Goal: Contribute content: Contribute content

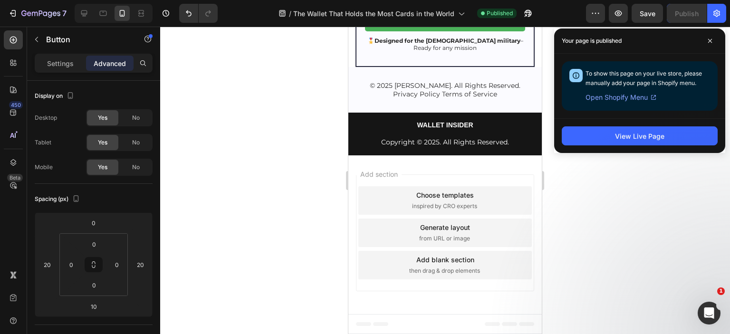
scroll to position [143, 0]
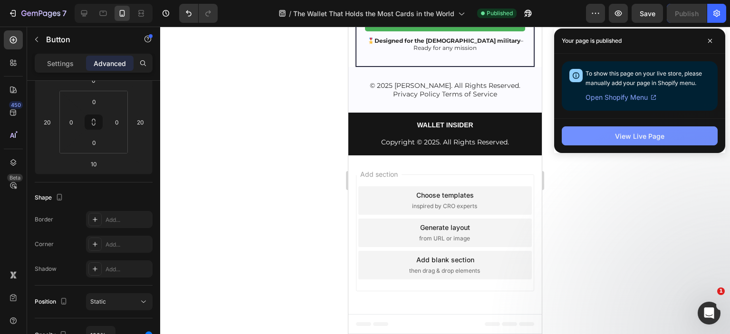
click at [639, 131] on div "View Live Page" at bounding box center [639, 136] width 49 height 10
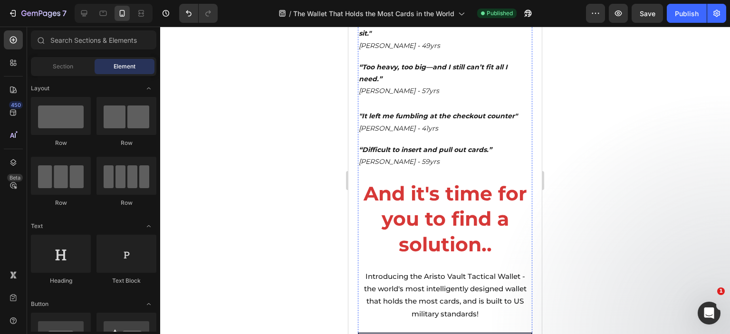
scroll to position [1215, 0]
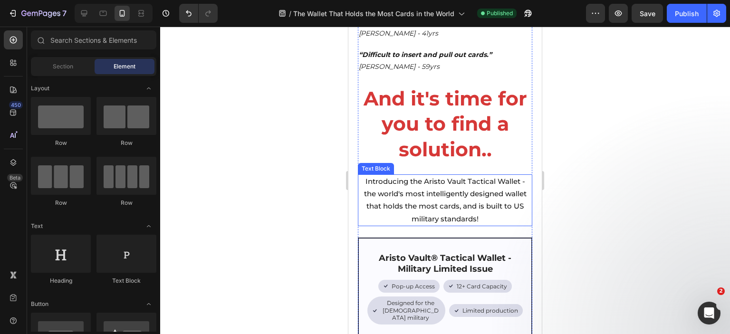
click at [438, 177] on span "Introducing the Aristo Vault Tactical Wallet - the world's most intelligently d…" at bounding box center [445, 200] width 163 height 47
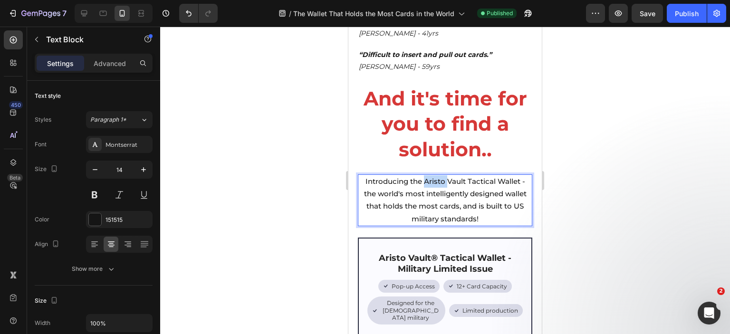
click at [438, 177] on span "Introducing the Aristo Vault Tactical Wallet - the world's most intelligently d…" at bounding box center [445, 200] width 163 height 47
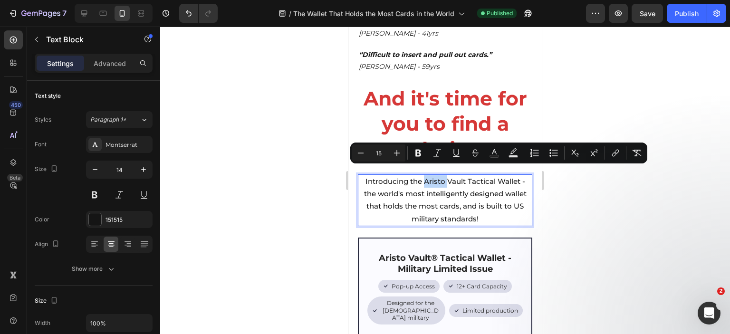
click at [438, 177] on span "Introducing the Aristo Vault Tactical Wallet - the world's most intelligently d…" at bounding box center [445, 200] width 163 height 47
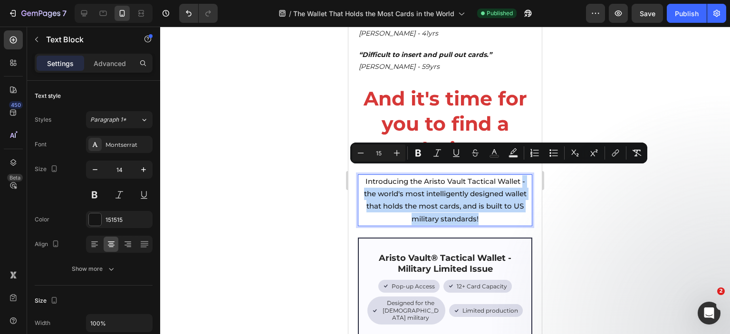
drag, startPoint x: 518, startPoint y: 171, endPoint x: 519, endPoint y: 203, distance: 32.8
click at [519, 203] on p "Introducing the Aristo Vault Tactical Wallet - the world's most intelligently d…" at bounding box center [445, 200] width 173 height 50
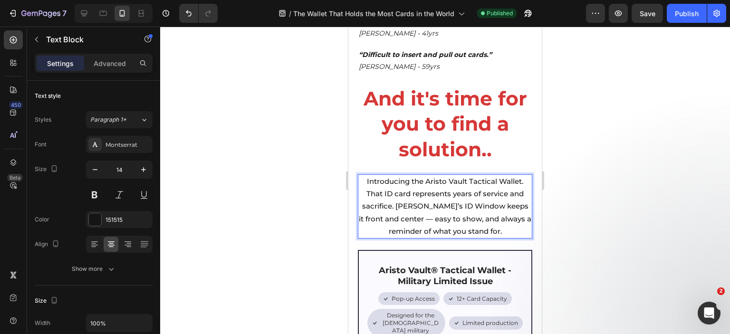
click at [521, 175] on p "Introducing the Aristo Vault Tactical Wallet. That ID card represents years of …" at bounding box center [445, 206] width 173 height 62
click at [410, 179] on span "Introducing the Aristo Vault Tactical Wallet. That ID card represents years of …" at bounding box center [445, 206] width 173 height 59
click at [478, 178] on p "Introducing the Aristo Vault Tactical Wallet. That ID card represents years of …" at bounding box center [445, 206] width 173 height 62
click at [520, 177] on span "Introducing the Aristo Vault Tactical Wallet. That ID card represents years of …" at bounding box center [445, 206] width 173 height 59
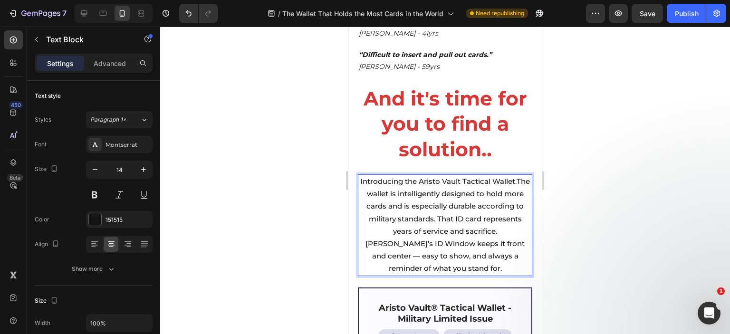
click at [388, 183] on span "Introducing the Aristo Vault Tactical Wallet.The wallet is intelligently design…" at bounding box center [445, 225] width 170 height 96
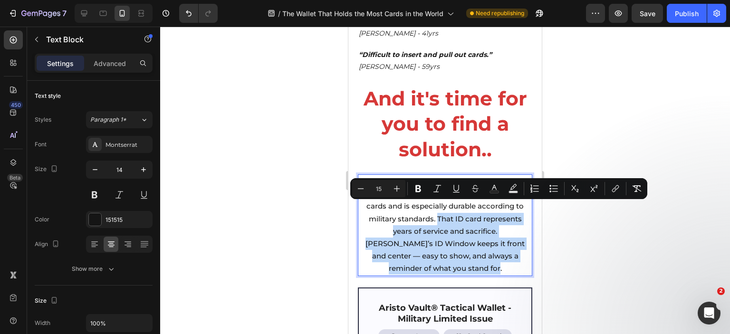
drag, startPoint x: 478, startPoint y: 206, endPoint x: 505, endPoint y: 257, distance: 57.2
click at [505, 257] on p "Introducing the Aristo Vault Tactical Wallet. The wallet is intelligently desig…" at bounding box center [445, 225] width 173 height 100
copy span "That ID card represents years of service and sacrifice. [PERSON_NAME]’s ID Wind…"
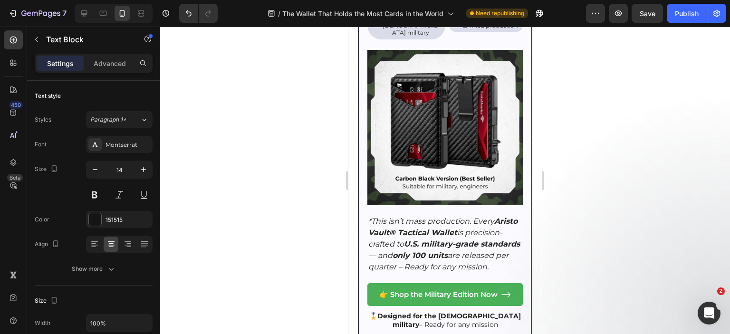
scroll to position [1548, 0]
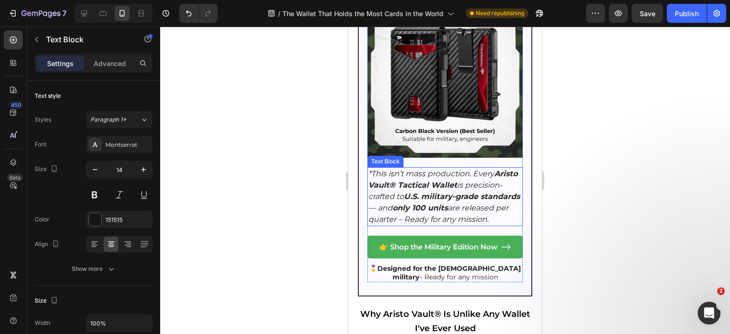
click at [443, 197] on icon "*This isn’t mass production. Every Aristo Vault® Tactical Wallet is precision-c…" at bounding box center [444, 196] width 152 height 55
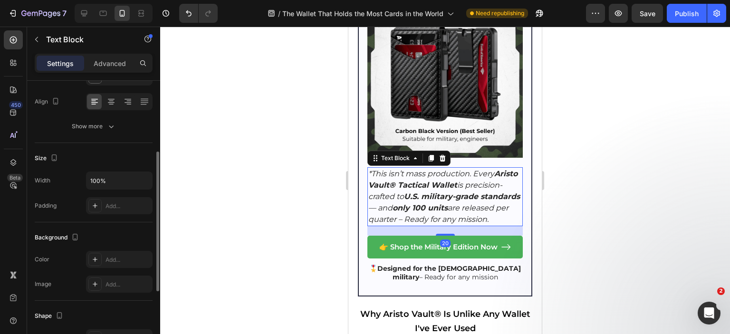
click at [446, 188] on p "*This isn’t mass production. Every Aristo Vault® Tactical Wallet is precision-c…" at bounding box center [445, 196] width 154 height 57
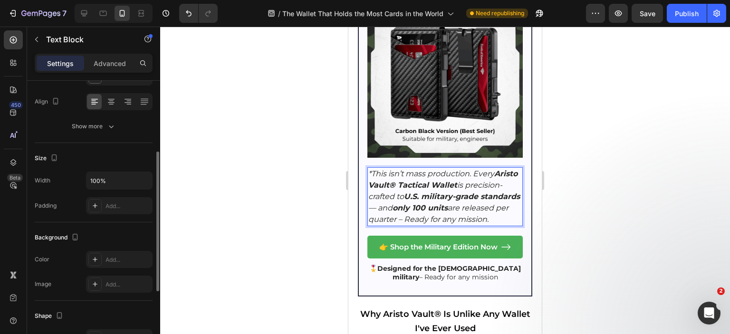
click at [446, 188] on p "*This isn’t mass production. Every Aristo Vault® Tactical Wallet is precision-c…" at bounding box center [445, 196] width 154 height 57
click at [437, 183] on icon "*This isn’t mass production. Every Aristo Vault® Tactical Wallet is precision-c…" at bounding box center [444, 196] width 152 height 55
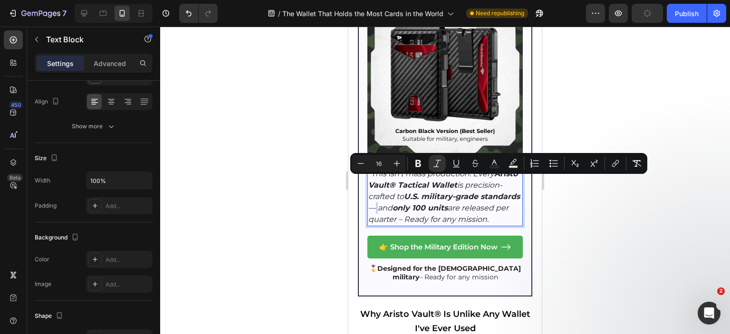
click at [436, 183] on icon "*This isn’t mass production. Every Aristo Vault® Tactical Wallet is precision-c…" at bounding box center [444, 196] width 152 height 55
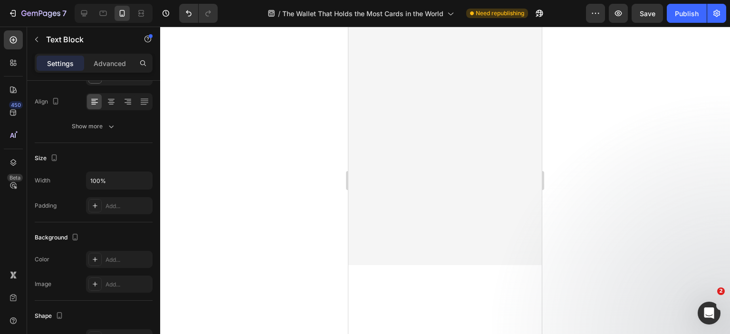
scroll to position [2308, 0]
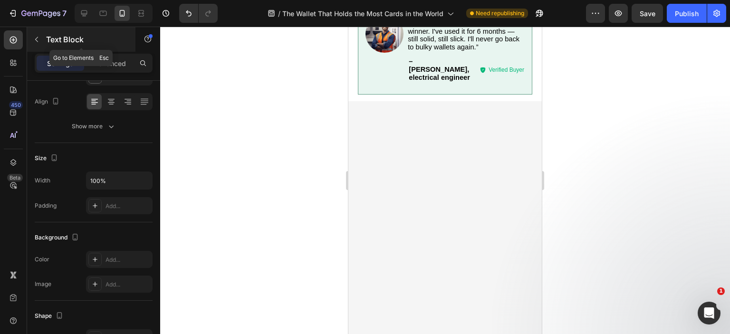
click at [32, 36] on button "button" at bounding box center [36, 39] width 15 height 15
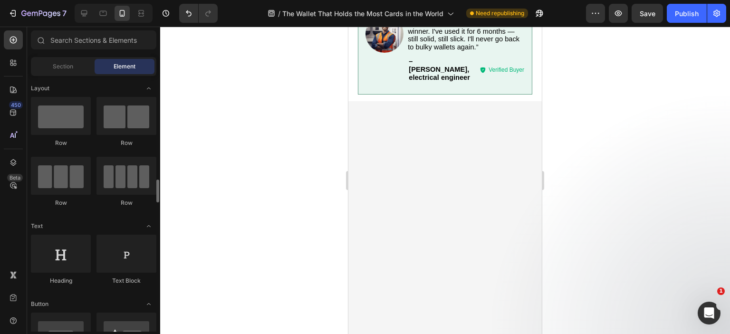
scroll to position [95, 0]
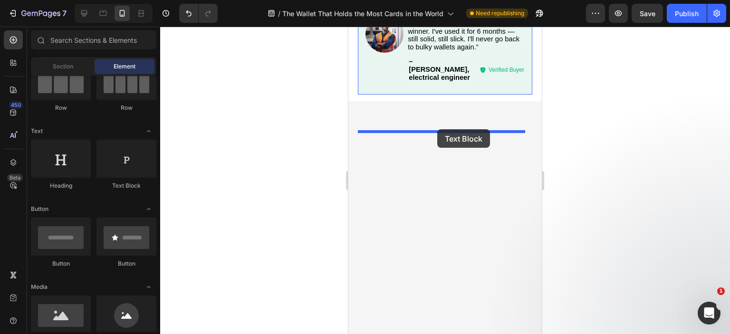
drag, startPoint x: 473, startPoint y: 192, endPoint x: 437, endPoint y: 129, distance: 72.2
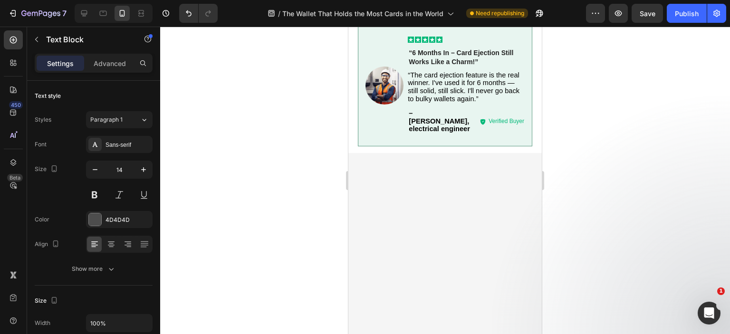
click at [601, 171] on div at bounding box center [445, 181] width 570 height 308
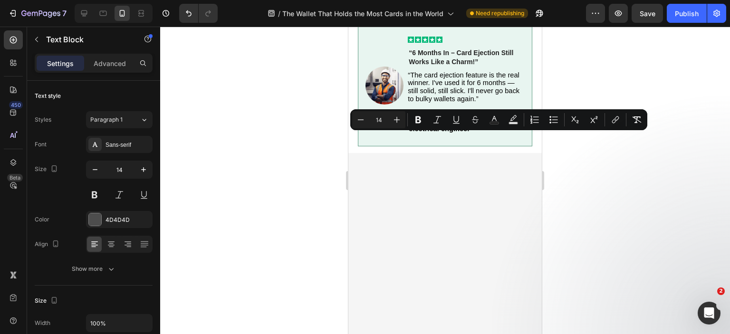
click at [418, 118] on icon "Editor contextual toolbar" at bounding box center [419, 120] width 10 height 10
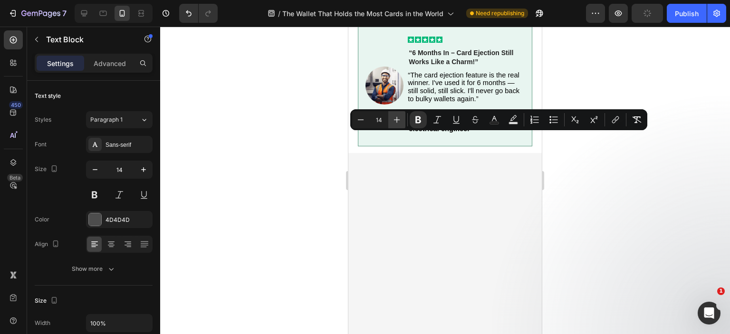
click at [397, 121] on icon "Editor contextual toolbar" at bounding box center [397, 120] width 10 height 10
type input "16"
click at [122, 144] on div "Sans-serif" at bounding box center [128, 145] width 45 height 9
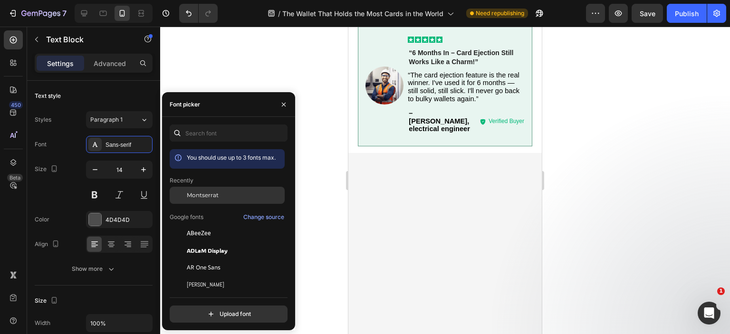
click at [183, 197] on div at bounding box center [178, 195] width 17 height 17
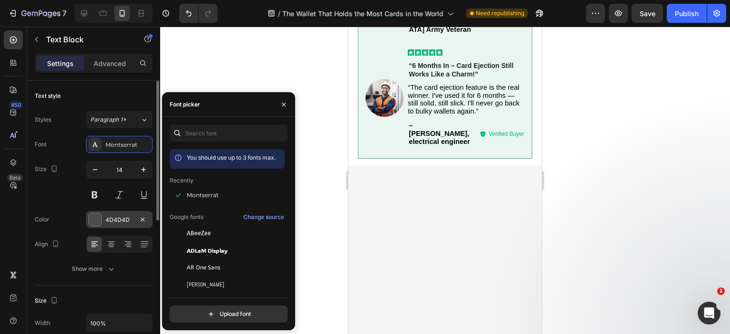
click at [99, 222] on div at bounding box center [95, 219] width 12 height 12
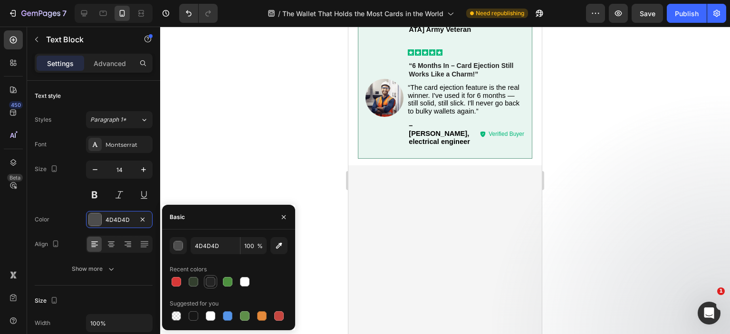
click at [213, 279] on div at bounding box center [211, 282] width 10 height 10
type input "242424"
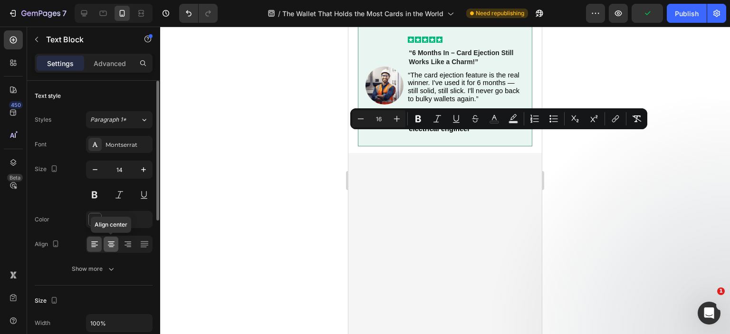
click at [108, 247] on icon at bounding box center [111, 245] width 10 height 10
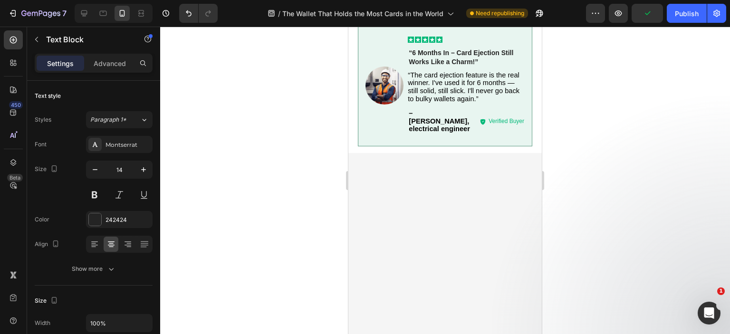
click at [595, 168] on div at bounding box center [445, 181] width 570 height 308
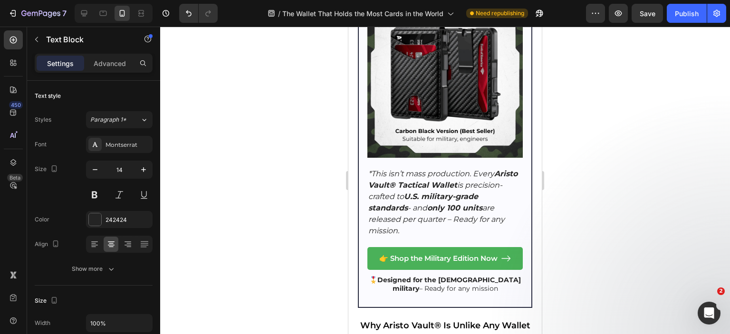
scroll to position [1595, 0]
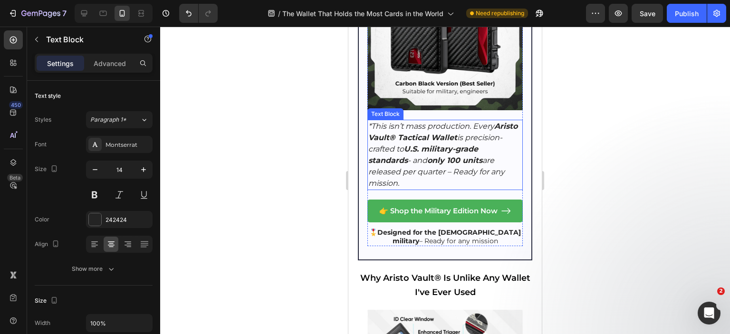
click at [437, 127] on icon "*This isn’t mass production. Every Aristo Vault® Tactical Wallet is precision-c…" at bounding box center [442, 155] width 149 height 66
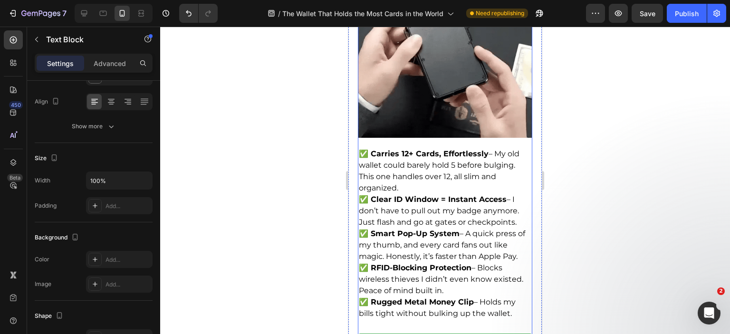
scroll to position [2308, 0]
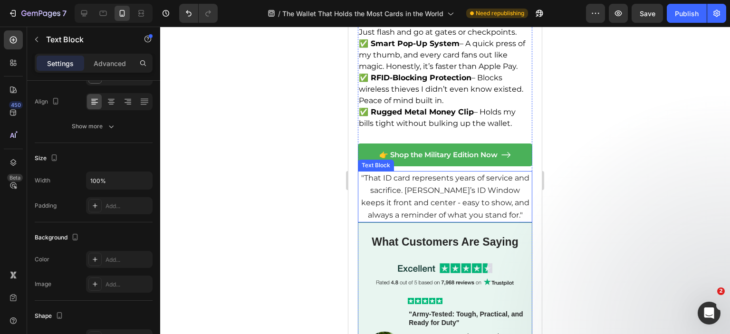
click at [425, 174] on span ""That ID card represents years of service and sacrifice. [PERSON_NAME]’s ID Win…" at bounding box center [445, 197] width 168 height 47
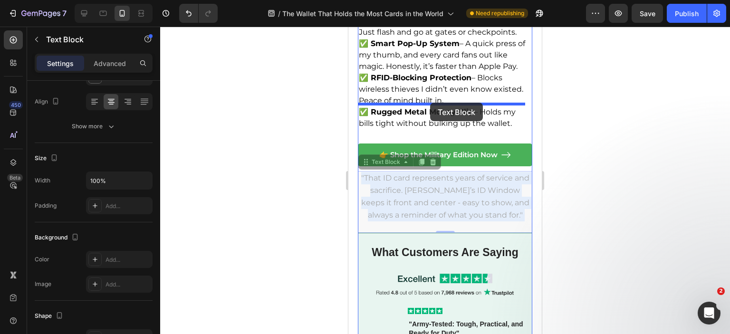
drag, startPoint x: 429, startPoint y: 153, endPoint x: 386, endPoint y: 146, distance: 43.4
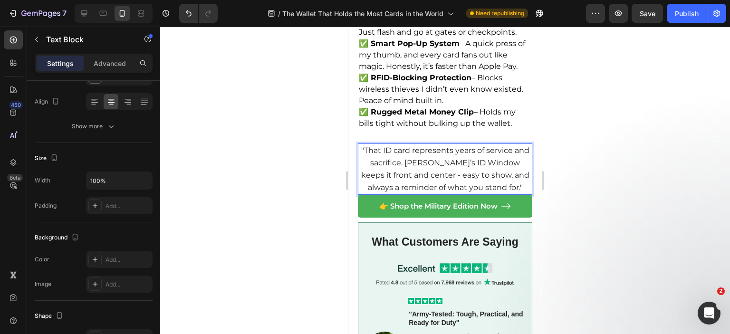
click at [369, 145] on p ""That ID card represents years of service and sacrifice. [PERSON_NAME]’s ID Win…" at bounding box center [445, 170] width 173 height 50
click at [333, 136] on div at bounding box center [445, 181] width 570 height 308
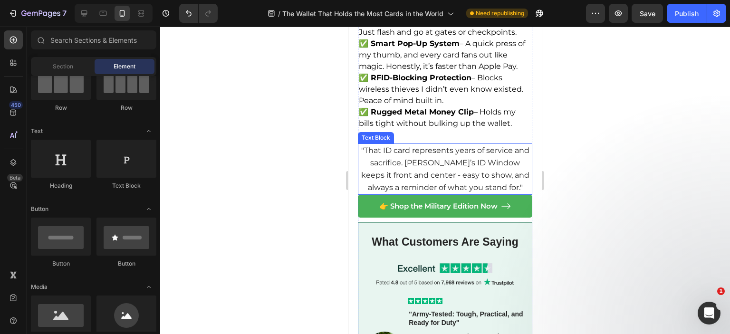
click at [395, 145] on p ""That ID card represents years of service and sacrifice. [PERSON_NAME]’s ID Win…" at bounding box center [445, 170] width 173 height 50
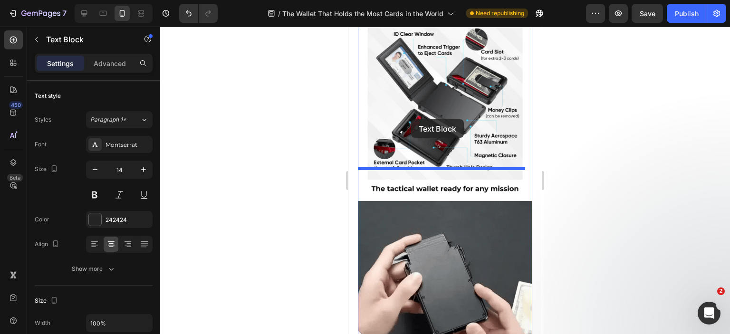
scroll to position [1833, 0]
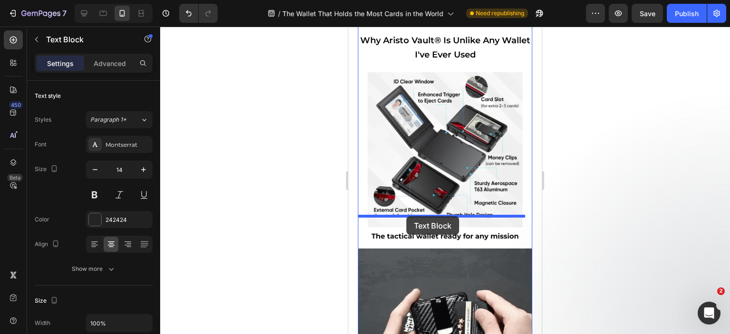
drag, startPoint x: 365, startPoint y: 92, endPoint x: 406, endPoint y: 216, distance: 131.4
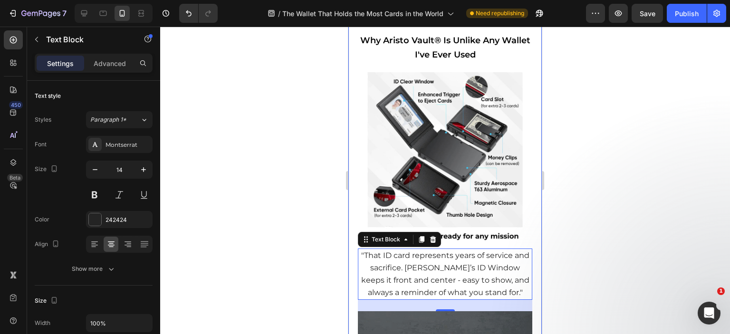
click at [593, 202] on div at bounding box center [445, 181] width 570 height 308
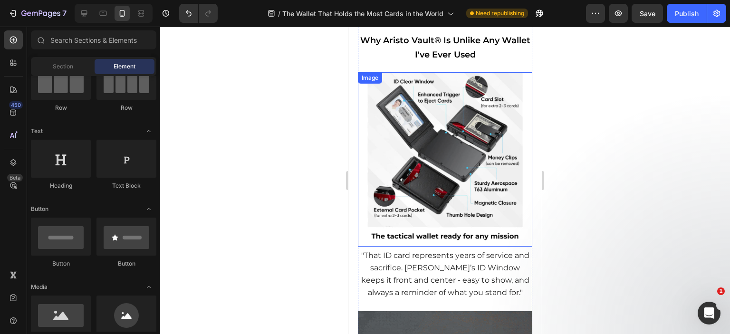
click at [416, 213] on img at bounding box center [445, 159] width 174 height 174
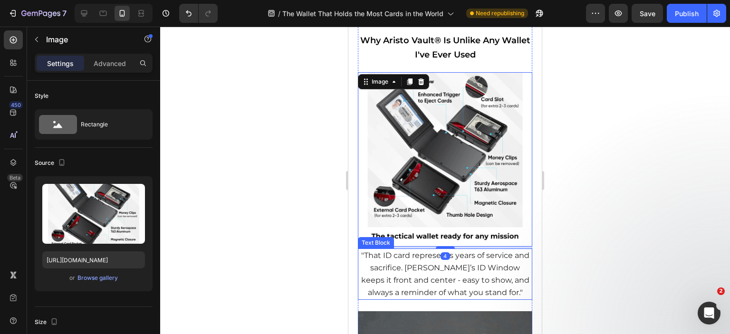
click at [415, 251] on span ""That ID card represents years of service and sacrifice. [PERSON_NAME]’s ID Win…" at bounding box center [445, 274] width 168 height 47
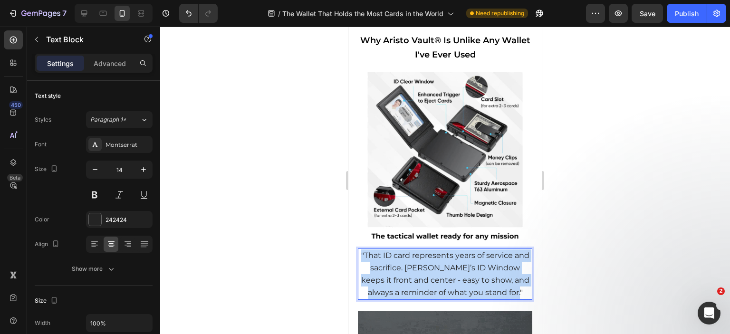
click at [415, 251] on span ""That ID card represents years of service and sacrifice. [PERSON_NAME]’s ID Win…" at bounding box center [445, 274] width 168 height 47
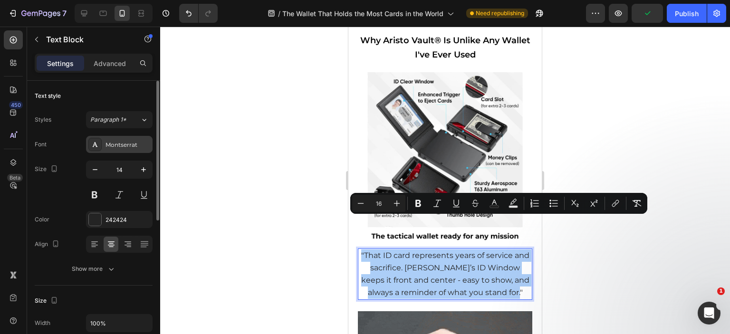
click at [92, 143] on icon at bounding box center [95, 145] width 8 height 8
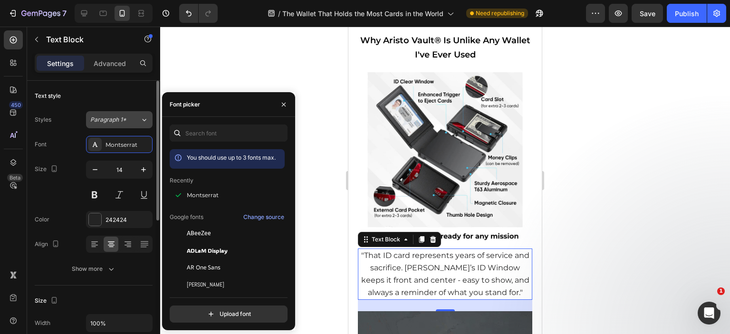
click at [143, 121] on icon at bounding box center [144, 120] width 8 height 10
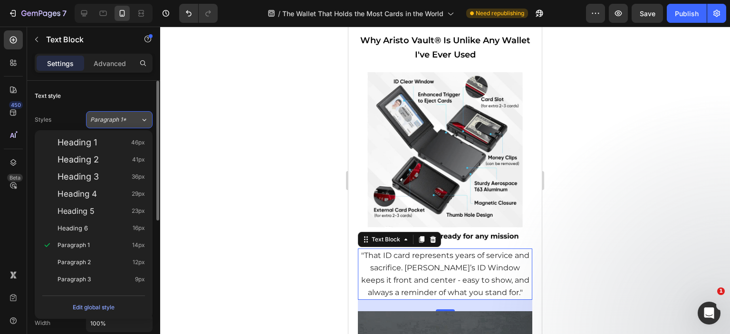
click at [143, 121] on icon at bounding box center [144, 120] width 8 height 10
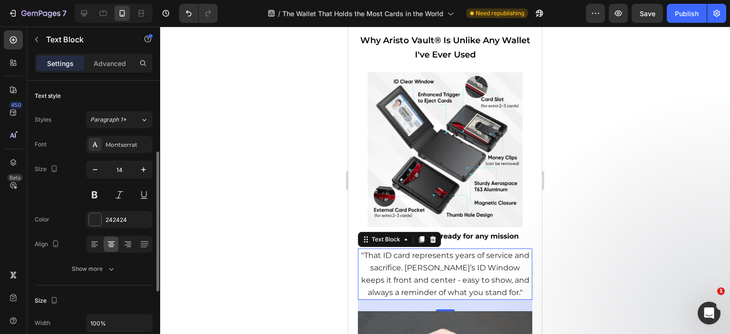
scroll to position [48, 0]
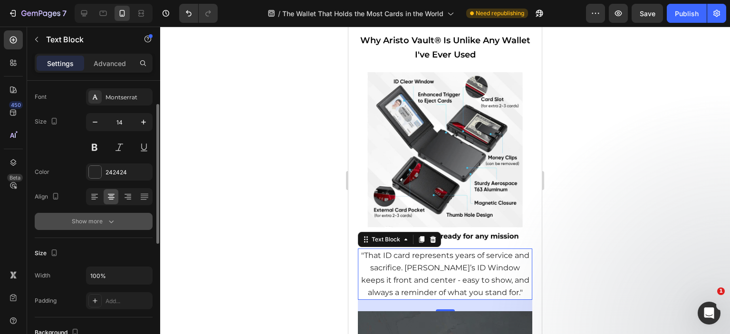
click at [112, 218] on icon "button" at bounding box center [111, 222] width 10 height 10
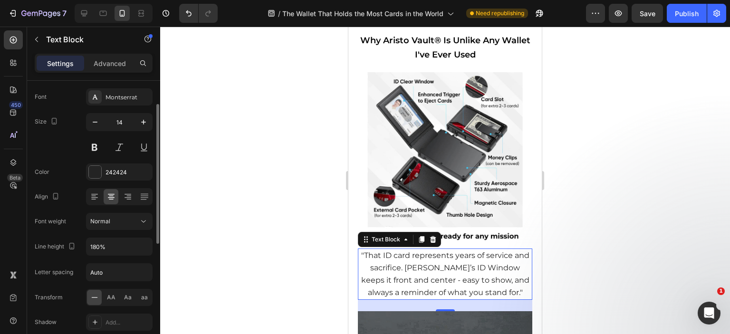
scroll to position [95, 0]
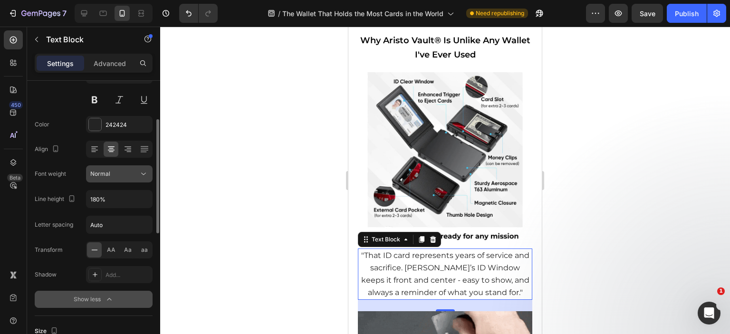
click at [150, 165] on button "Normal" at bounding box center [119, 173] width 67 height 17
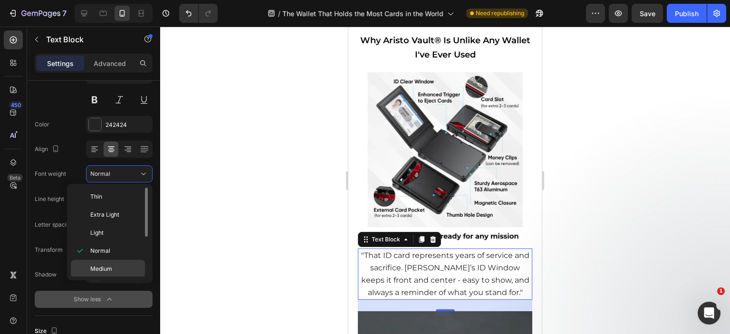
click at [108, 266] on span "Medium" at bounding box center [101, 269] width 22 height 9
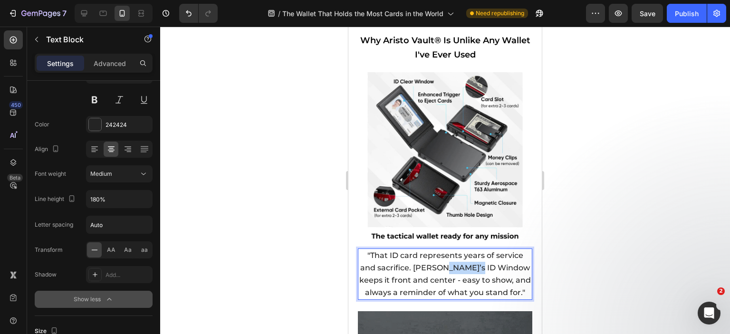
click at [463, 251] on span ""That ID card represents years of service and sacrifice. [PERSON_NAME]’s ID Win…" at bounding box center [445, 274] width 172 height 47
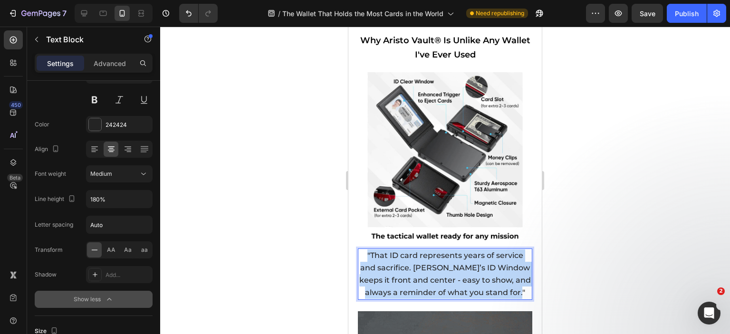
click at [463, 251] on span ""That ID card represents years of service and sacrifice. [PERSON_NAME]’s ID Win…" at bounding box center [445, 274] width 172 height 47
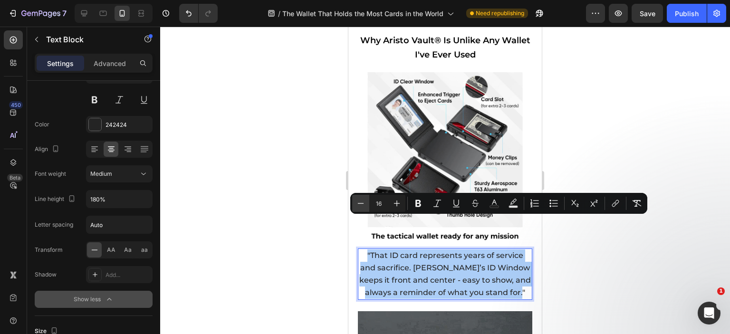
click at [365, 206] on icon "Editor contextual toolbar" at bounding box center [361, 204] width 10 height 10
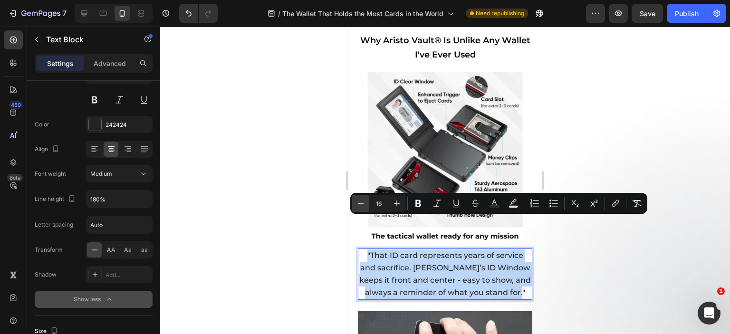
type input "15"
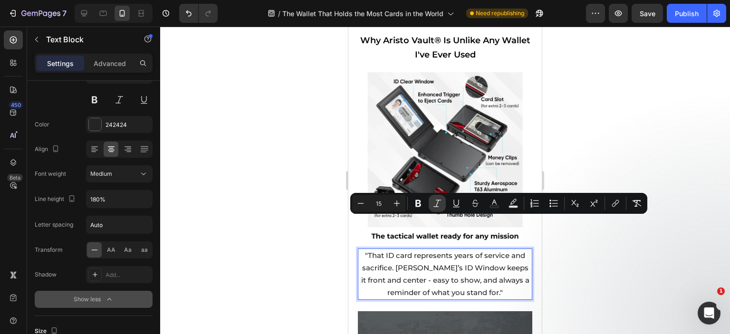
click at [443, 201] on button "Italic" at bounding box center [437, 203] width 17 height 17
click at [604, 255] on div at bounding box center [445, 181] width 570 height 308
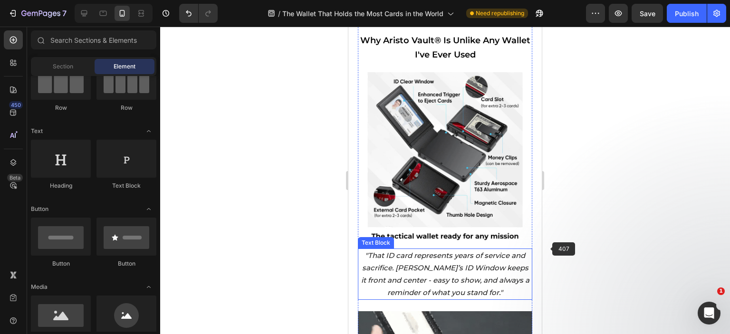
scroll to position [1881, 0]
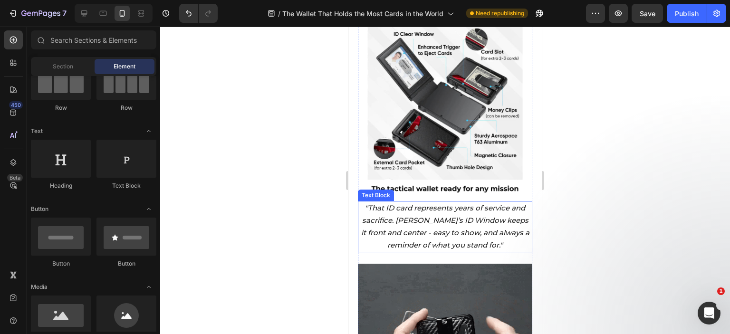
click at [413, 203] on icon ""That ID card represents years of service and sacrifice. [PERSON_NAME]’s ID Win…" at bounding box center [445, 226] width 168 height 47
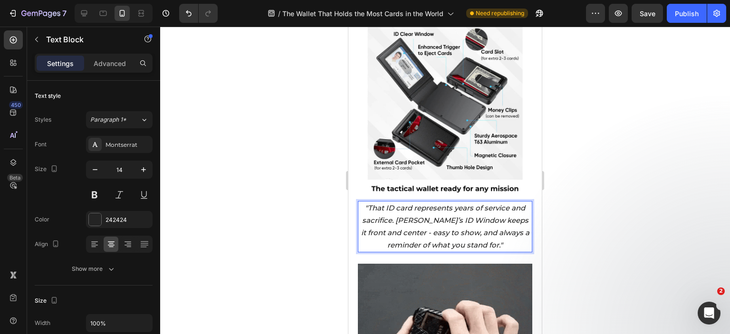
click at [382, 203] on icon ""That ID card represents years of service and sacrifice. [PERSON_NAME]’s ID Win…" at bounding box center [445, 226] width 168 height 47
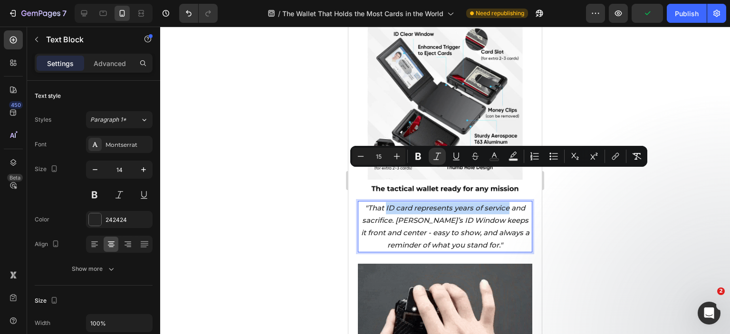
drag, startPoint x: 382, startPoint y: 174, endPoint x: 505, endPoint y: 178, distance: 123.2
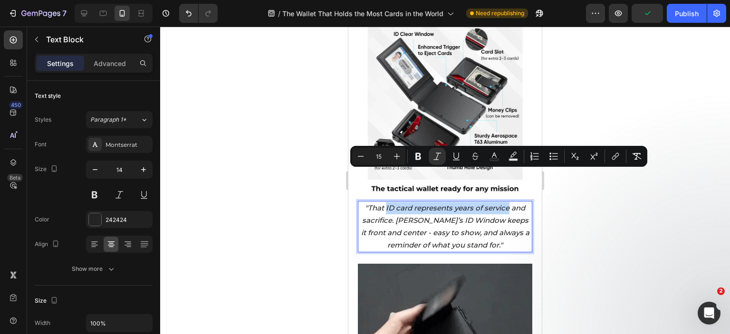
click at [505, 203] on icon ""That ID card represents years of service and sacrifice. [PERSON_NAME]’s ID Win…" at bounding box center [445, 226] width 168 height 47
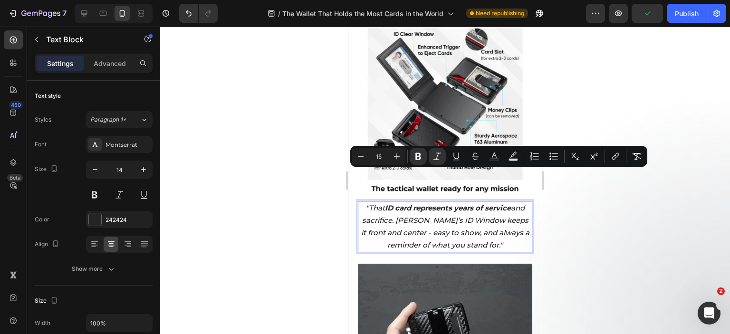
click at [457, 203] on icon ""That ID card represents years of service and sacrifice. [PERSON_NAME]’s ID Win…" at bounding box center [445, 226] width 168 height 47
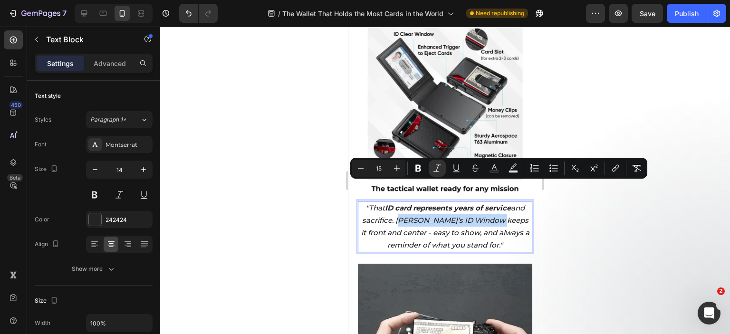
drag, startPoint x: 440, startPoint y: 188, endPoint x: 500, endPoint y: 187, distance: 60.4
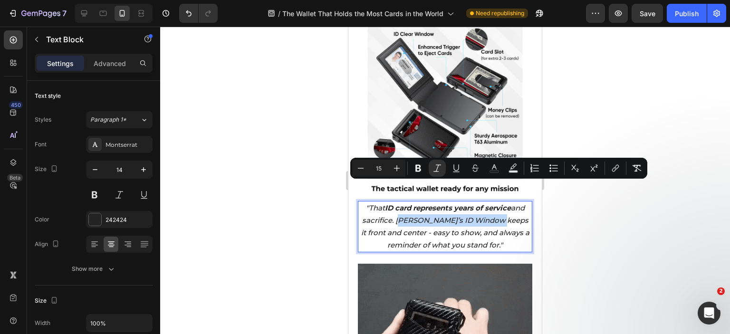
click at [500, 203] on icon ""That ID card represents years of service and sacrifice. [PERSON_NAME]’s ID Win…" at bounding box center [445, 226] width 168 height 47
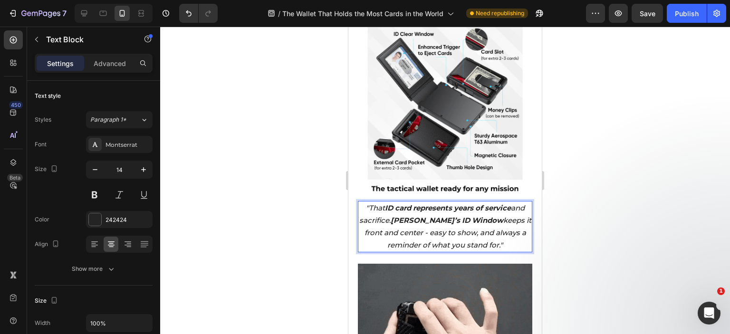
click at [472, 211] on icon ""That ID card represents years of service and sacrifice. [PERSON_NAME]’s ID Win…" at bounding box center [445, 226] width 172 height 47
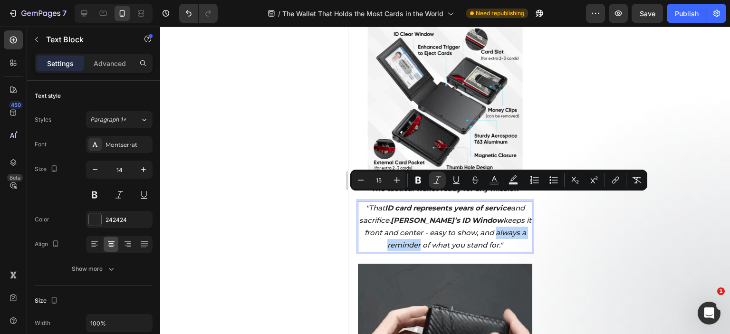
drag, startPoint x: 498, startPoint y: 199, endPoint x: 420, endPoint y: 211, distance: 79.3
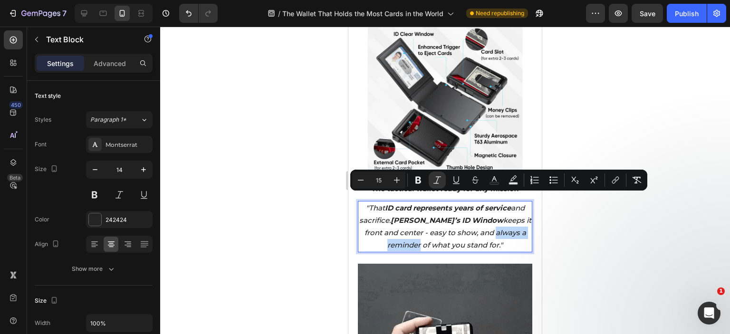
click at [420, 211] on icon ""That ID card represents years of service and sacrifice. [PERSON_NAME]’s ID Win…" at bounding box center [445, 226] width 172 height 47
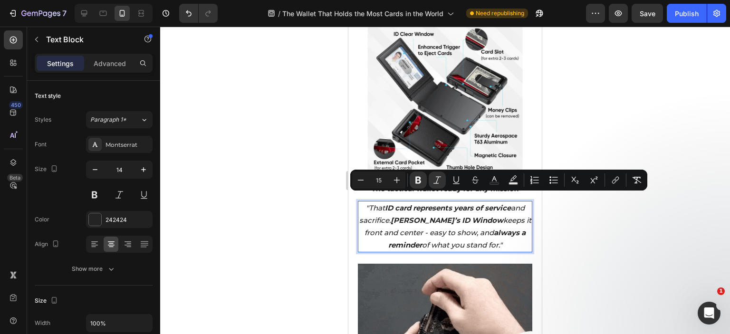
click at [604, 227] on div at bounding box center [445, 181] width 570 height 308
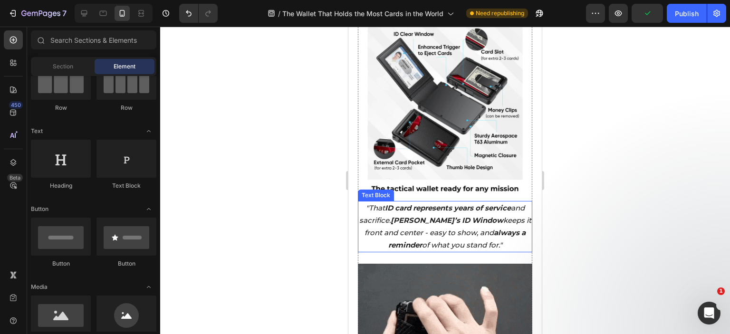
click at [454, 216] on strong "[PERSON_NAME]’s ID Window" at bounding box center [447, 220] width 113 height 9
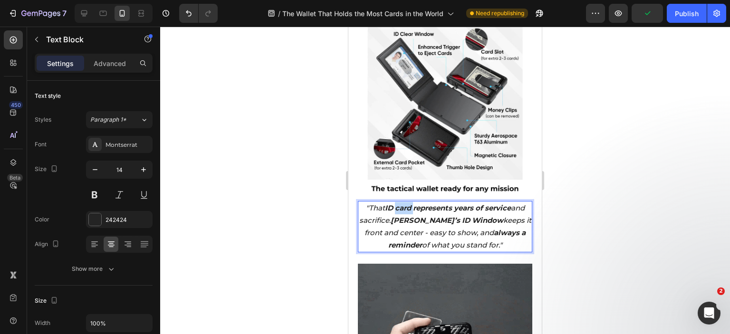
click at [406, 202] on p ""That ID card represents years of service and sacrifice. [PERSON_NAME]’s ID Win…" at bounding box center [445, 227] width 173 height 50
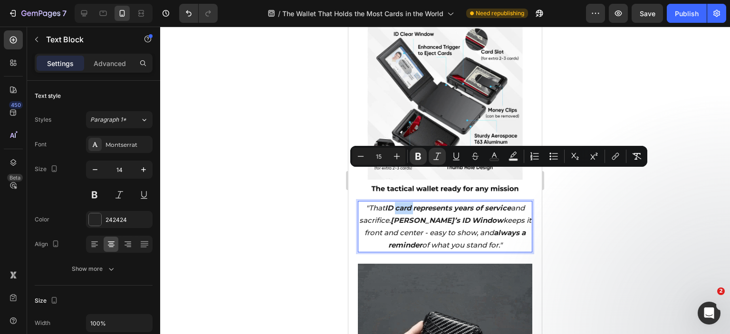
click at [397, 203] on strong "ID card represents years of service" at bounding box center [448, 207] width 126 height 9
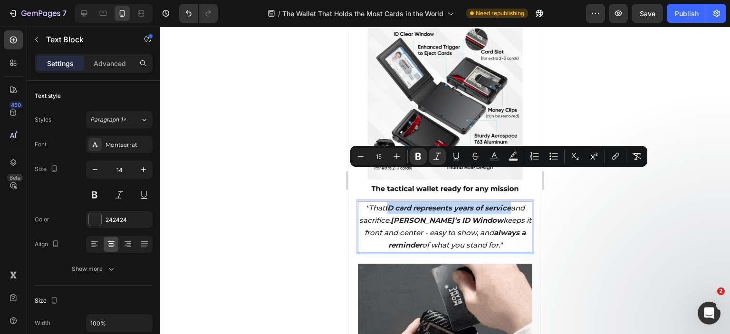
drag, startPoint x: 389, startPoint y: 175, endPoint x: 519, endPoint y: 178, distance: 130.3
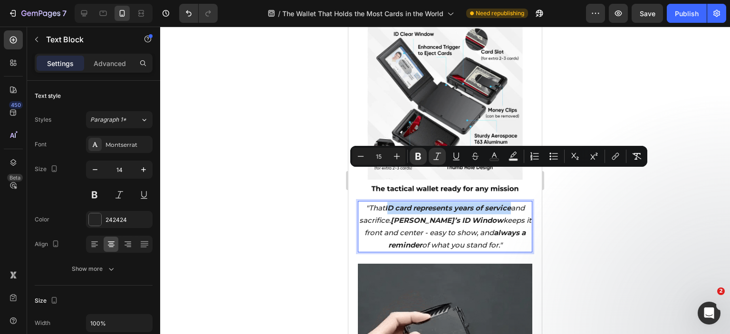
click at [519, 202] on p ""That ID card represents years of service and sacrifice. [PERSON_NAME]’s ID Win…" at bounding box center [445, 227] width 173 height 50
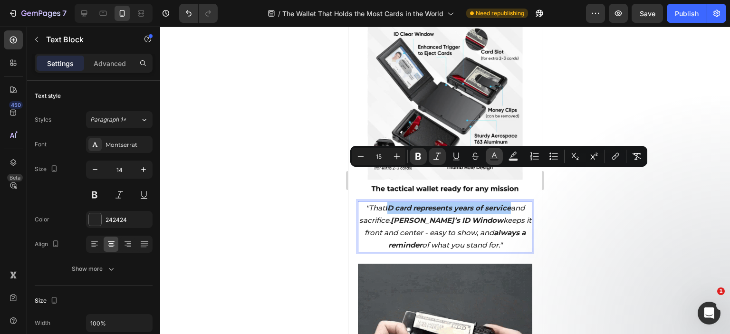
click at [490, 155] on icon "Editor contextual toolbar" at bounding box center [495, 157] width 10 height 10
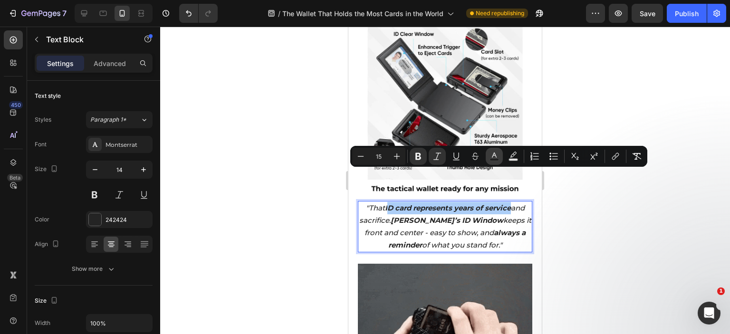
type input "242424"
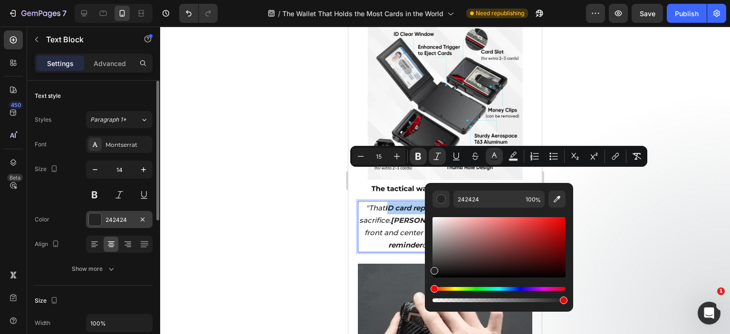
click at [97, 217] on div at bounding box center [95, 219] width 12 height 12
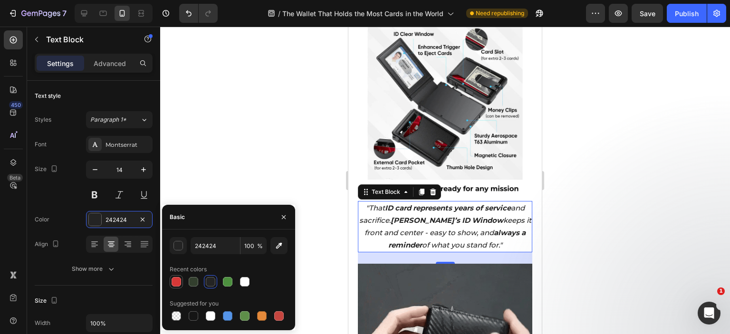
click at [175, 282] on div at bounding box center [177, 282] width 10 height 10
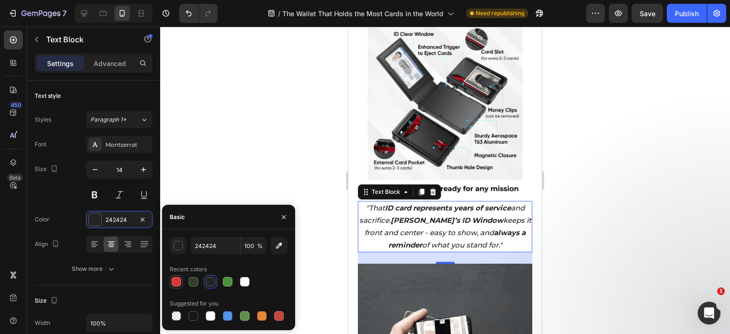
type input "D63837"
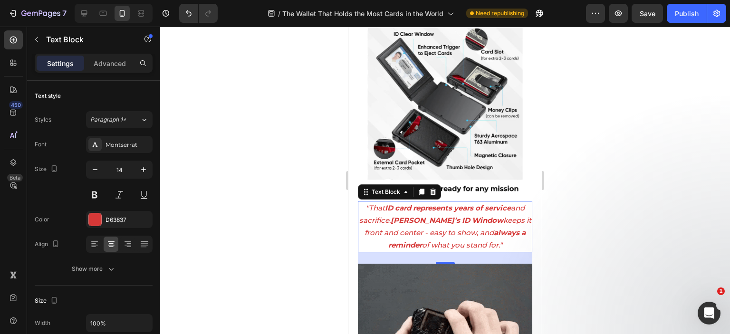
click at [624, 239] on div at bounding box center [445, 181] width 570 height 308
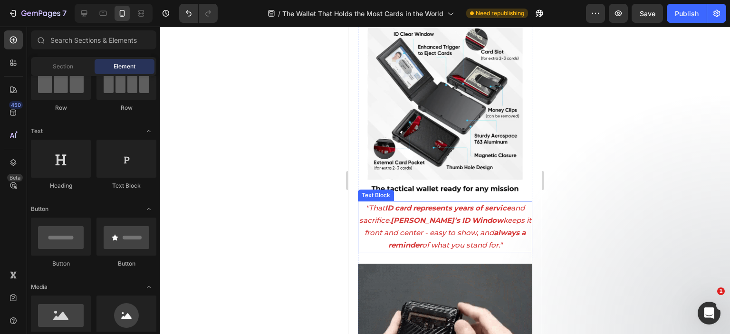
click at [416, 216] on strong "[PERSON_NAME]’s ID Window" at bounding box center [447, 220] width 113 height 9
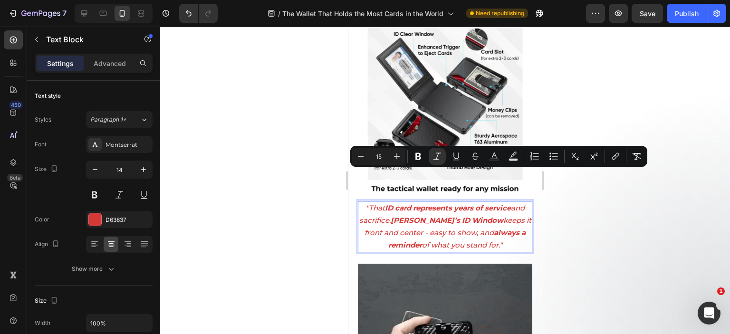
drag, startPoint x: 386, startPoint y: 174, endPoint x: 369, endPoint y: 173, distance: 17.2
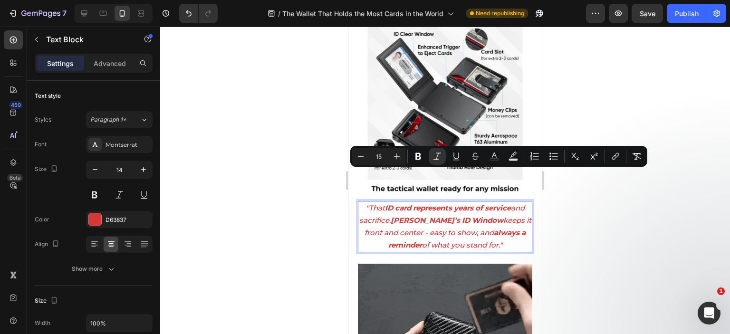
click at [369, 203] on icon ""That ID card represents years of service and sacrifice. [PERSON_NAME]’s ID Win…" at bounding box center [445, 226] width 172 height 47
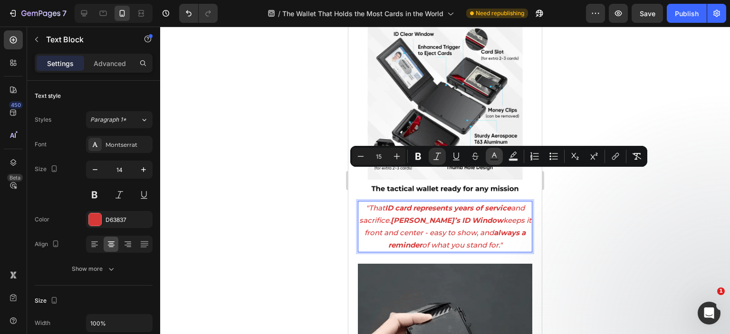
click at [492, 156] on icon "Editor contextual toolbar" at bounding box center [494, 155] width 5 height 5
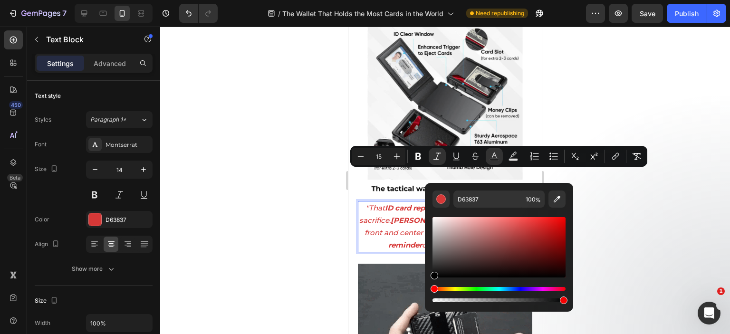
drag, startPoint x: 532, startPoint y: 231, endPoint x: 425, endPoint y: 280, distance: 118.3
click at [425, 280] on div "D63837 100 %" at bounding box center [499, 243] width 148 height 121
type input "000000"
click at [401, 203] on icon "ID card represents years of service and sacrifice. [PERSON_NAME]’s ID Window ke…" at bounding box center [445, 226] width 172 height 47
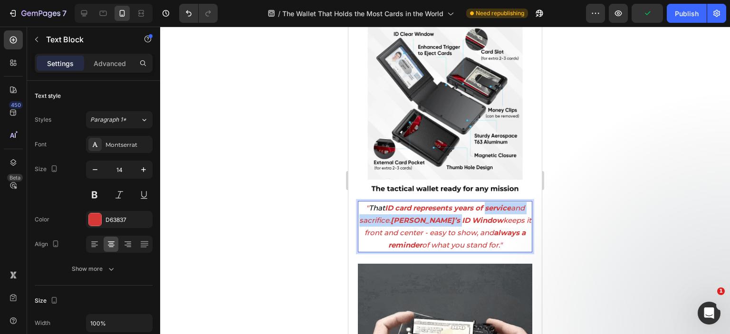
drag, startPoint x: 490, startPoint y: 174, endPoint x: 463, endPoint y: 186, distance: 29.2
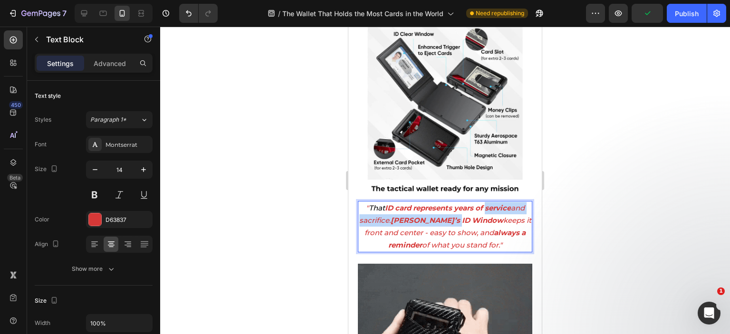
click at [463, 203] on icon "ID card represents years of service and sacrifice. [PERSON_NAME]’s ID Window ke…" at bounding box center [445, 226] width 172 height 47
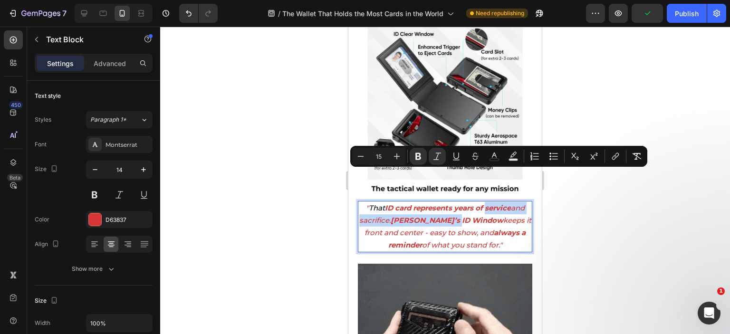
click at [420, 216] on strong "[PERSON_NAME]’s ID Window" at bounding box center [447, 220] width 113 height 9
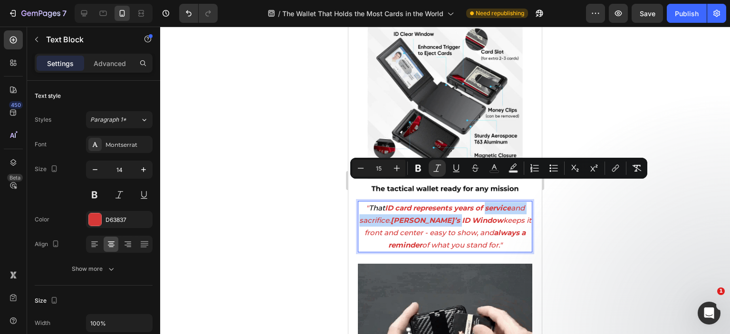
drag, startPoint x: 359, startPoint y: 187, endPoint x: 497, endPoint y: 204, distance: 138.4
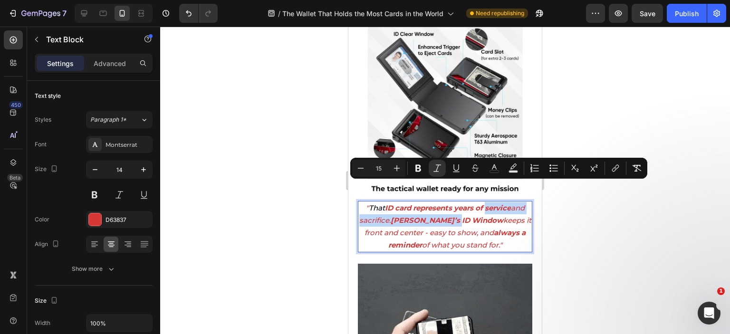
click at [497, 204] on p "" That ID card represents years of service and sacrifice. [PERSON_NAME]’s ID Wi…" at bounding box center [445, 227] width 173 height 50
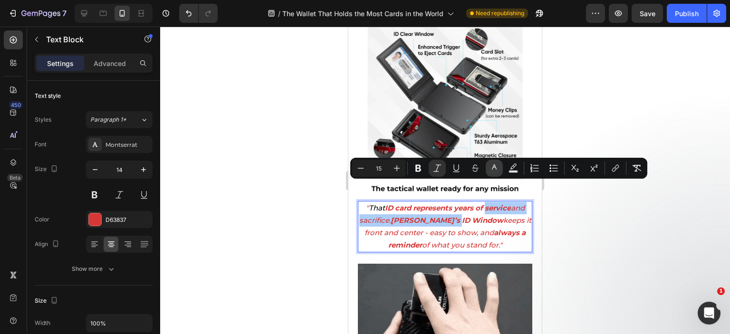
click at [494, 168] on icon "Editor contextual toolbar" at bounding box center [495, 169] width 10 height 10
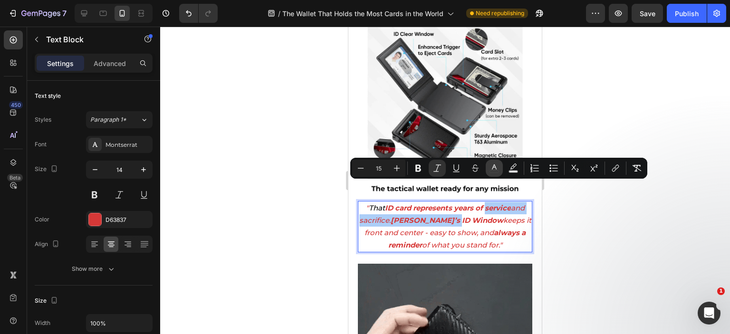
type input "D63837"
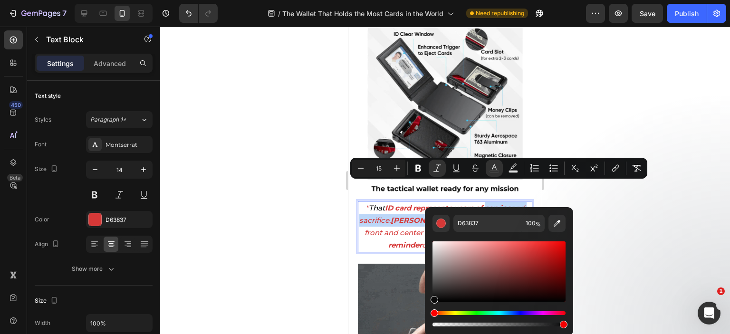
type input "0A0A0A"
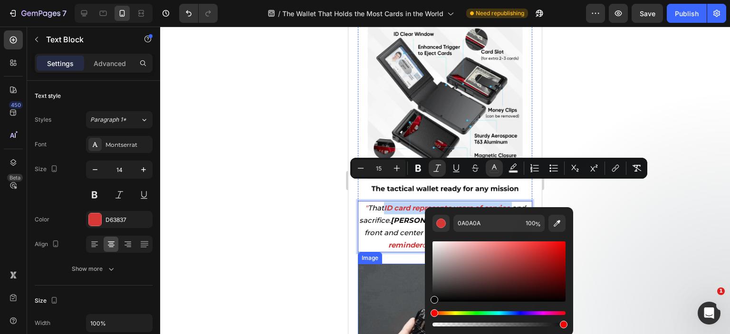
drag, startPoint x: 795, startPoint y: 318, endPoint x: 397, endPoint y: 313, distance: 397.9
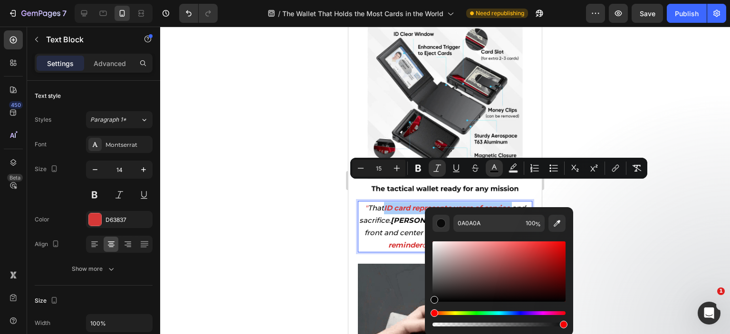
click at [604, 207] on div at bounding box center [445, 181] width 570 height 308
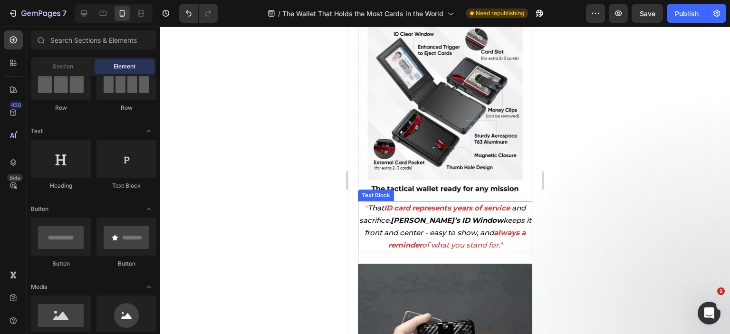
scroll to position [1928, 0]
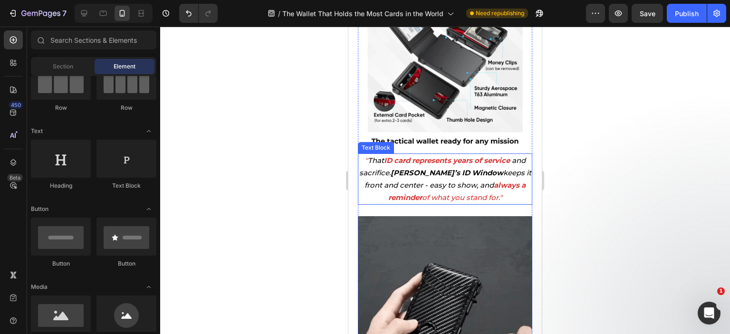
click at [367, 156] on icon """ at bounding box center [366, 160] width 3 height 9
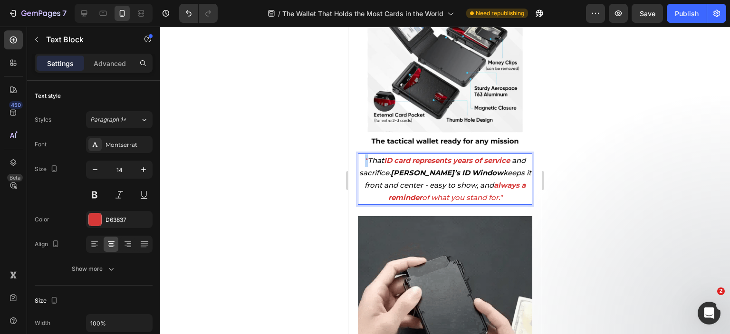
click at [367, 154] on p "" That ID card represents years of service and sacrifice. [PERSON_NAME]’s ID Wi…" at bounding box center [445, 179] width 173 height 50
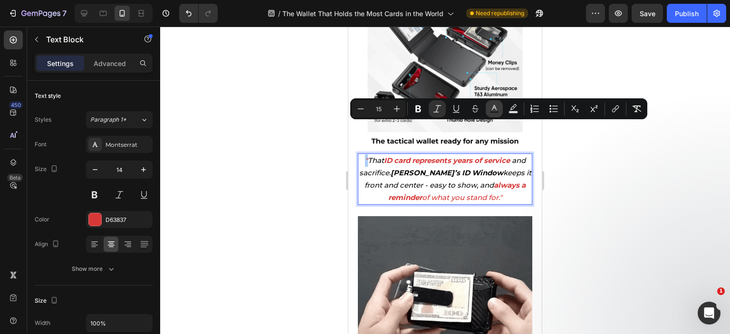
click at [493, 106] on icon "Editor contextual toolbar" at bounding box center [495, 109] width 10 height 10
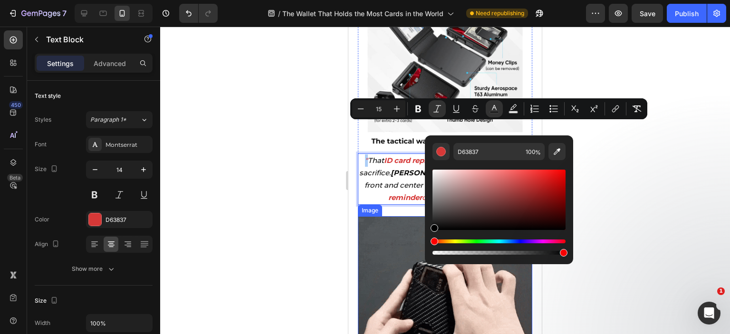
drag, startPoint x: 783, startPoint y: 254, endPoint x: 391, endPoint y: 241, distance: 392.4
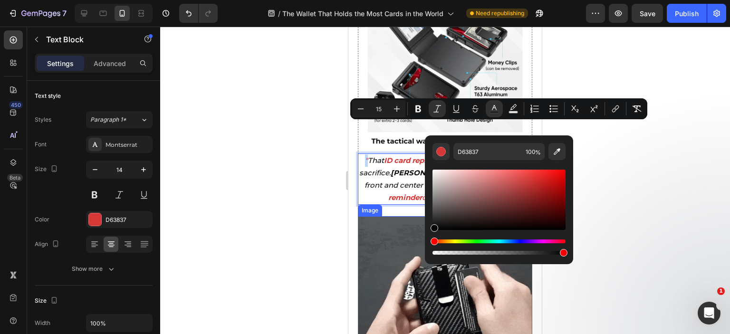
type input "000000"
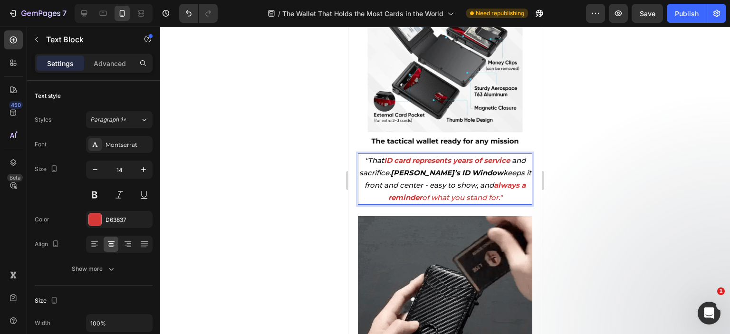
click at [387, 156] on icon "and sacrifice. [PERSON_NAME]’s ID Window keeps it front and center - easy to sh…" at bounding box center [445, 173] width 172 height 34
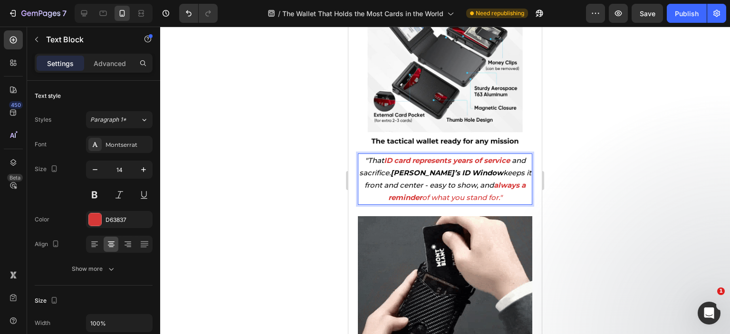
click at [500, 181] on strong "always a reminder" at bounding box center [457, 191] width 138 height 21
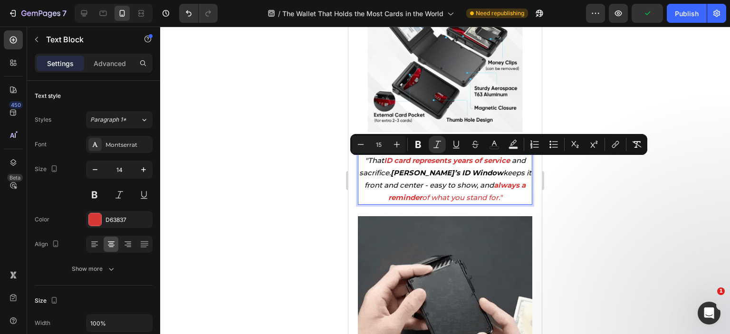
drag, startPoint x: 423, startPoint y: 164, endPoint x: 516, endPoint y: 164, distance: 93.2
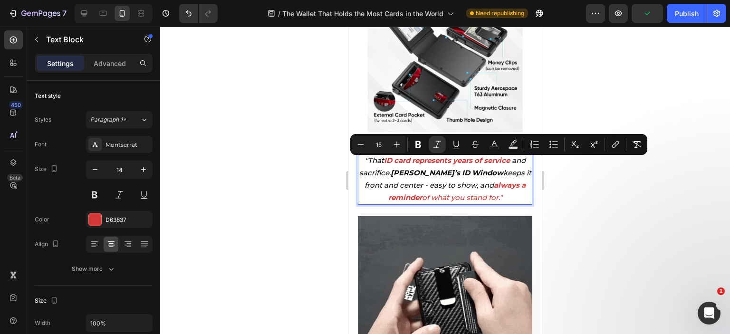
click at [516, 164] on p ""That ID card represents years of service and sacrifice. [PERSON_NAME]’s ID Win…" at bounding box center [445, 179] width 173 height 50
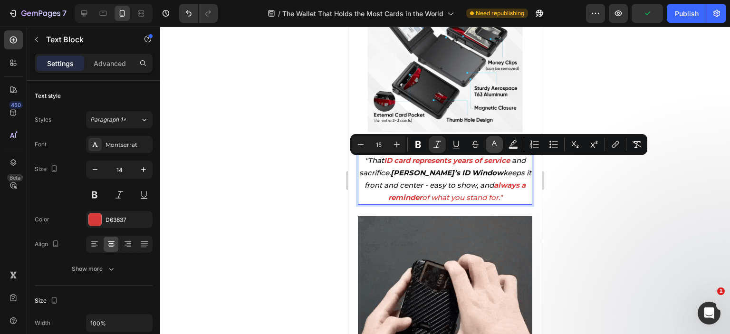
click at [495, 145] on icon "Editor contextual toolbar" at bounding box center [495, 145] width 10 height 10
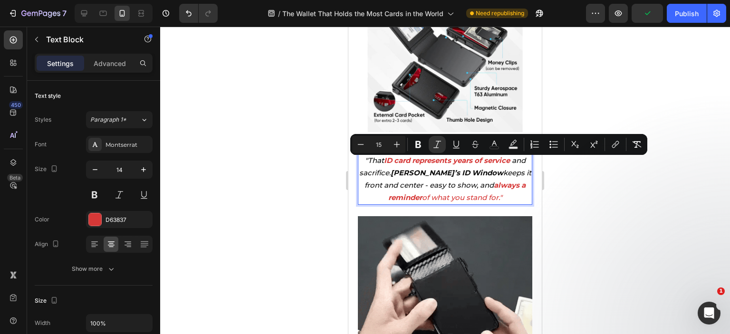
type input "D63837"
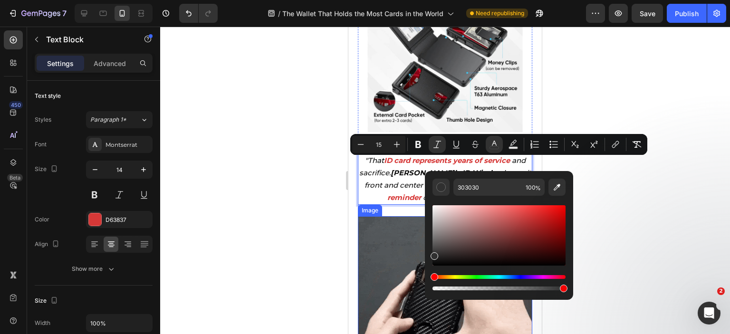
drag, startPoint x: 800, startPoint y: 282, endPoint x: 775, endPoint y: 285, distance: 24.4
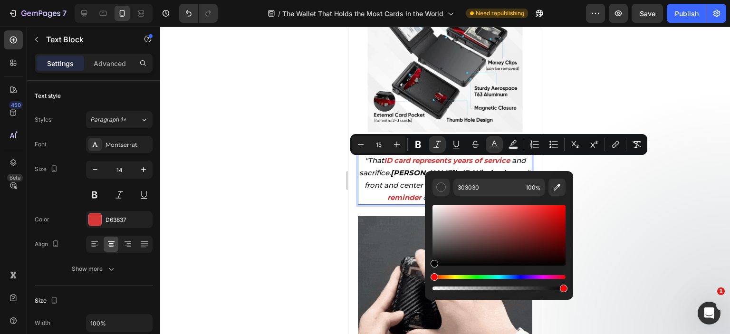
drag, startPoint x: 434, startPoint y: 256, endPoint x: 432, endPoint y: 278, distance: 21.5
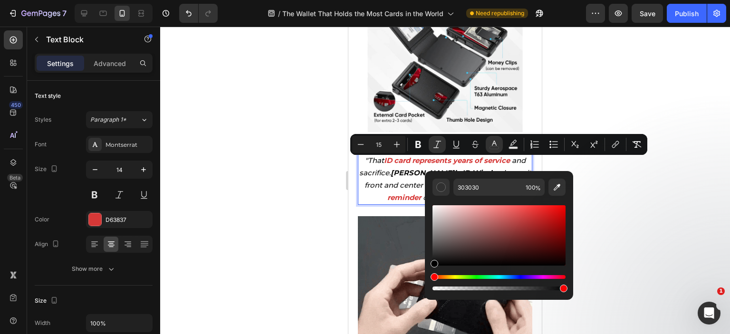
click at [433, 279] on div "Editor contextual toolbar" at bounding box center [499, 247] width 133 height 89
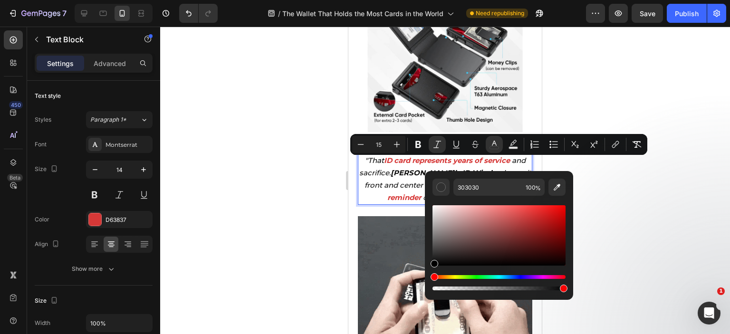
type input "000000"
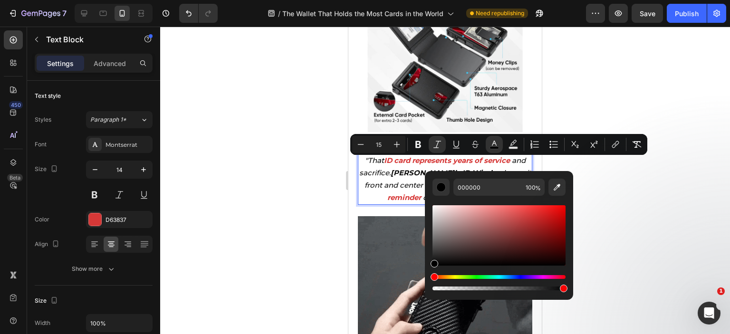
click at [624, 210] on div at bounding box center [445, 181] width 570 height 308
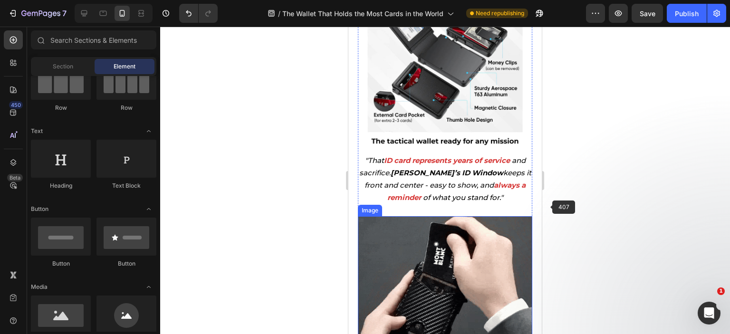
scroll to position [2023, 0]
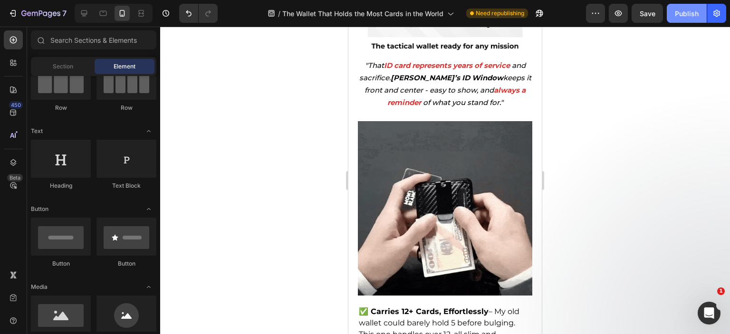
click at [680, 18] on div "Publish" at bounding box center [687, 14] width 24 height 10
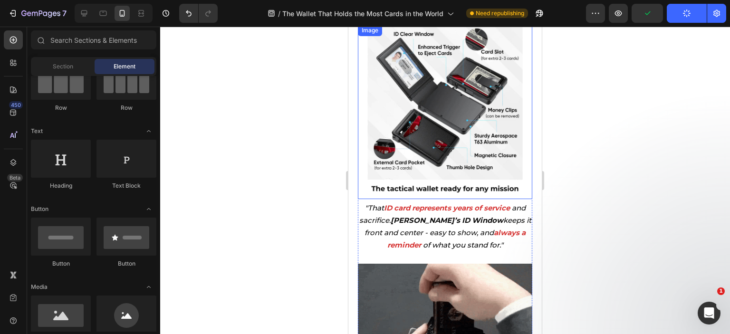
scroll to position [1833, 0]
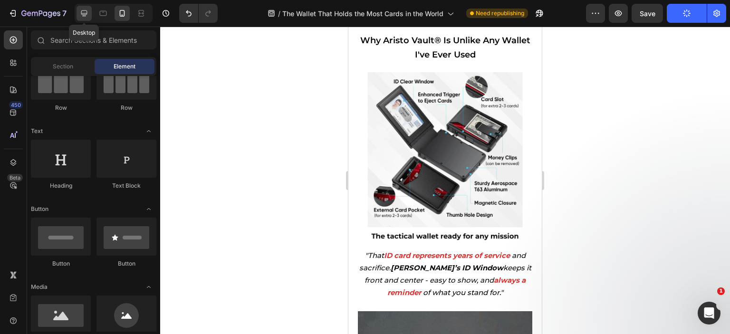
click at [87, 10] on icon at bounding box center [84, 14] width 10 height 10
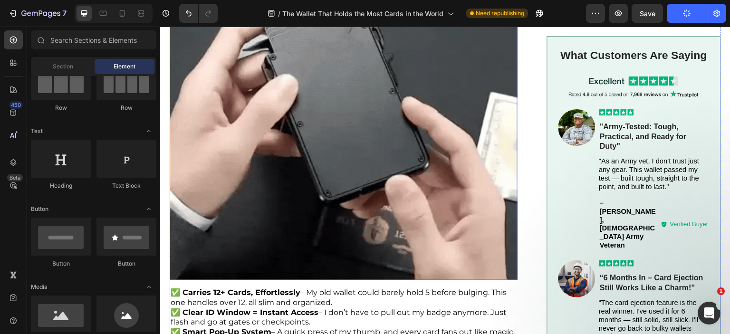
scroll to position [1953, 0]
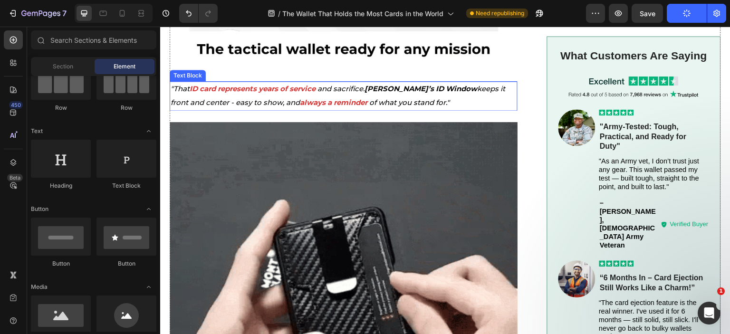
click at [273, 82] on p ""That ID card represents years of service and sacrifice. [PERSON_NAME]’s ID Win…" at bounding box center [344, 96] width 346 height 28
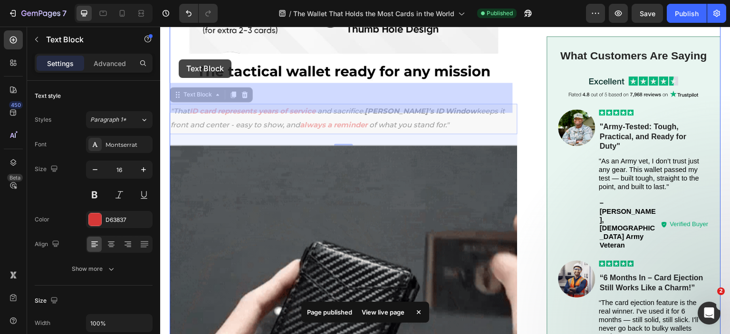
drag, startPoint x: 179, startPoint y: 52, endPoint x: 178, endPoint y: 58, distance: 6.2
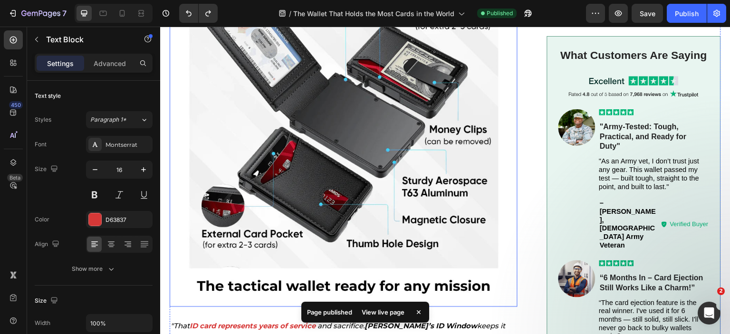
scroll to position [1922, 0]
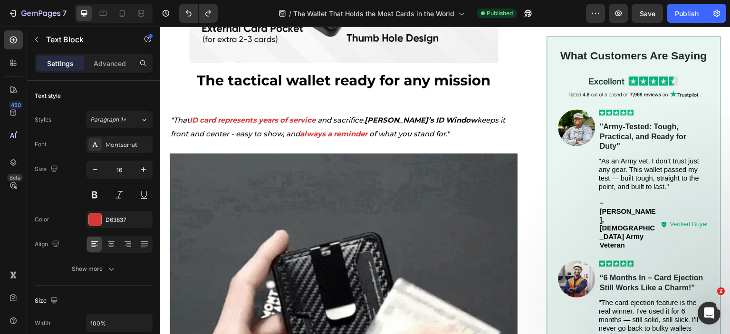
click at [311, 114] on p ""That ID card represents years of service and sacrifice. [PERSON_NAME]’s ID Win…" at bounding box center [344, 128] width 346 height 28
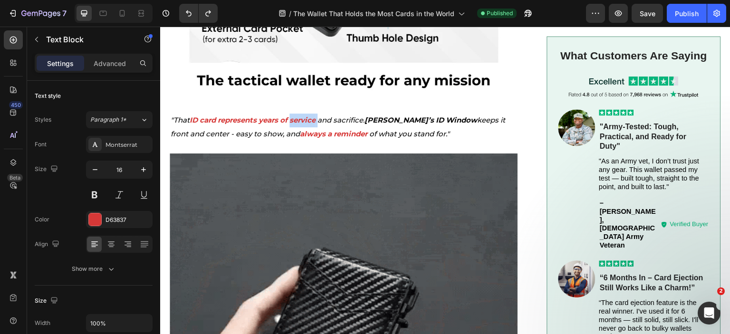
click at [311, 114] on p ""That ID card represents years of service and sacrifice. [PERSON_NAME]’s ID Win…" at bounding box center [344, 128] width 346 height 28
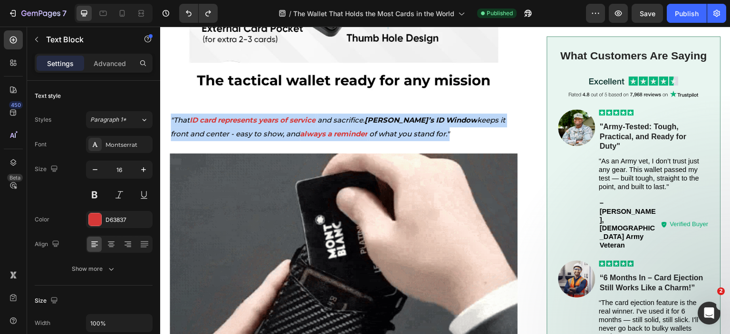
click at [311, 114] on p ""That ID card represents years of service and sacrifice. [PERSON_NAME]’s ID Win…" at bounding box center [344, 128] width 346 height 28
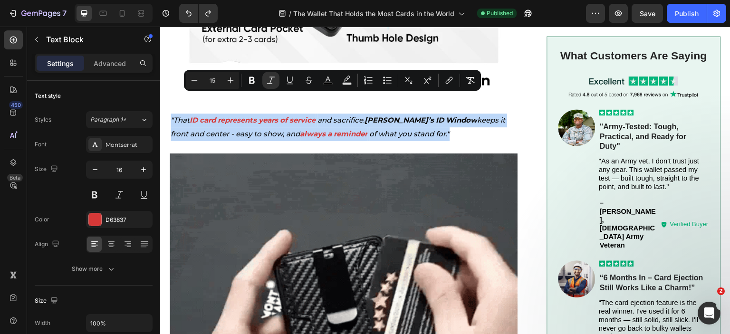
click at [311, 114] on p ""That ID card represents years of service and sacrifice. [PERSON_NAME]’s ID Win…" at bounding box center [344, 128] width 346 height 28
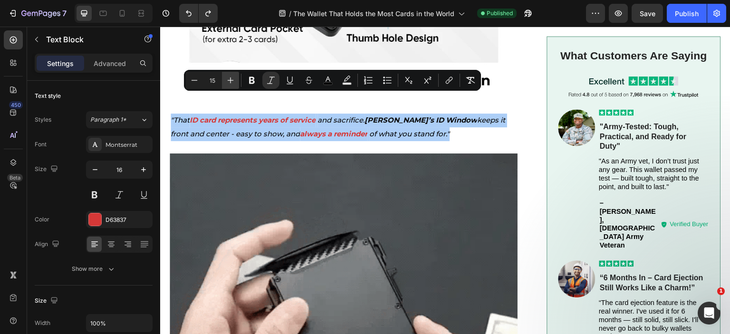
click at [233, 77] on icon "Editor contextual toolbar" at bounding box center [231, 81] width 10 height 10
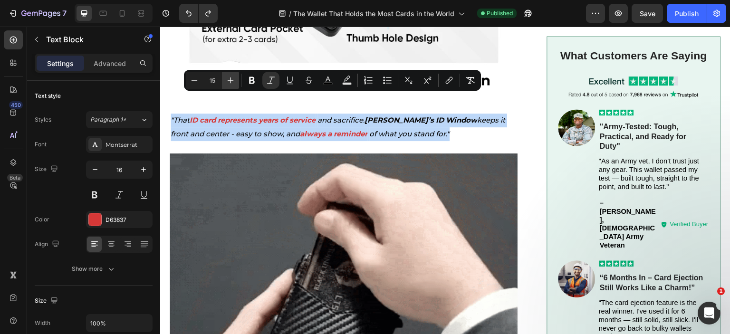
type input "16"
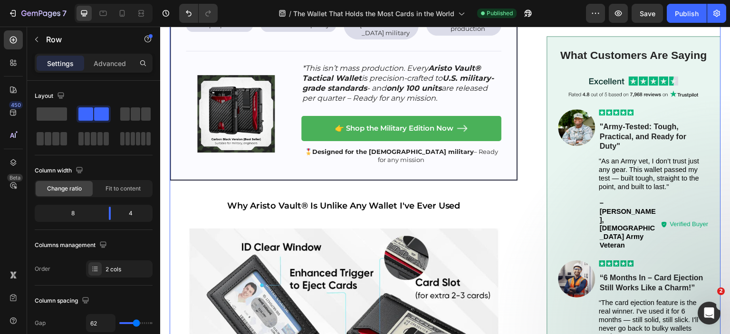
scroll to position [1209, 0]
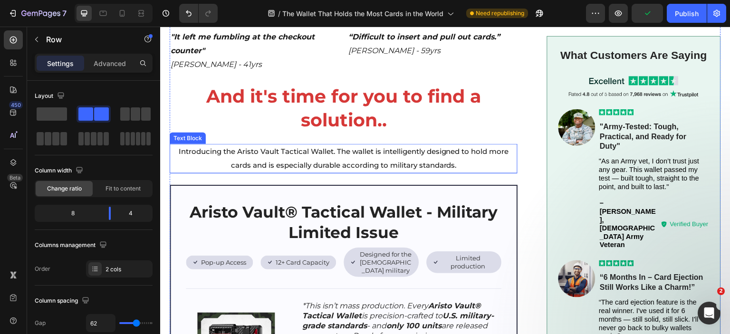
click at [408, 163] on span "Introducing the Aristo Vault Tactical Wallet. The wallet is intelligently desig…" at bounding box center [344, 158] width 330 height 23
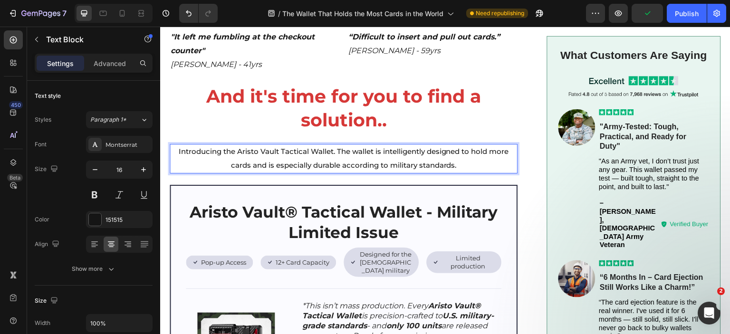
click at [278, 144] on div "Introducing the Aristo Vault Tactical Wallet. The wallet is intelligently desig…" at bounding box center [344, 158] width 348 height 29
click at [276, 152] on span "Introducing the Aristo Vault Tactical Wallet. The wallet is intelligently desig…" at bounding box center [344, 158] width 330 height 23
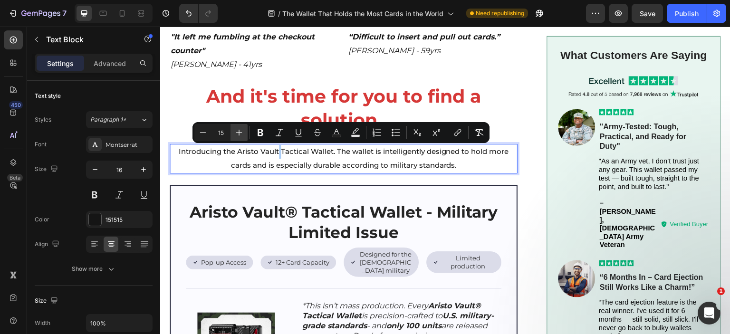
click at [241, 131] on icon "Editor contextual toolbar" at bounding box center [239, 133] width 10 height 10
type input "16"
click at [484, 165] on p "Introducing the Aristo Vault Tactical Wallet. The wallet is intelligently desig…" at bounding box center [344, 159] width 346 height 28
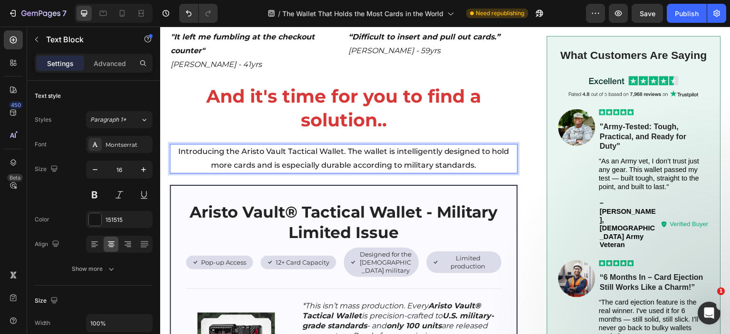
click at [241, 152] on span "Introducing the Aristo Vault Tactical Wallet. The wallet is intelligently desig…" at bounding box center [343, 158] width 331 height 23
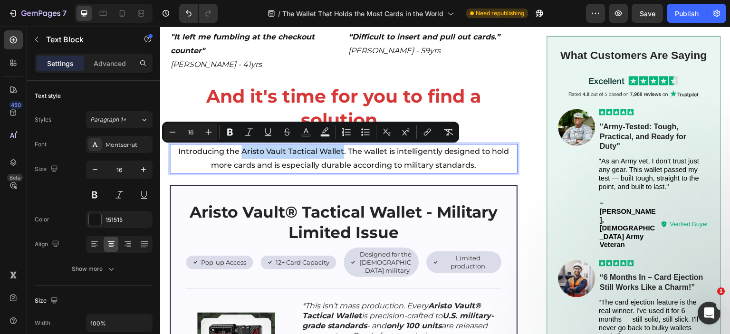
drag, startPoint x: 238, startPoint y: 152, endPoint x: 340, endPoint y: 154, distance: 102.7
click at [340, 154] on span "Introducing the Aristo Vault Tactical Wallet. The wallet is intelligently desig…" at bounding box center [343, 158] width 331 height 23
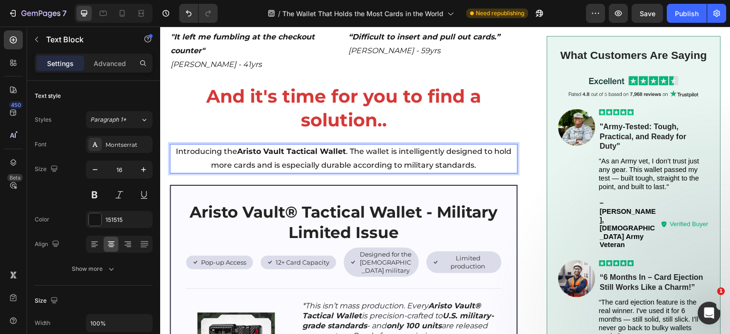
click at [501, 160] on p "Introducing the Aristo Vault Tactical Wallet . The wallet is intelligently desi…" at bounding box center [344, 159] width 346 height 28
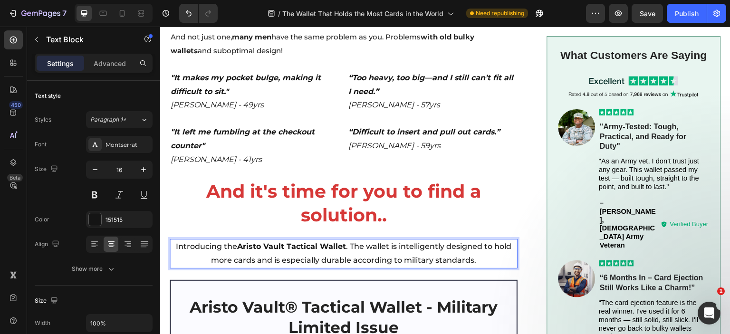
scroll to position [1066, 0]
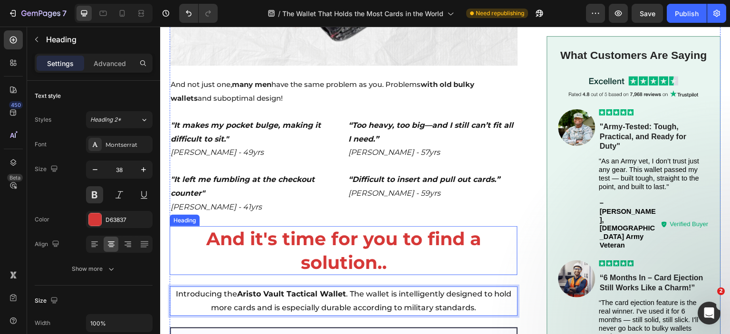
click at [363, 241] on h2 "And it's time for you to find a solution.." at bounding box center [344, 250] width 348 height 49
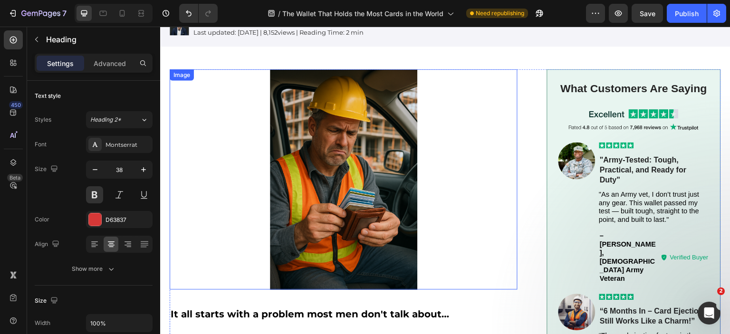
scroll to position [258, 0]
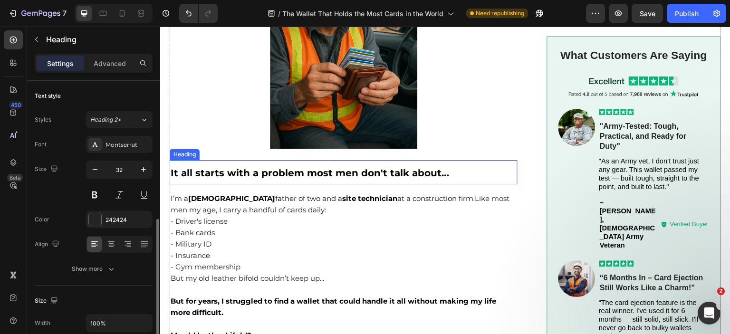
click at [320, 174] on strong "It all starts with a problem most men don't talk about…" at bounding box center [310, 172] width 279 height 11
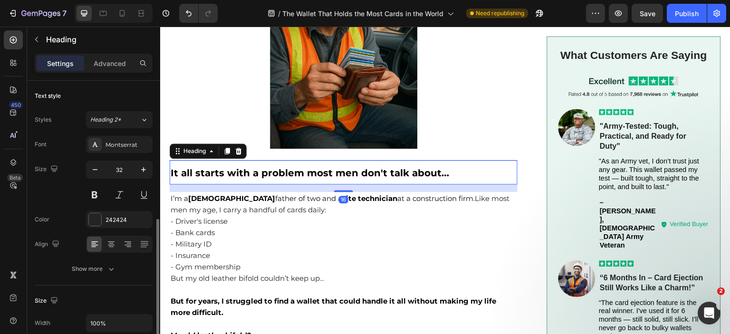
scroll to position [95, 0]
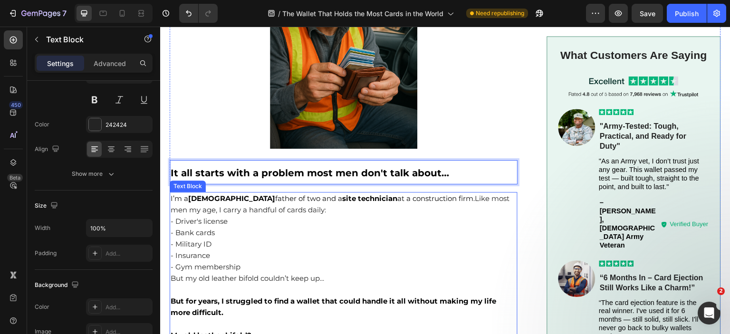
click at [287, 202] on span "Like most men my age, I carry a handful of cards daily:" at bounding box center [340, 204] width 339 height 20
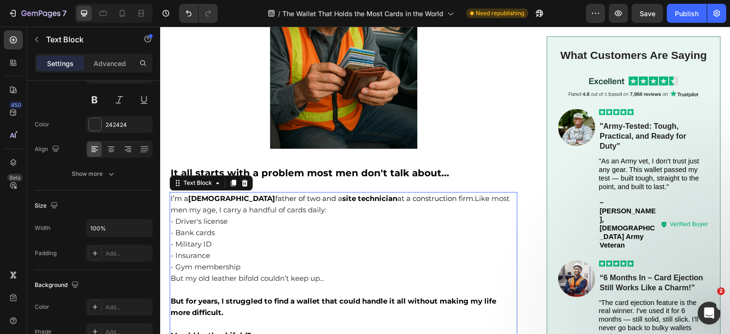
scroll to position [0, 0]
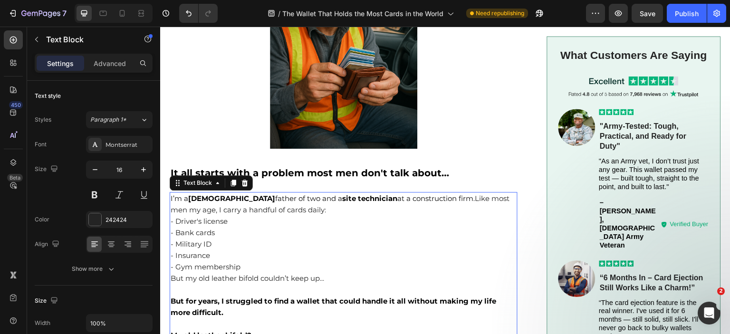
click at [286, 199] on span "I’m a [DEMOGRAPHIC_DATA] father of two and a site technician at a construction …" at bounding box center [323, 198] width 304 height 9
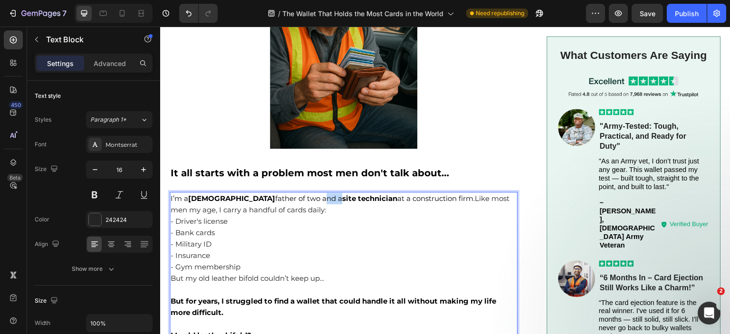
click at [286, 199] on span "I’m a [DEMOGRAPHIC_DATA] father of two and a site technician at a construction …" at bounding box center [323, 198] width 304 height 9
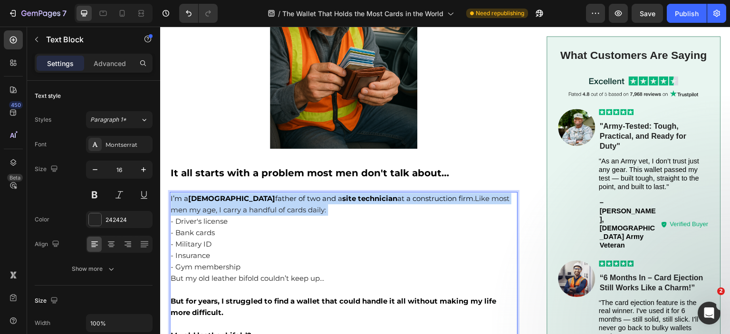
click at [286, 199] on span "I’m a [DEMOGRAPHIC_DATA] father of two and a site technician at a construction …" at bounding box center [323, 198] width 304 height 9
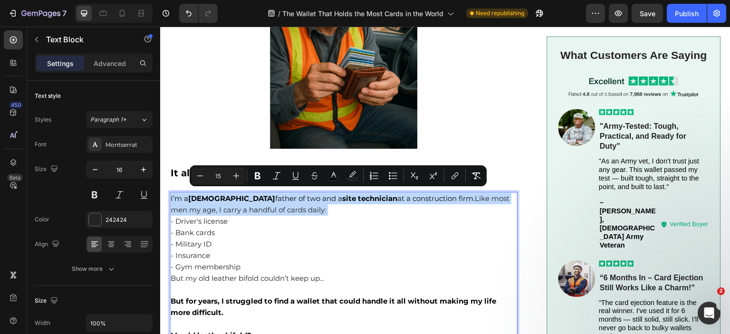
copy p "I’m a [DEMOGRAPHIC_DATA] father of two and a site technician at a construction …"
click at [214, 198] on strong "[DEMOGRAPHIC_DATA]" at bounding box center [231, 198] width 87 height 9
click at [193, 194] on strong "[DEMOGRAPHIC_DATA]" at bounding box center [231, 198] width 87 height 9
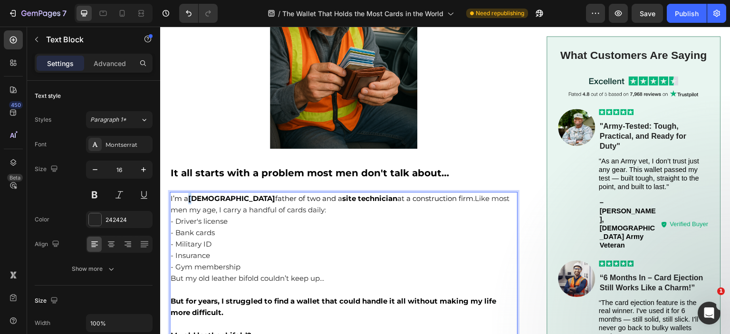
click at [192, 195] on strong "[DEMOGRAPHIC_DATA]" at bounding box center [231, 198] width 87 height 9
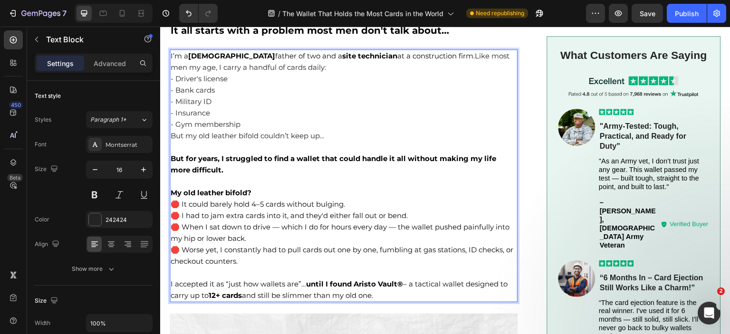
scroll to position [496, 0]
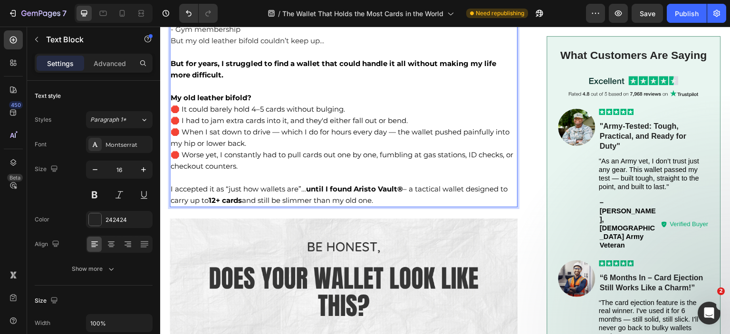
click at [217, 204] on strong "12+ cards" at bounding box center [225, 200] width 33 height 9
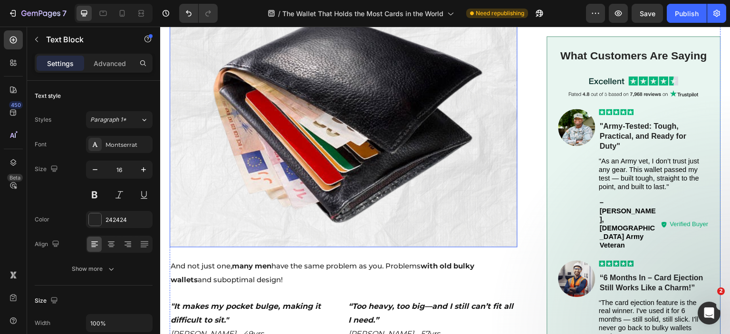
scroll to position [829, 0]
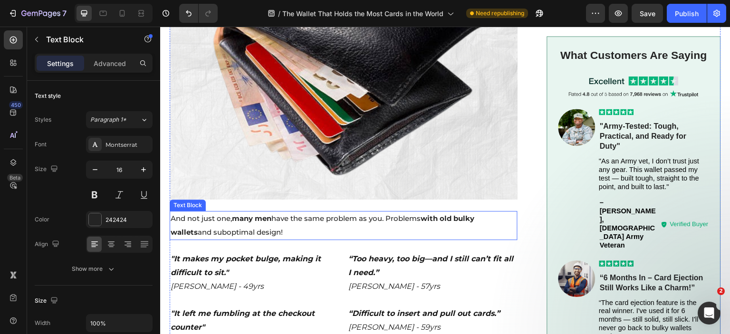
click at [369, 221] on p "And not just one, many men have the same problem as you. Problems with old bulk…" at bounding box center [344, 226] width 346 height 28
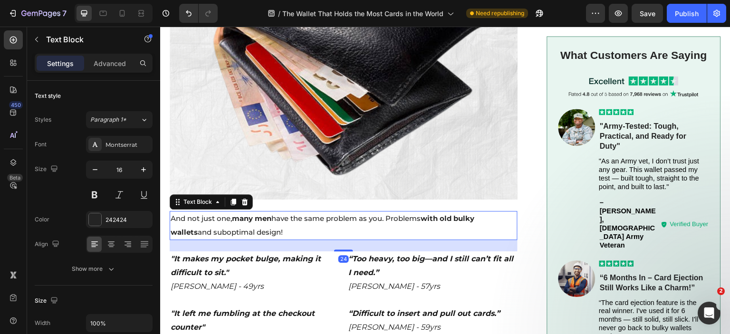
click at [367, 212] on p "And not just one, many men have the same problem as you. Problems with old bulk…" at bounding box center [344, 226] width 346 height 28
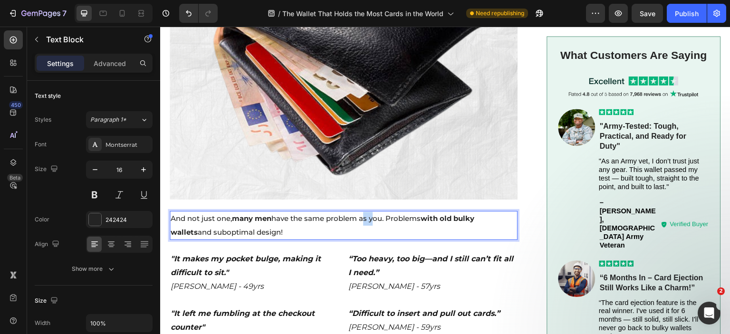
click at [367, 212] on p "And not just one, many men have the same problem as you. Problems with old bulk…" at bounding box center [344, 226] width 346 height 28
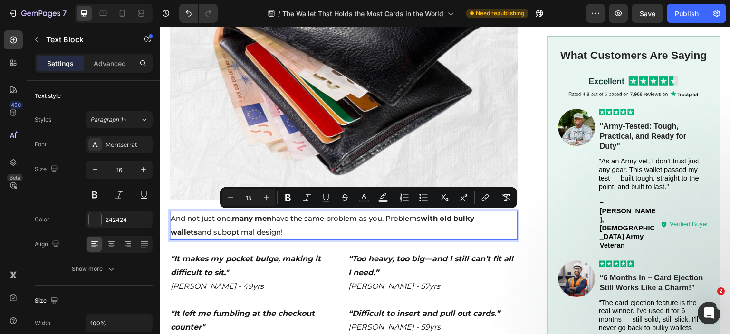
click at [381, 216] on span "And not just one, many men have the same problem as you. Problems with old bulk…" at bounding box center [323, 225] width 304 height 23
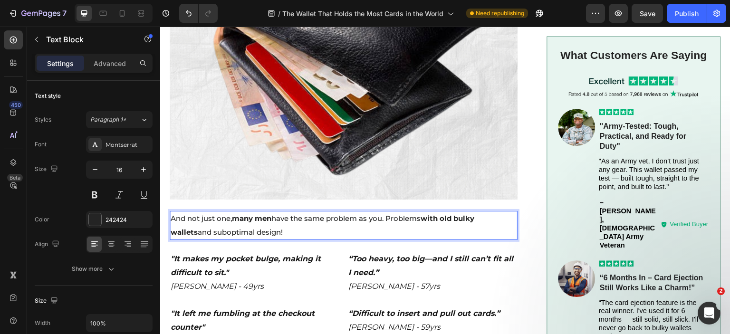
click at [387, 218] on span "And not just one, many men have the same problem as you. Problems with old bulk…" at bounding box center [323, 225] width 304 height 23
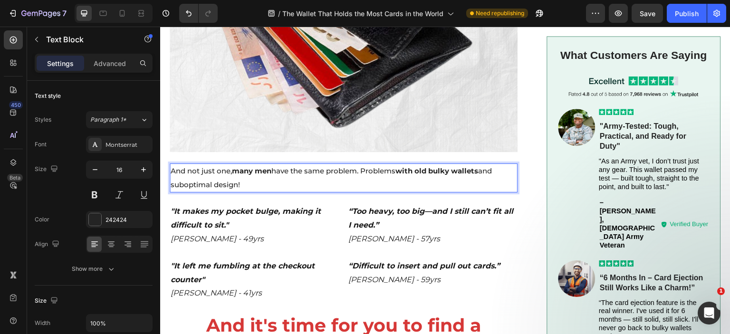
click at [263, 173] on strong "many men" at bounding box center [251, 170] width 39 height 9
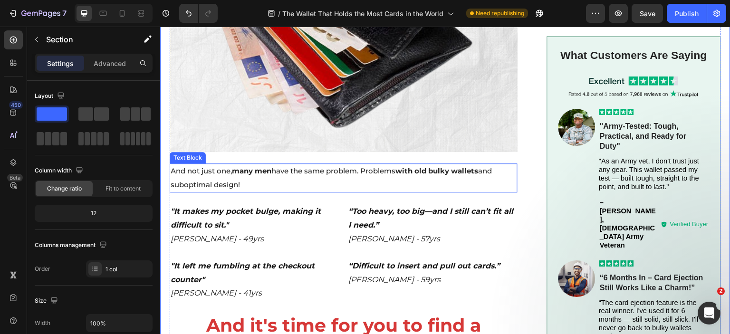
click at [232, 179] on span "And not just one, many men have the same problem. Problems with old bulky walle…" at bounding box center [331, 177] width 321 height 23
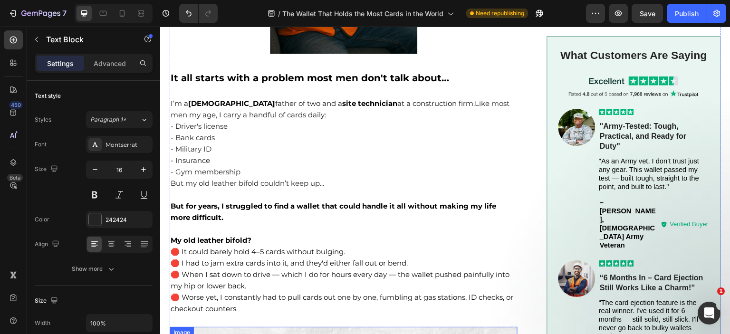
scroll to position [401, 0]
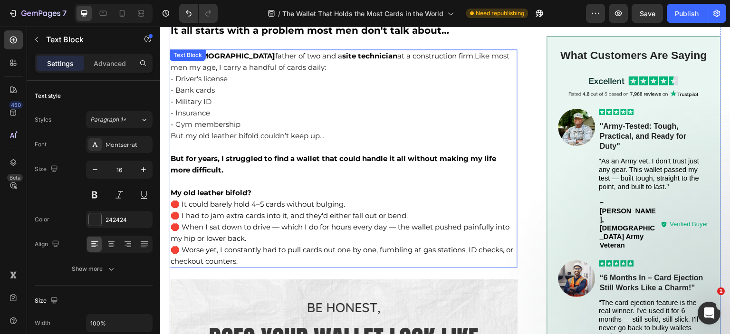
click at [228, 222] on p "🛑 I had to jam extra cards into it, and they'd either fall out or bend." at bounding box center [344, 215] width 346 height 11
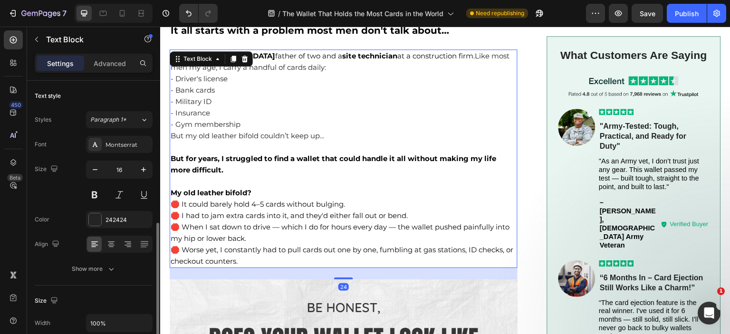
scroll to position [143, 0]
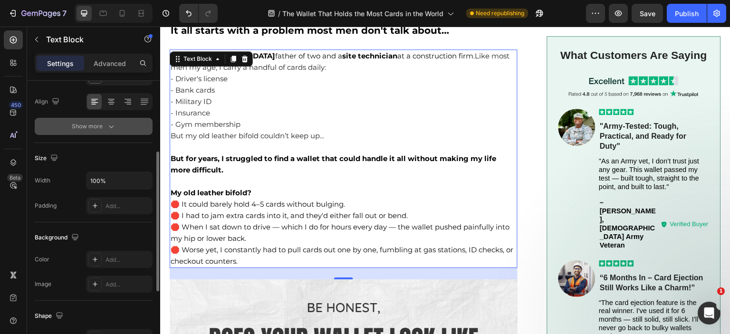
click at [99, 124] on div "Show more" at bounding box center [94, 127] width 44 height 10
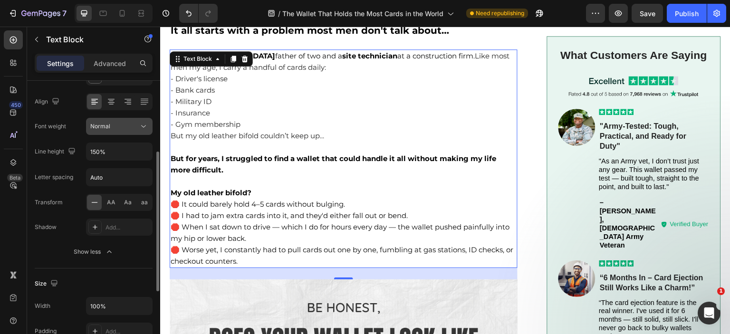
click at [112, 118] on button "Normal" at bounding box center [119, 126] width 67 height 17
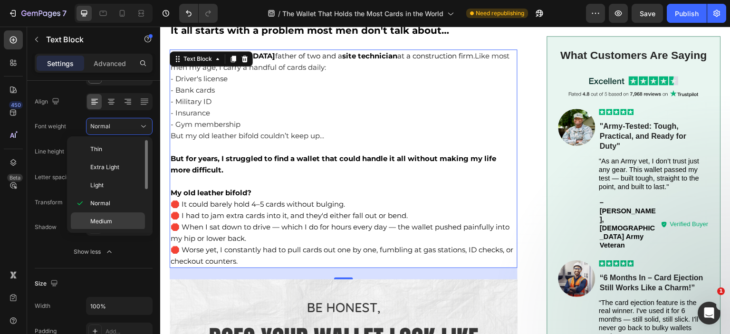
click at [101, 217] on span "Medium" at bounding box center [101, 221] width 22 height 9
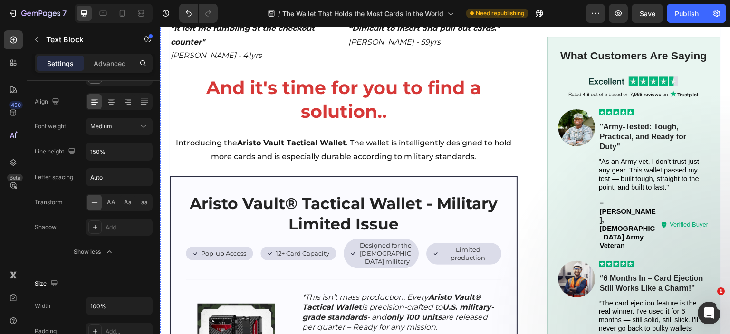
scroll to position [1304, 0]
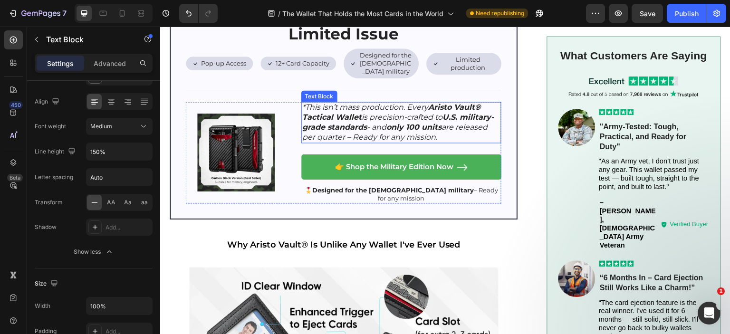
click at [365, 112] on icon "*This isn’t mass production. Every Aristo Vault® Tactical Wallet is precision-c…" at bounding box center [398, 122] width 192 height 39
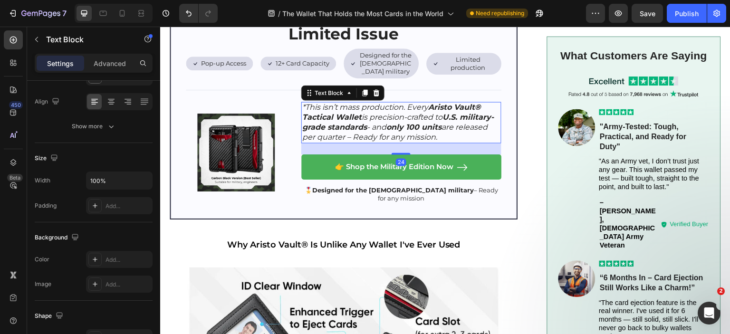
click at [365, 112] on icon "*This isn’t mass production. Every Aristo Vault® Tactical Wallet is precision-c…" at bounding box center [398, 122] width 192 height 39
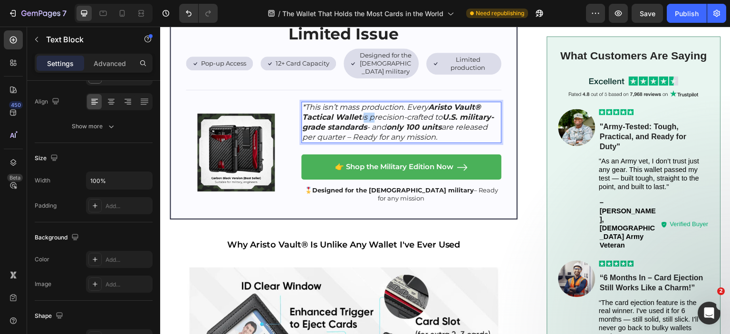
click at [365, 112] on icon "*This isn’t mass production. Every Aristo Vault® Tactical Wallet is precision-c…" at bounding box center [398, 122] width 192 height 39
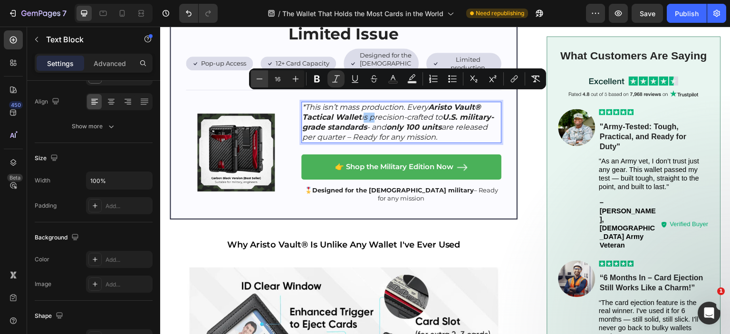
click at [261, 76] on icon "Editor contextual toolbar" at bounding box center [260, 79] width 10 height 10
type input "15"
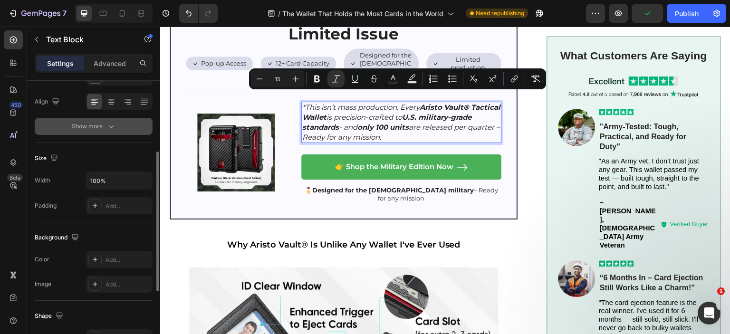
click at [109, 118] on button "Show more" at bounding box center [94, 126] width 118 height 17
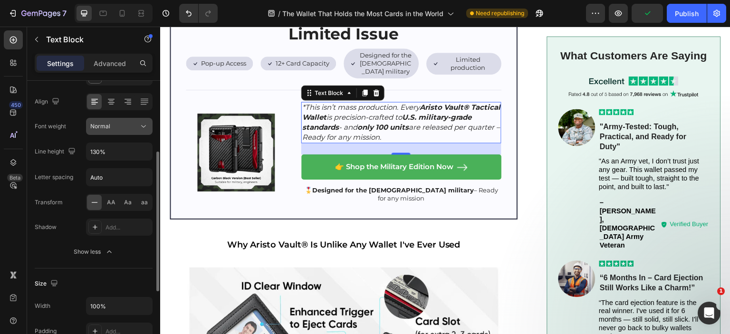
click at [123, 129] on div "Normal" at bounding box center [114, 126] width 48 height 9
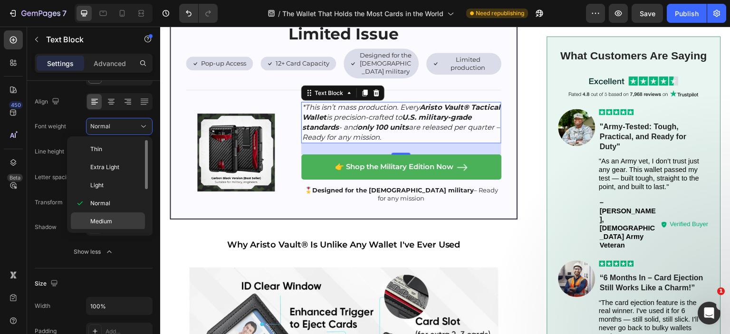
click at [111, 220] on span "Medium" at bounding box center [101, 221] width 22 height 9
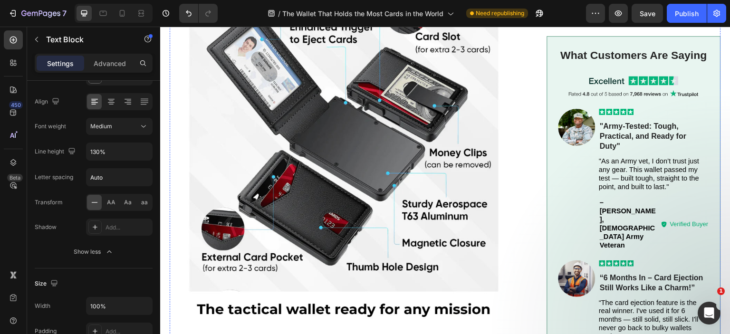
scroll to position [1399, 0]
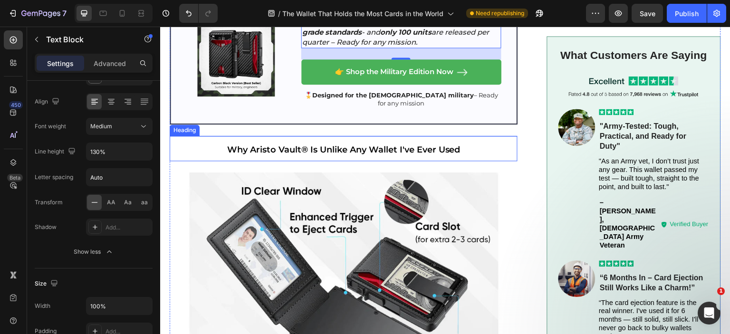
click at [338, 138] on h2 "Why Aristo Vault® Is Unlike Any Wallet I've Ever Used" at bounding box center [344, 148] width 348 height 25
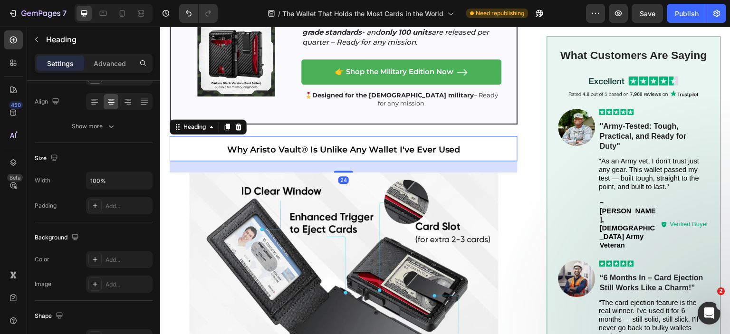
scroll to position [0, 0]
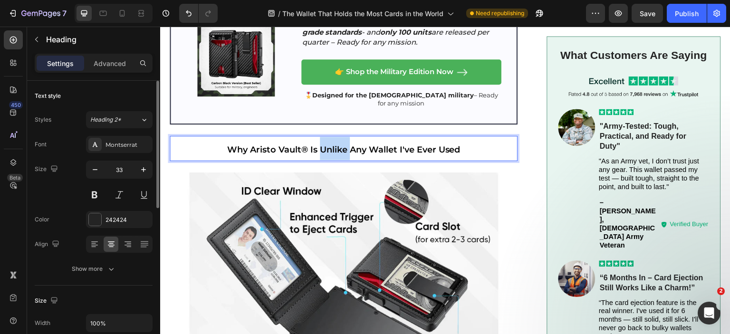
click at [327, 145] on span "Why Aristo Vault® Is Unlike Any Wallet I've Ever Used" at bounding box center [343, 150] width 233 height 10
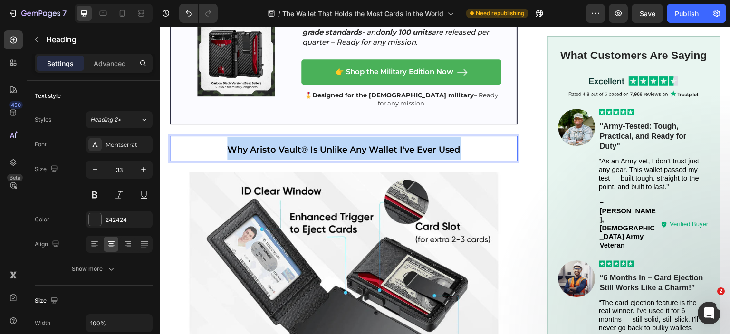
click at [327, 145] on span "Why Aristo Vault® Is Unlike Any Wallet I've Ever Used" at bounding box center [343, 150] width 233 height 10
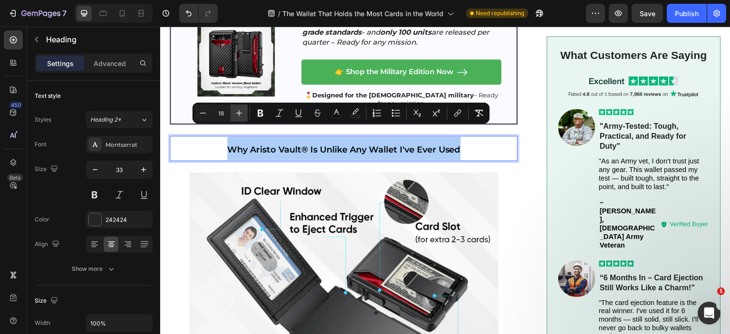
click at [236, 113] on icon "Editor contextual toolbar" at bounding box center [239, 113] width 6 height 6
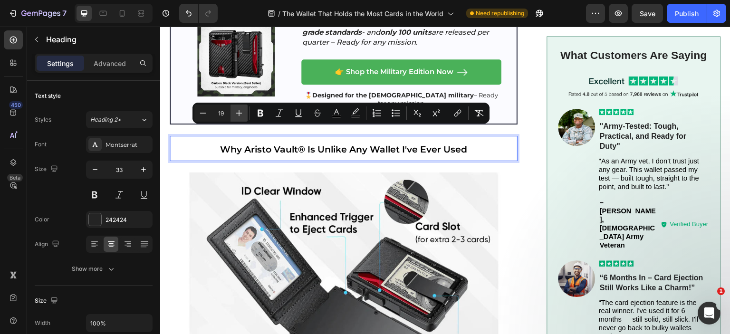
click at [238, 112] on icon "Editor contextual toolbar" at bounding box center [239, 113] width 10 height 10
type input "20"
click at [335, 108] on icon "Editor contextual toolbar" at bounding box center [337, 113] width 10 height 10
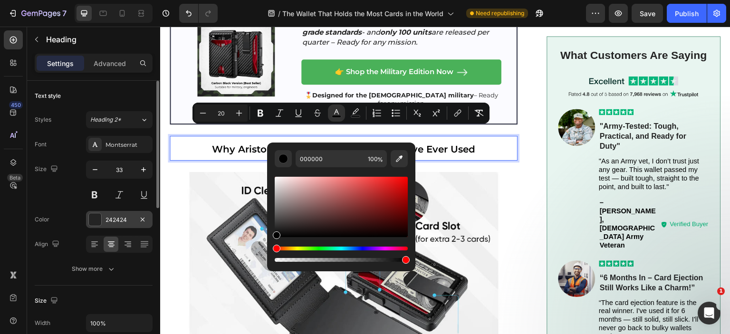
click at [93, 219] on div at bounding box center [95, 219] width 12 height 12
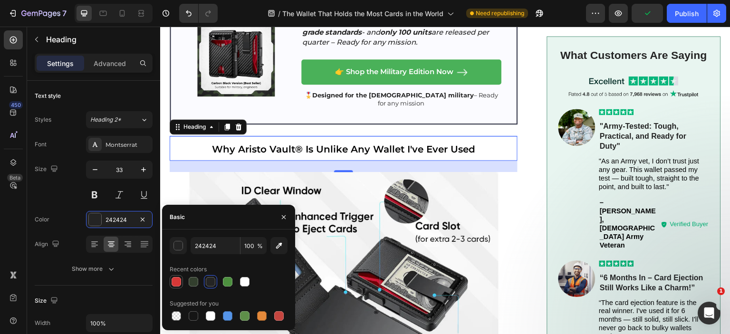
click at [181, 281] on div at bounding box center [177, 282] width 10 height 10
type input "D63837"
click at [179, 283] on div at bounding box center [177, 282] width 10 height 10
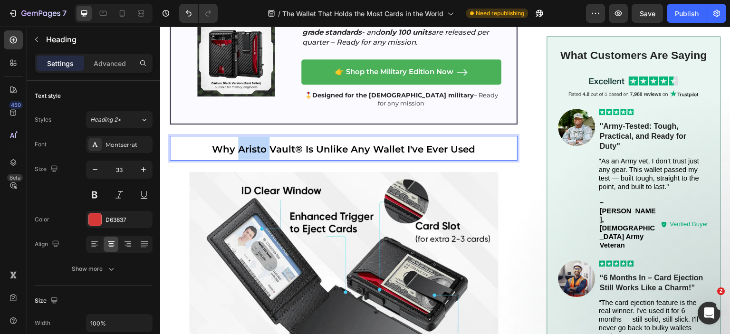
click at [255, 144] on span "Why Aristo Vault® Is Unlike Any Wallet I've Ever Used" at bounding box center [343, 149] width 263 height 11
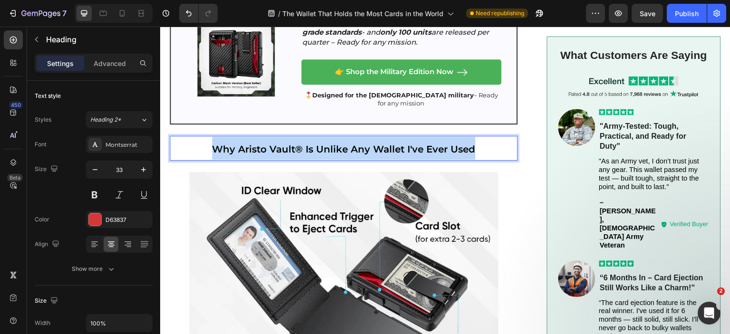
click at [255, 144] on span "Why Aristo Vault® Is Unlike Any Wallet I've Ever Used" at bounding box center [343, 149] width 263 height 11
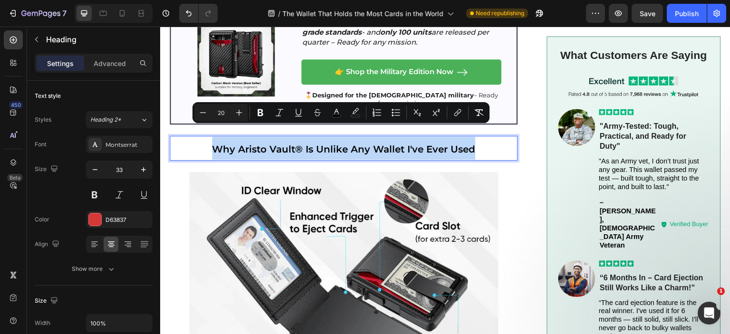
click at [255, 144] on span "Why Aristo Vault® Is Unlike Any Wallet I've Ever Used" at bounding box center [343, 149] width 263 height 11
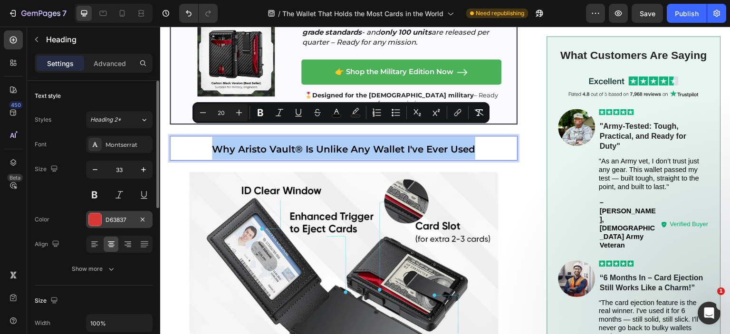
click at [95, 216] on div at bounding box center [95, 219] width 12 height 12
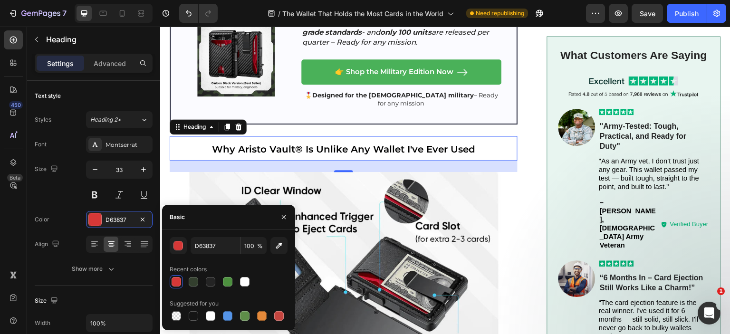
click at [177, 282] on div at bounding box center [177, 282] width 10 height 10
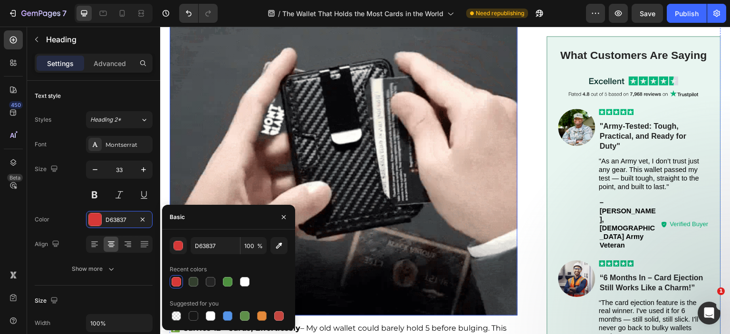
scroll to position [2207, 0]
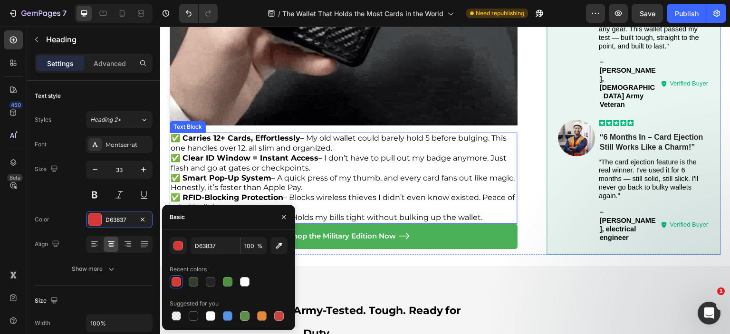
click at [336, 154] on span "✅ Clear ID Window = Instant Access – I don’t have to pull out my badge anymore.…" at bounding box center [339, 163] width 336 height 19
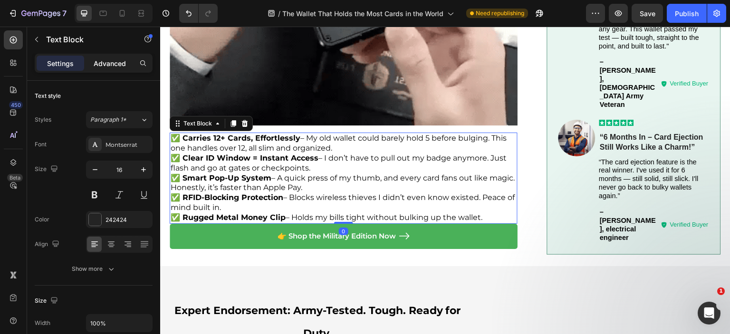
click at [105, 63] on p "Advanced" at bounding box center [110, 63] width 32 height 10
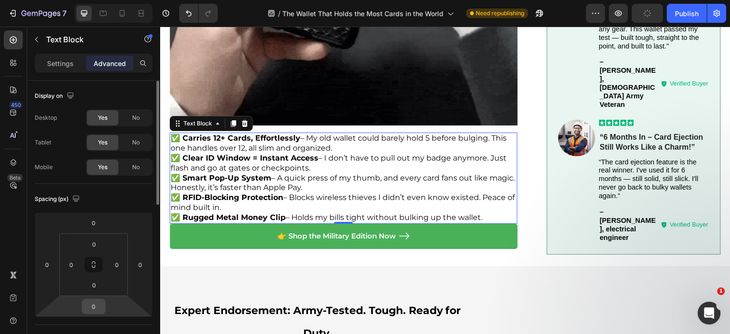
click at [96, 306] on input "0" at bounding box center [93, 306] width 19 height 14
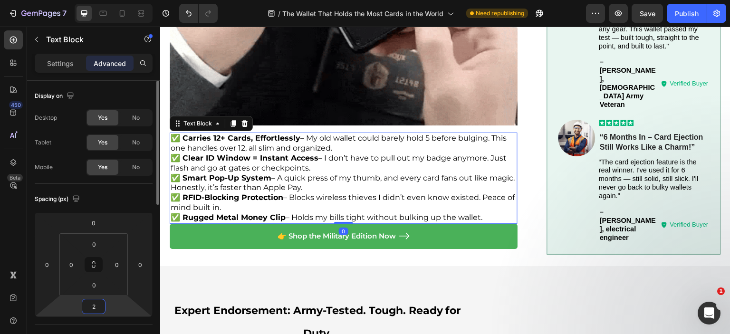
type input "20"
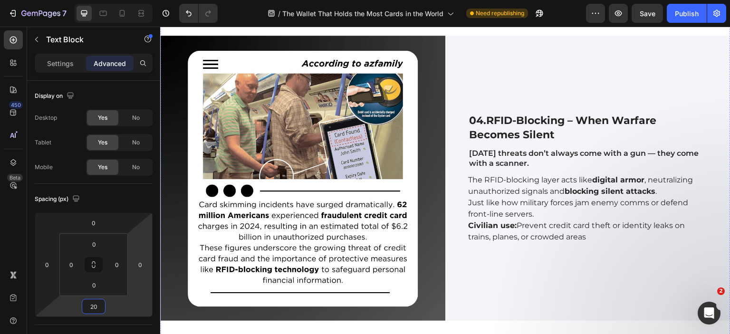
scroll to position [3586, 0]
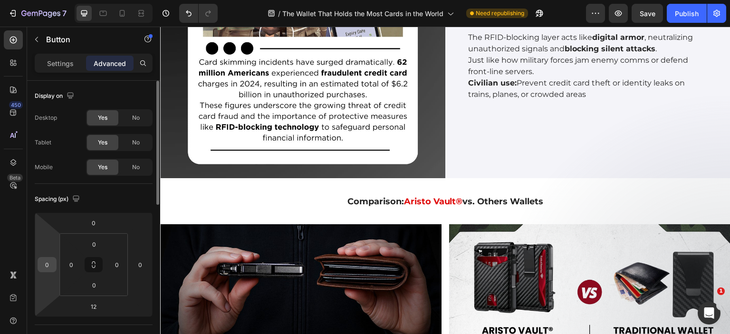
click at [45, 266] on input "0" at bounding box center [47, 265] width 14 height 14
type input "30"
click at [141, 264] on input "0" at bounding box center [140, 265] width 14 height 14
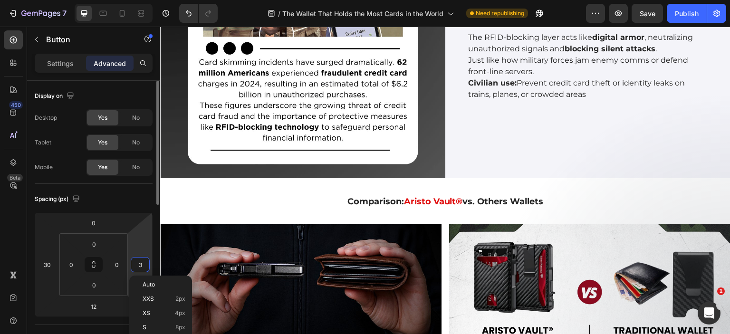
type input "30"
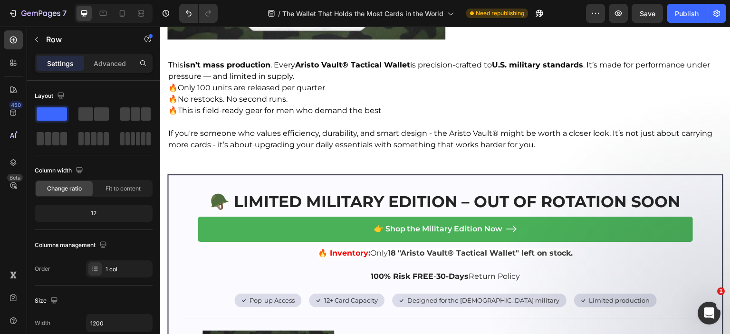
scroll to position [5202, 0]
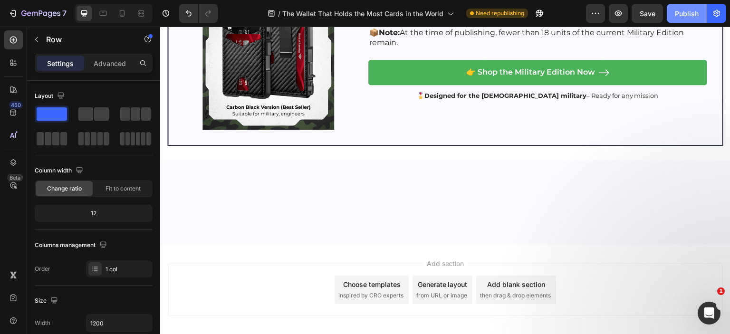
click at [687, 22] on button "Publish" at bounding box center [687, 13] width 40 height 19
click at [690, 15] on div "button" at bounding box center [687, 14] width 8 height 8
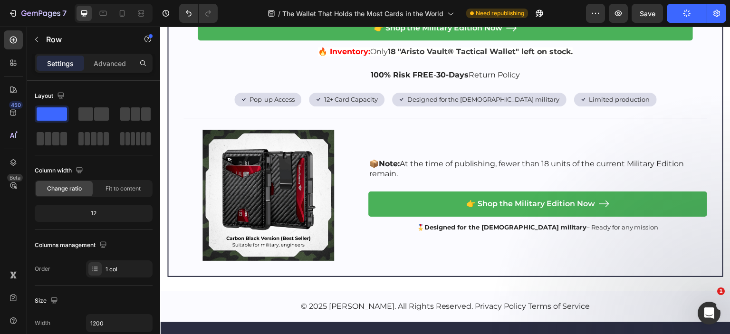
scroll to position [6103, 0]
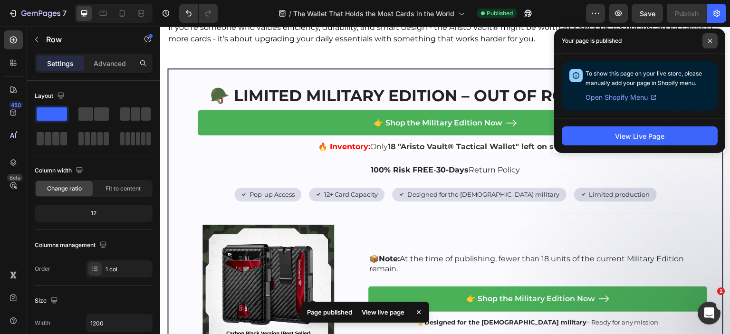
click at [710, 41] on icon at bounding box center [710, 41] width 5 height 5
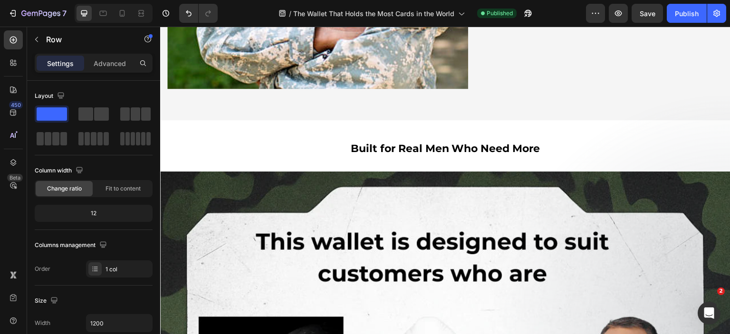
scroll to position [2823, 0]
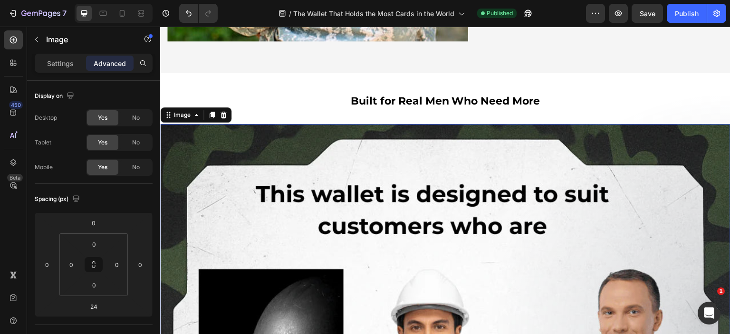
click at [48, 62] on p "Settings" at bounding box center [60, 63] width 27 height 10
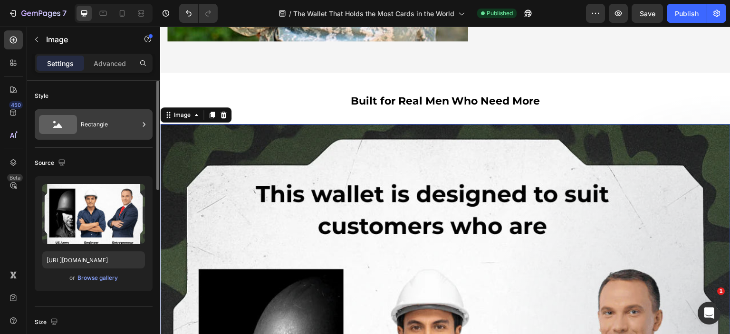
click at [88, 118] on div "Rectangle" at bounding box center [110, 125] width 58 height 22
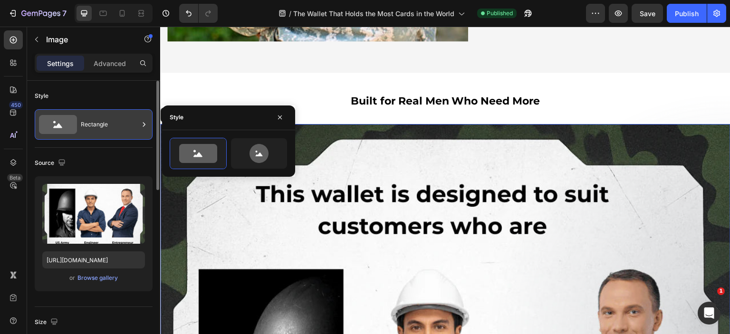
click at [88, 118] on div "Rectangle" at bounding box center [110, 125] width 58 height 22
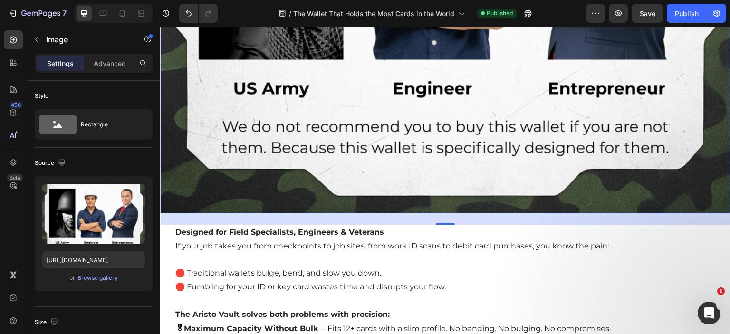
scroll to position [3109, 0]
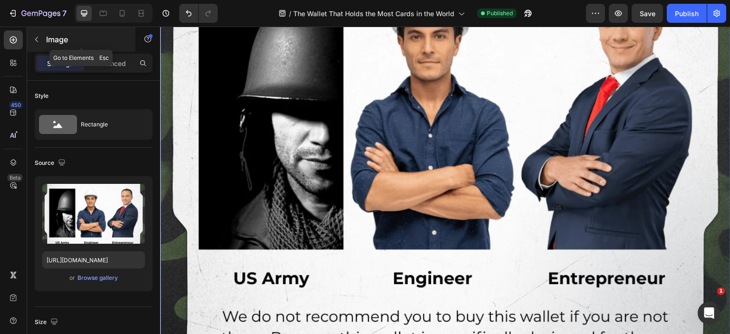
click at [32, 39] on button "button" at bounding box center [36, 39] width 15 height 15
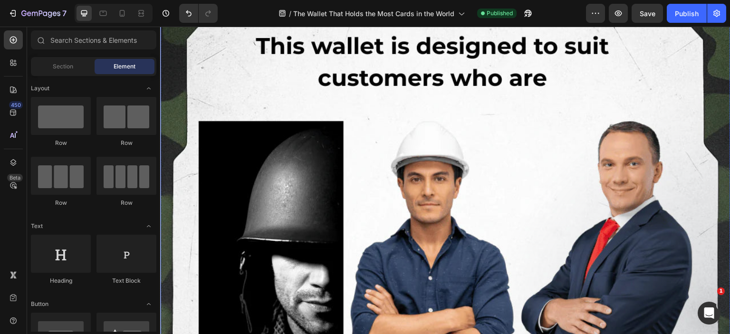
scroll to position [2823, 0]
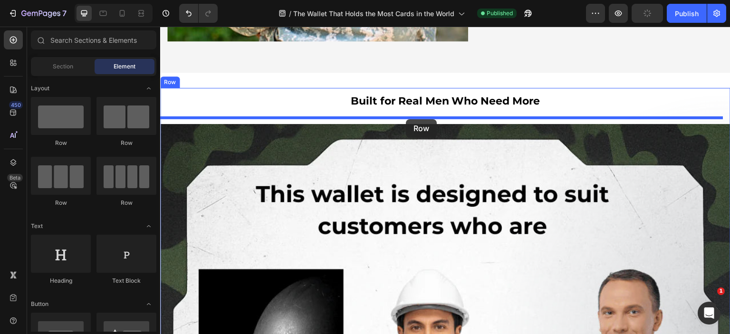
drag, startPoint x: 284, startPoint y: 157, endPoint x: 406, endPoint y: 119, distance: 127.8
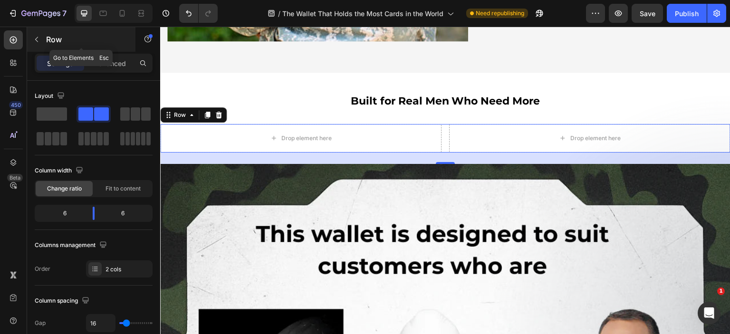
click at [41, 44] on button "button" at bounding box center [36, 39] width 15 height 15
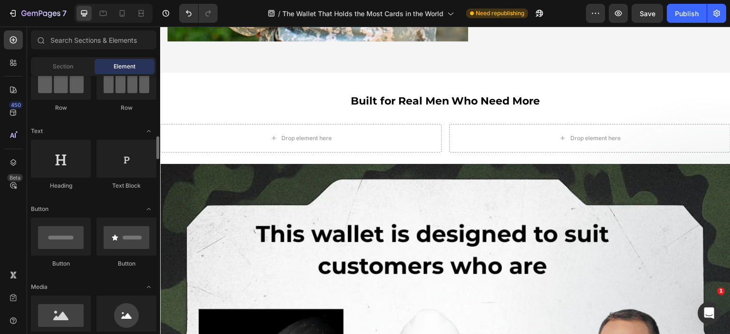
scroll to position [190, 0]
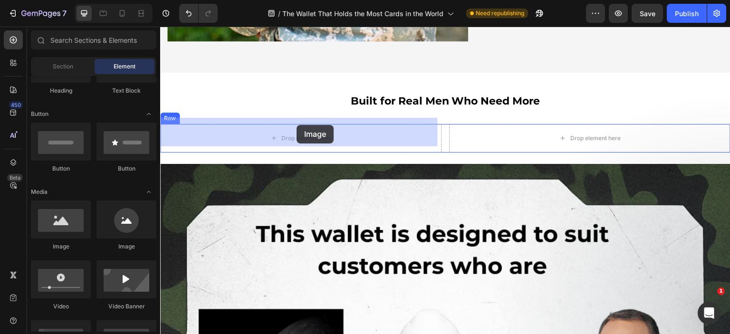
drag, startPoint x: 229, startPoint y: 258, endPoint x: 297, endPoint y: 125, distance: 149.5
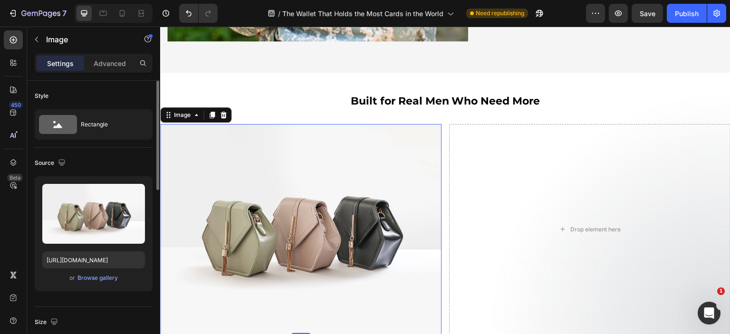
scroll to position [95, 0]
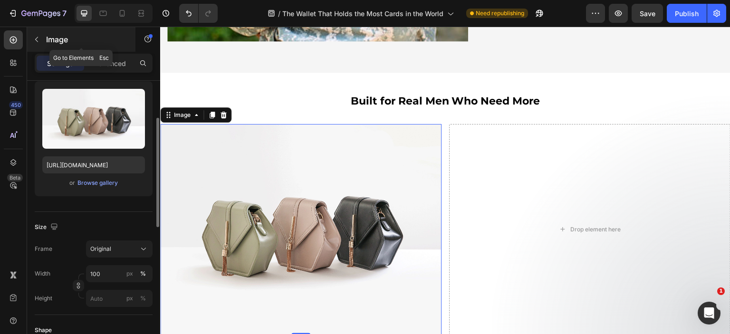
click at [40, 42] on button "button" at bounding box center [36, 39] width 15 height 15
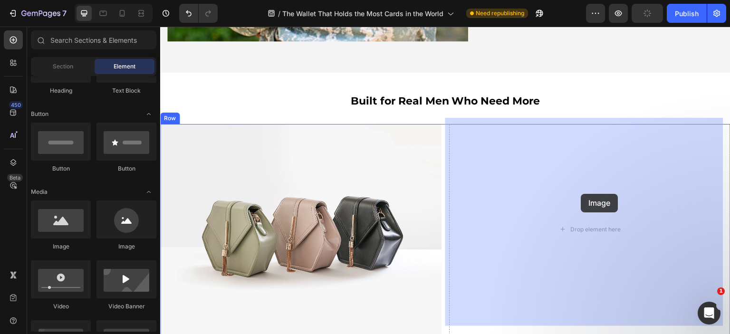
drag, startPoint x: 226, startPoint y: 258, endPoint x: 581, endPoint y: 194, distance: 360.9
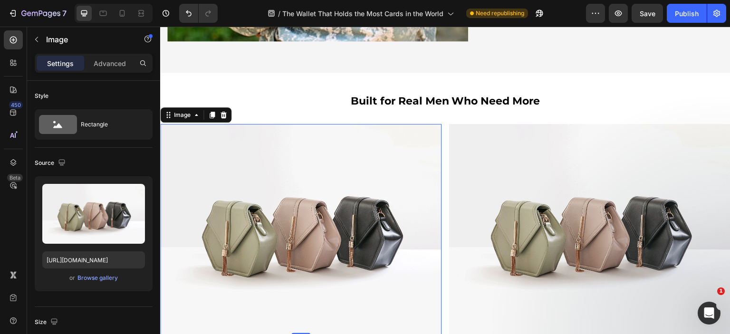
click at [265, 201] on img at bounding box center [300, 229] width 281 height 211
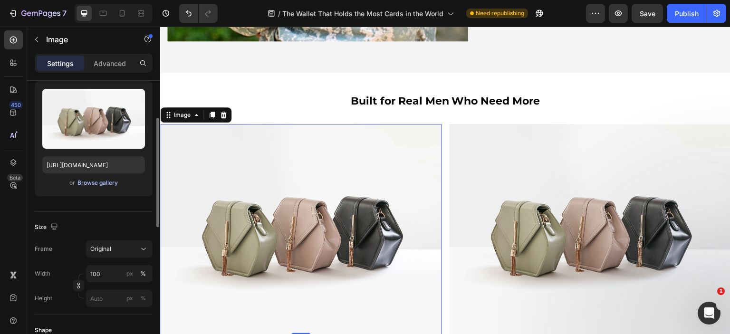
click at [84, 186] on div "Browse gallery" at bounding box center [97, 183] width 40 height 9
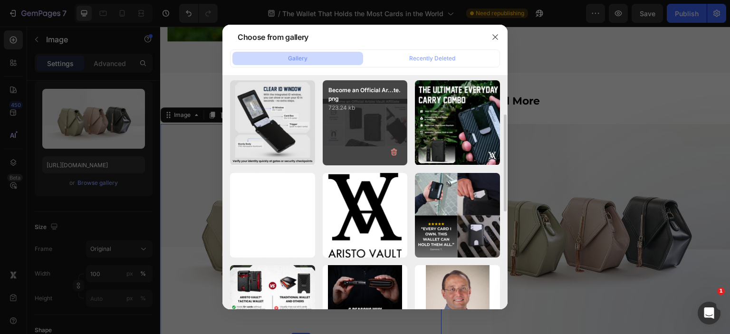
scroll to position [143, 0]
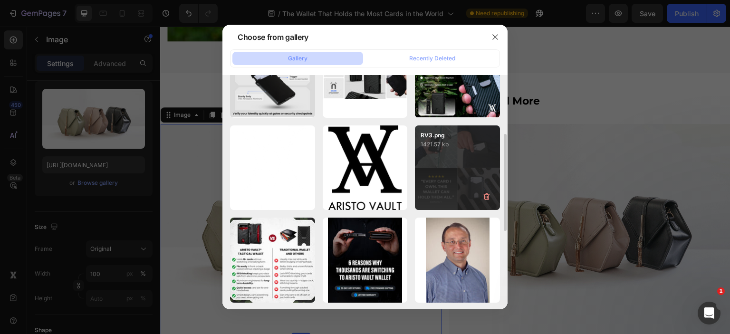
click at [445, 143] on p "1421.57 kb" at bounding box center [458, 145] width 74 height 10
type input "[URL][DOMAIN_NAME]"
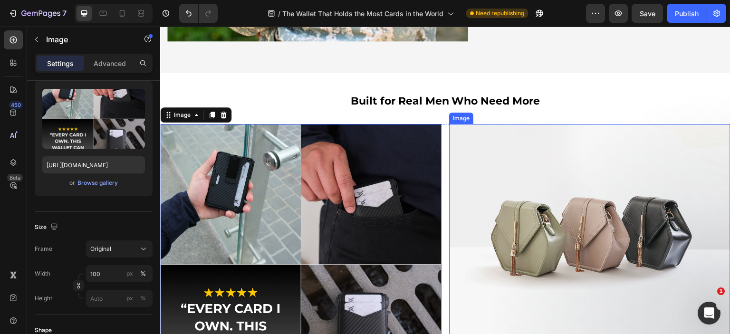
click at [551, 182] on img at bounding box center [589, 229] width 281 height 211
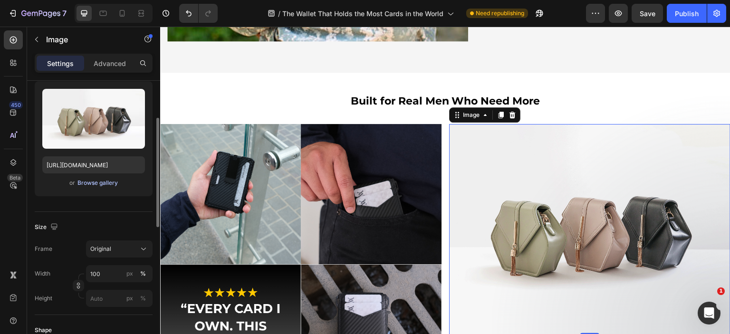
click at [89, 183] on div "Browse gallery" at bounding box center [97, 183] width 40 height 9
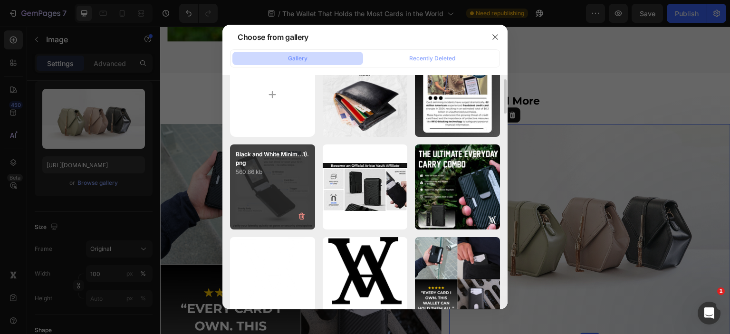
scroll to position [0, 0]
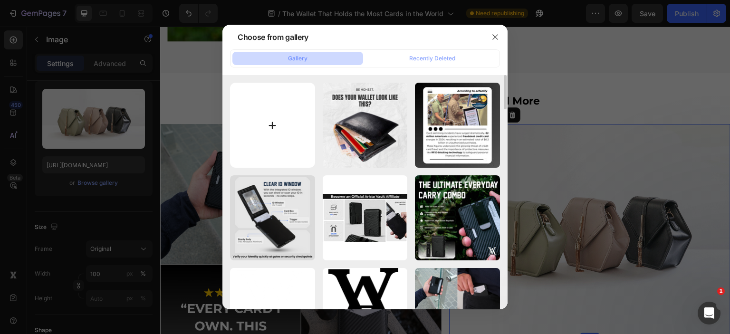
click at [277, 112] on input "file" at bounding box center [272, 125] width 85 height 85
type input "C:\fakepath\DSCF6833.jpg"
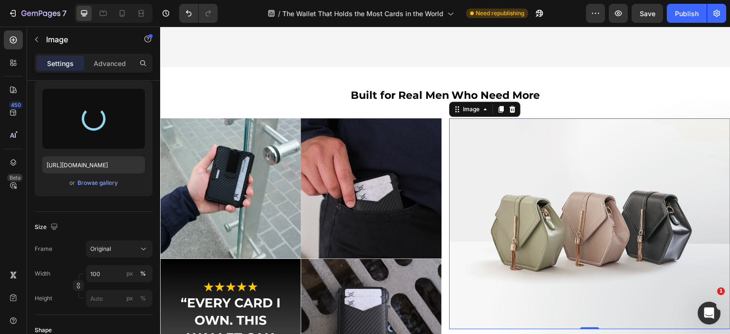
scroll to position [2966, 0]
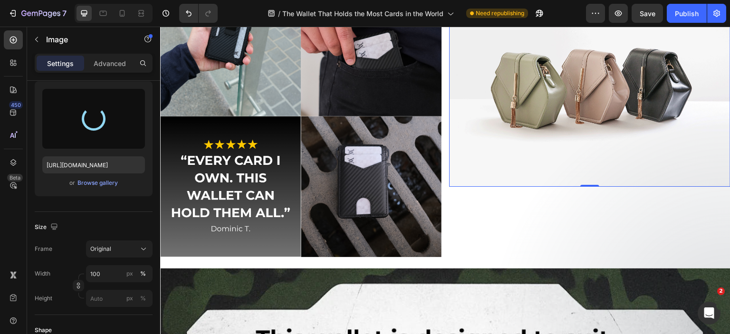
type input "[URL][DOMAIN_NAME]"
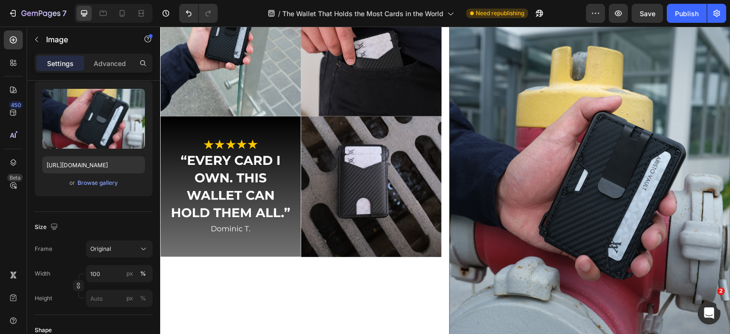
scroll to position [3013, 0]
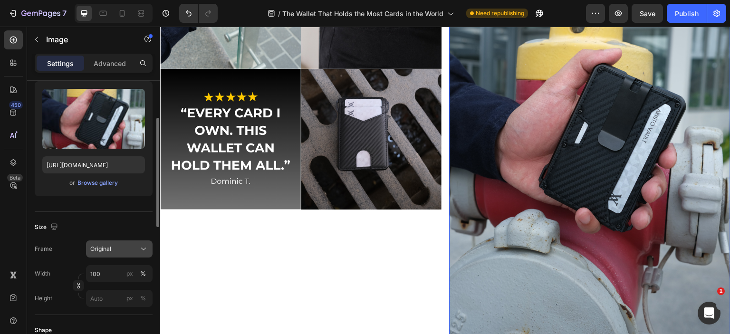
click at [120, 251] on div "Original" at bounding box center [113, 249] width 47 height 9
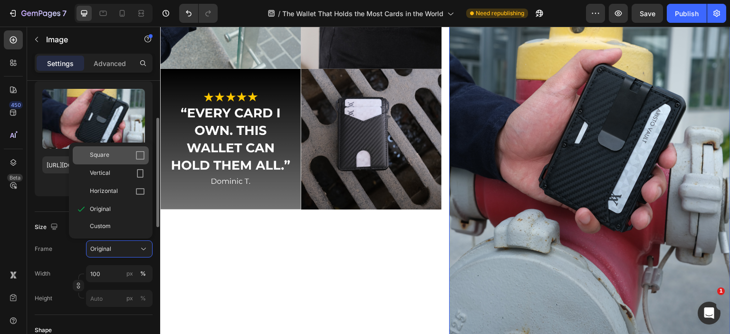
click at [109, 157] on div "Square" at bounding box center [117, 156] width 55 height 10
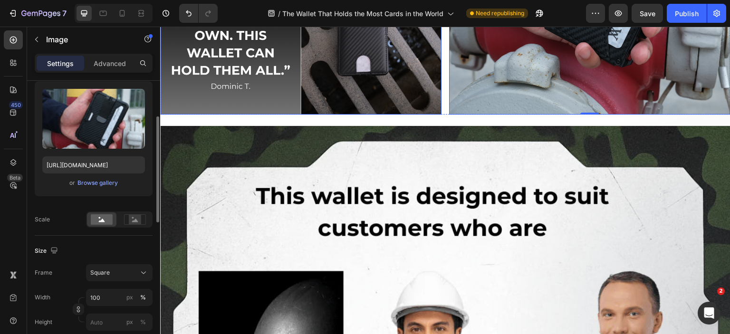
scroll to position [3156, 0]
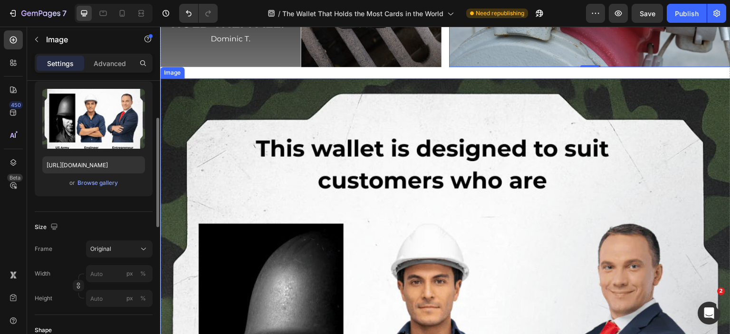
click at [221, 66] on icon at bounding box center [224, 70] width 8 height 8
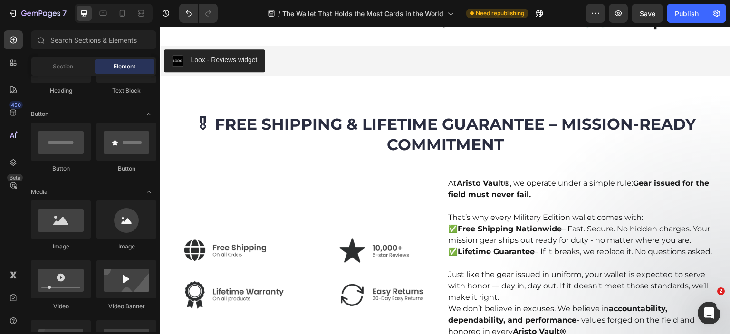
scroll to position [4962, 0]
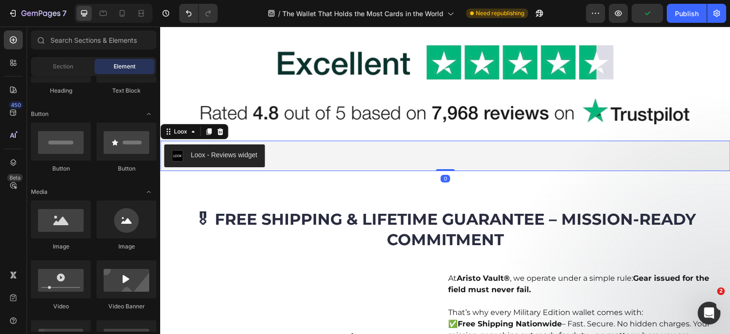
click at [289, 150] on div "Loox - Reviews widget" at bounding box center [445, 156] width 563 height 23
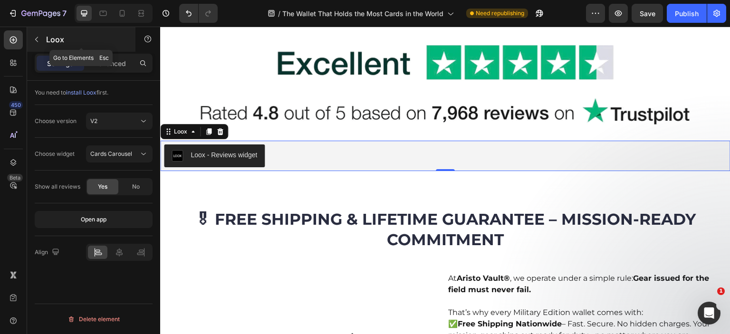
click at [39, 41] on icon "button" at bounding box center [37, 40] width 8 height 8
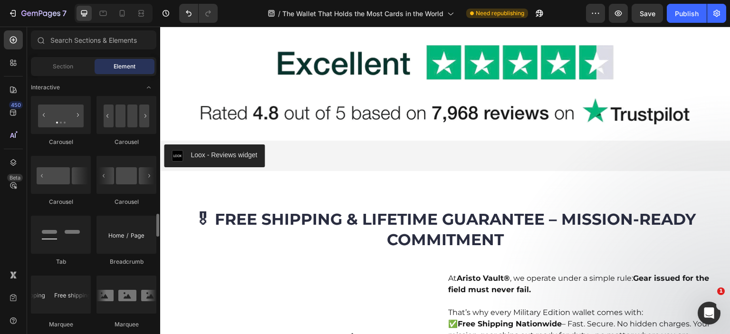
scroll to position [1046, 0]
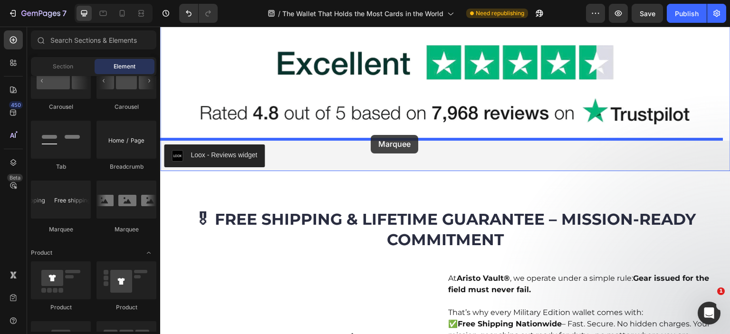
drag, startPoint x: 282, startPoint y: 237, endPoint x: 371, endPoint y: 135, distance: 134.8
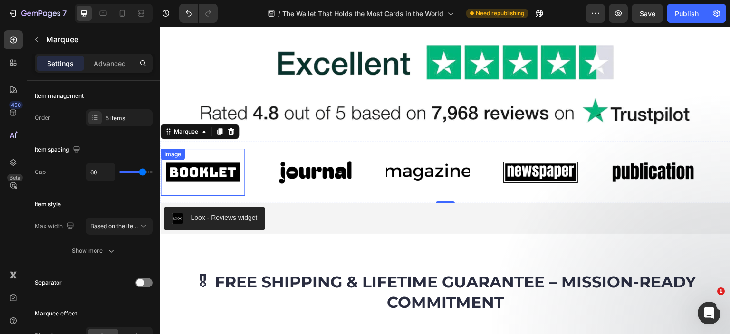
click at [227, 164] on img at bounding box center [203, 172] width 84 height 36
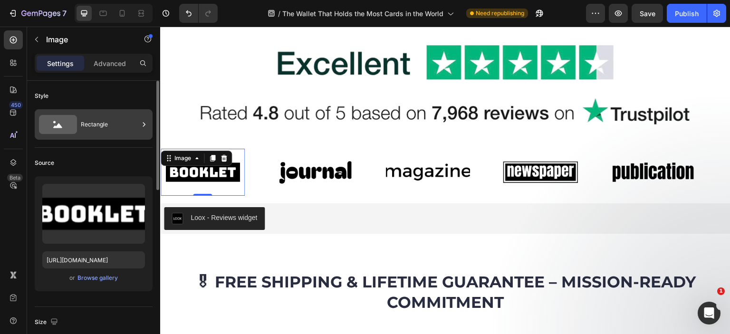
click at [74, 131] on icon at bounding box center [58, 124] width 38 height 19
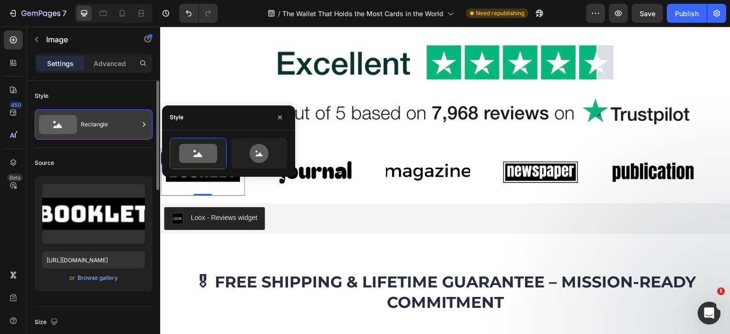
click at [73, 131] on icon at bounding box center [58, 124] width 38 height 19
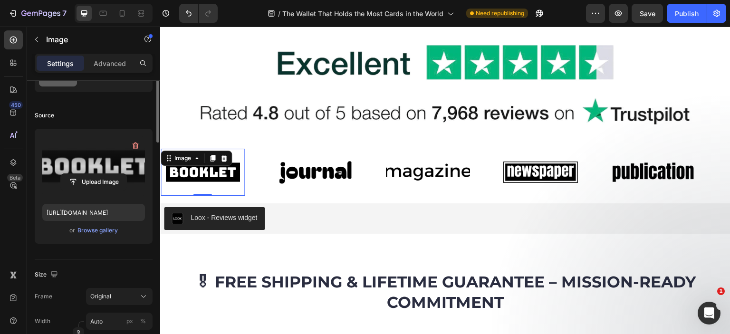
scroll to position [95, 0]
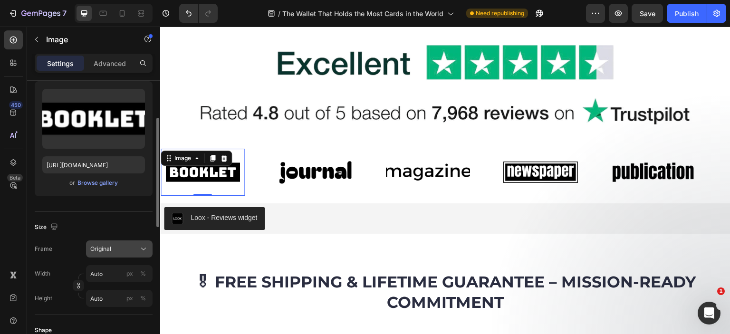
click at [112, 253] on button "Original" at bounding box center [119, 249] width 67 height 17
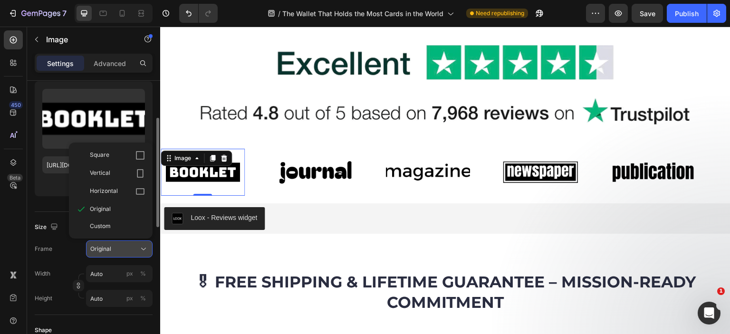
click at [112, 253] on button "Original" at bounding box center [119, 249] width 67 height 17
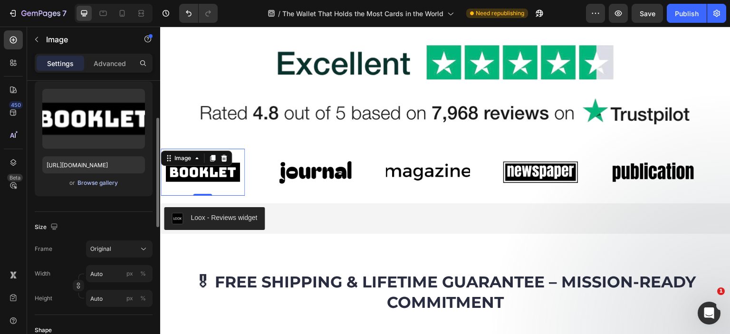
click at [102, 185] on div "Browse gallery" at bounding box center [97, 183] width 40 height 9
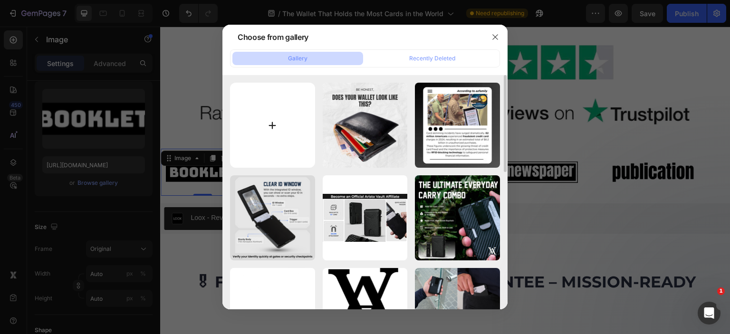
click at [269, 113] on input "file" at bounding box center [272, 125] width 85 height 85
type input "C:\fakepath\z6878510831393_dcae24314e16147838f07181e7231ad3.jpg"
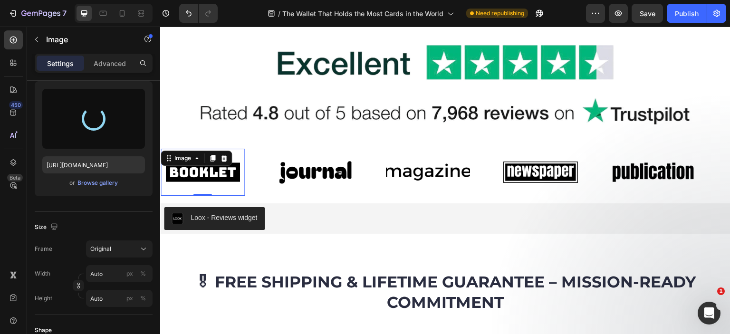
type input "[URL][DOMAIN_NAME]"
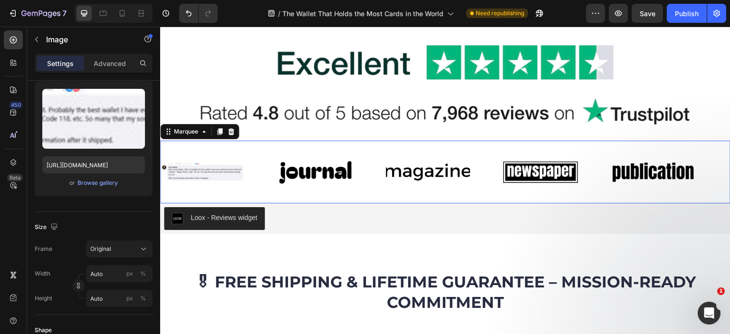
click at [355, 145] on div "Image Image Image Image Image Image Image Image Image Image Marquee 0" at bounding box center [445, 172] width 570 height 63
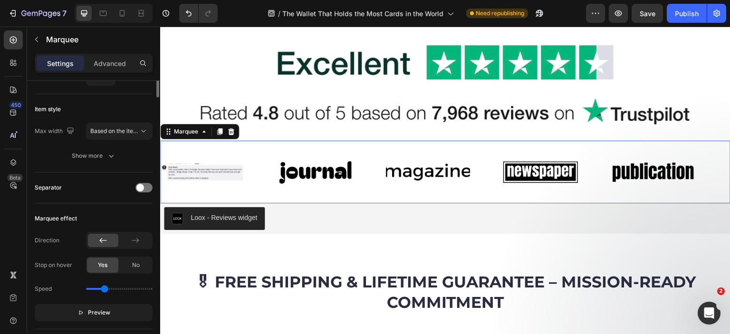
scroll to position [0, 0]
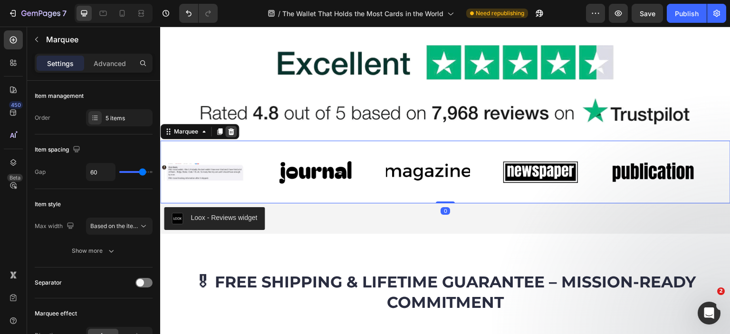
click at [232, 129] on icon at bounding box center [231, 131] width 6 height 7
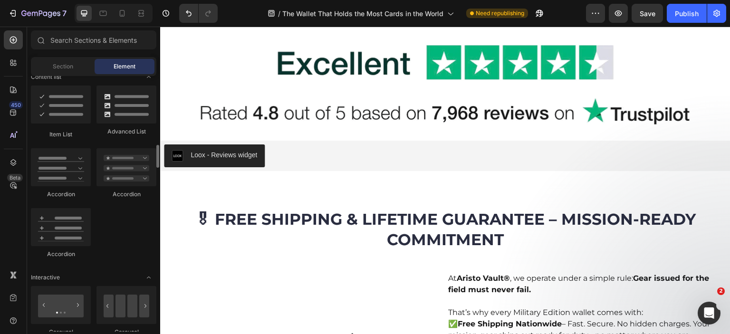
scroll to position [856, 0]
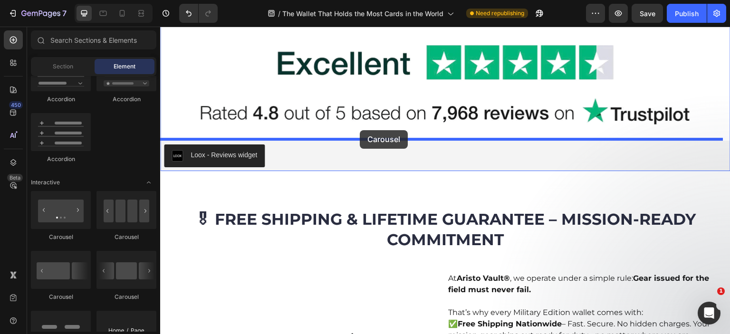
drag, startPoint x: 282, startPoint y: 244, endPoint x: 360, endPoint y: 130, distance: 137.9
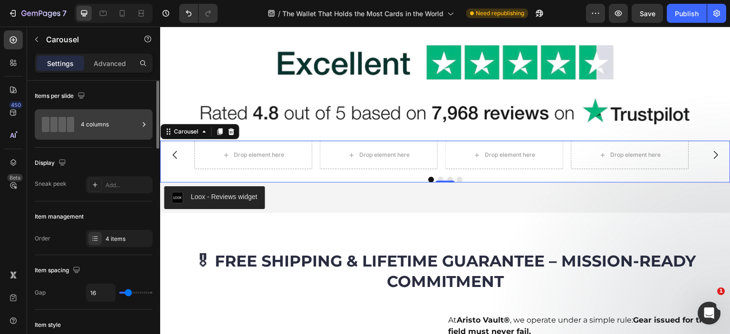
click at [78, 117] on div "4 columns" at bounding box center [94, 124] width 118 height 30
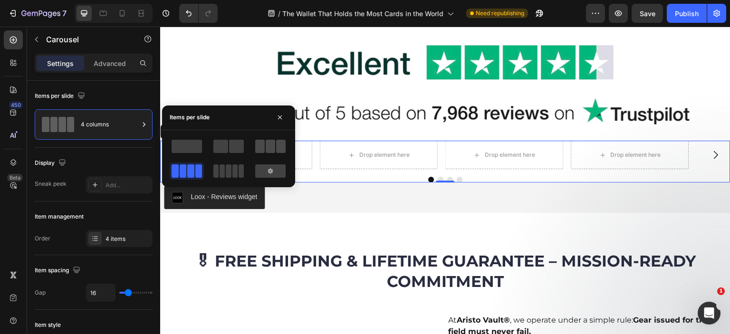
click at [263, 147] on span at bounding box center [260, 146] width 10 height 13
click at [317, 157] on div "Drop element here" at bounding box center [274, 155] width 160 height 29
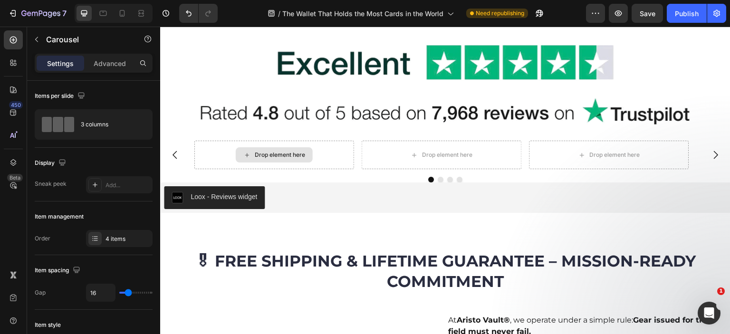
click at [287, 156] on div "Drop element here" at bounding box center [280, 155] width 50 height 8
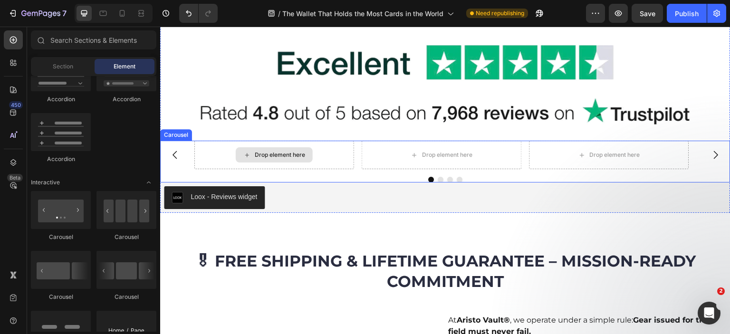
click at [260, 158] on div "Drop element here" at bounding box center [274, 154] width 77 height 15
click at [249, 152] on icon at bounding box center [247, 155] width 8 height 8
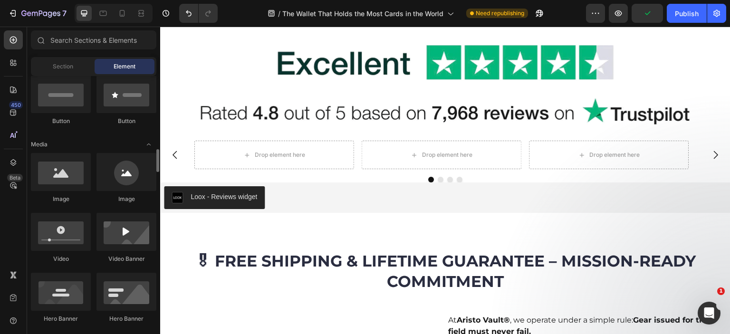
scroll to position [285, 0]
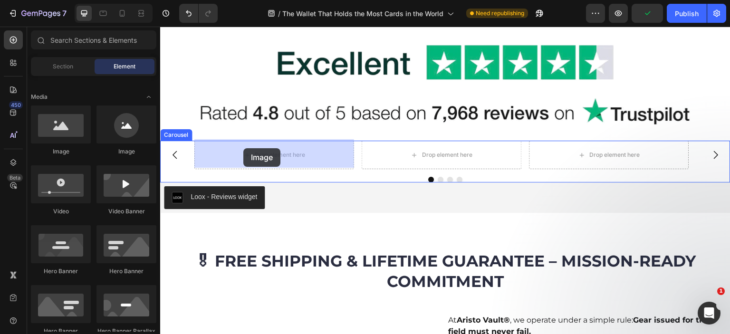
drag, startPoint x: 231, startPoint y: 156, endPoint x: 243, endPoint y: 148, distance: 15.2
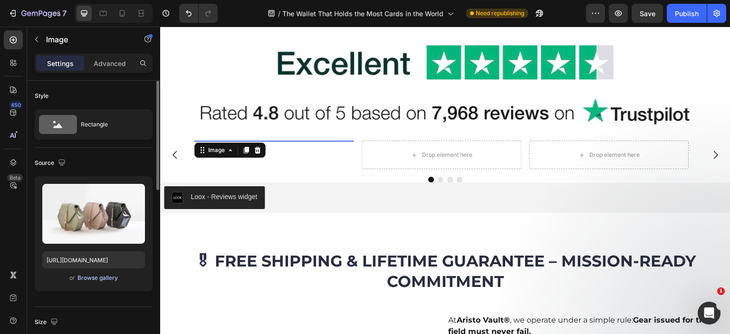
click at [89, 277] on div "Browse gallery" at bounding box center [97, 278] width 40 height 9
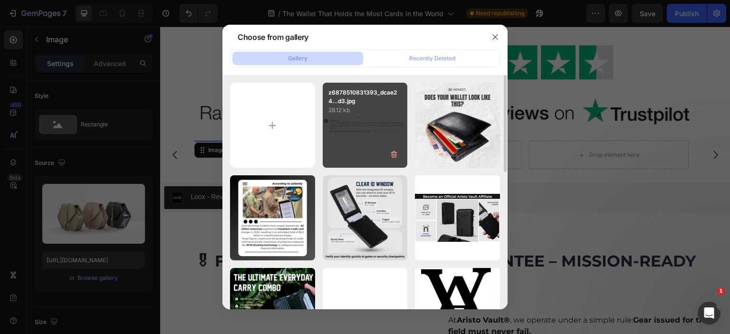
click at [377, 119] on div "z6878510831393_dcae24...d3.jpg 28.12 kb" at bounding box center [365, 125] width 85 height 85
type input "[URL][DOMAIN_NAME]"
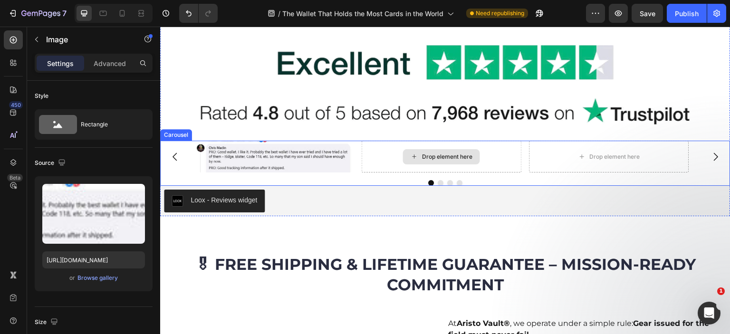
click at [422, 154] on div "Drop element here" at bounding box center [447, 157] width 50 height 8
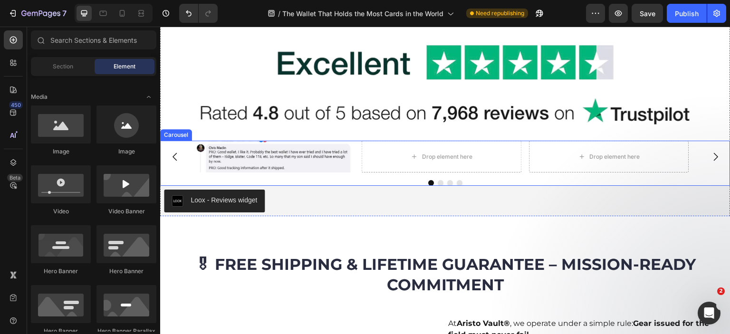
click at [183, 162] on button "Carousel Back Arrow" at bounding box center [175, 157] width 27 height 27
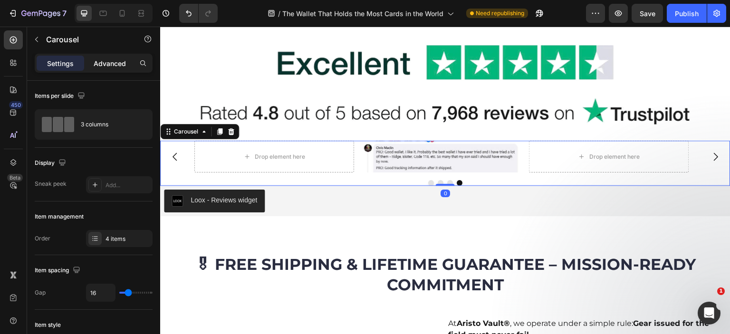
click at [112, 61] on p "Advanced" at bounding box center [110, 63] width 32 height 10
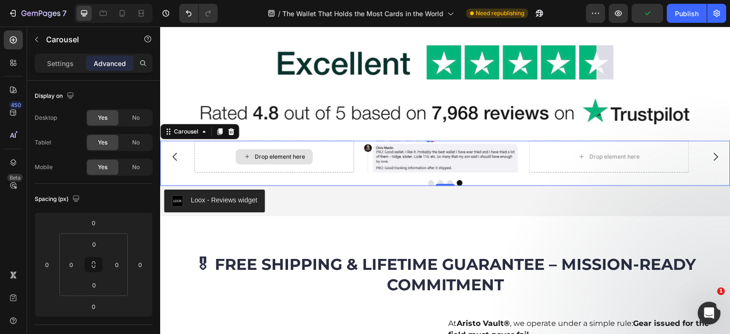
click at [303, 154] on div "Image Drop element here Drop element here Drop element here" at bounding box center [445, 157] width 502 height 32
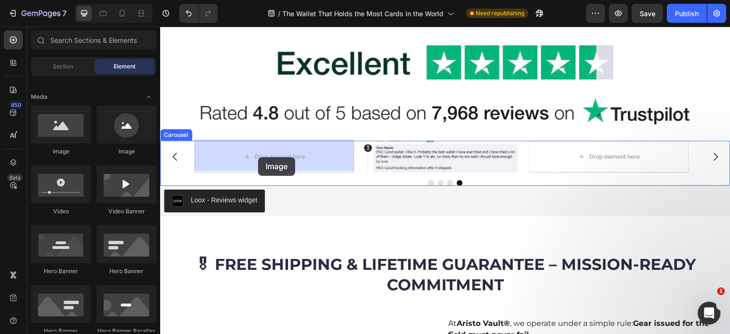
drag, startPoint x: 223, startPoint y: 158, endPoint x: 258, endPoint y: 157, distance: 34.7
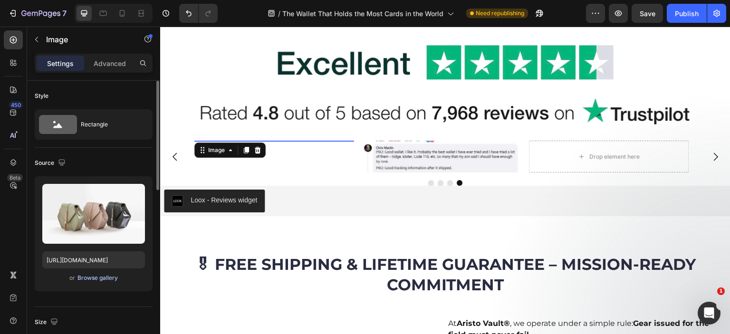
click at [98, 281] on div "Browse gallery" at bounding box center [97, 278] width 40 height 9
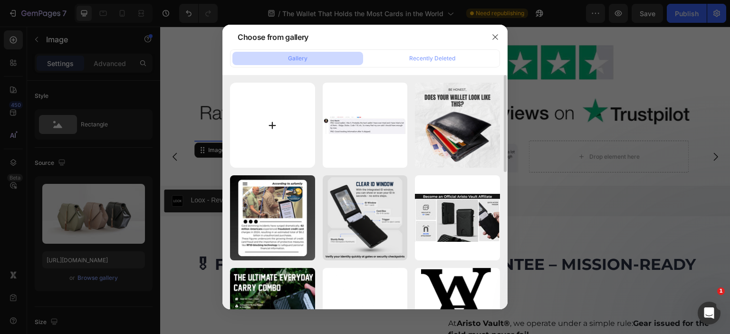
click at [248, 115] on input "file" at bounding box center [272, 125] width 85 height 85
type input "C:\fakepath\z6878511636777_3f0ef63e97ae4897c48faafb4c538dac.jpg"
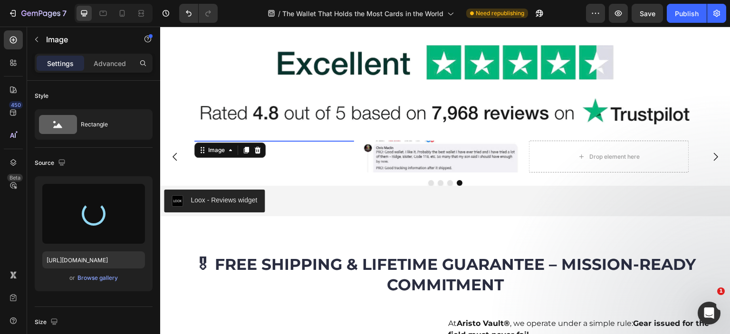
type input "[URL][DOMAIN_NAME]"
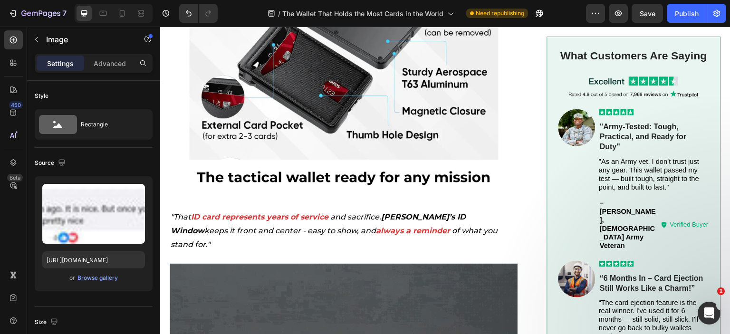
scroll to position [1483, 0]
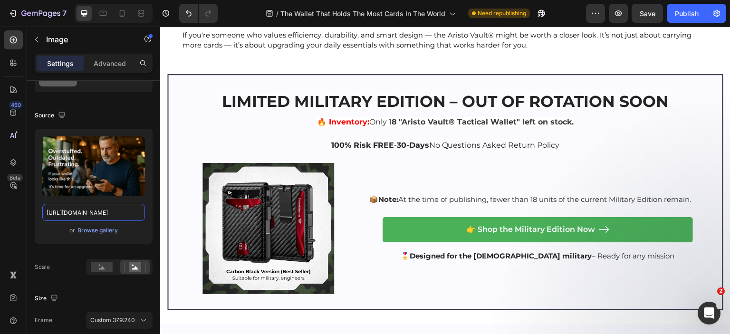
scroll to position [5232, 0]
